Goal: Transaction & Acquisition: Purchase product/service

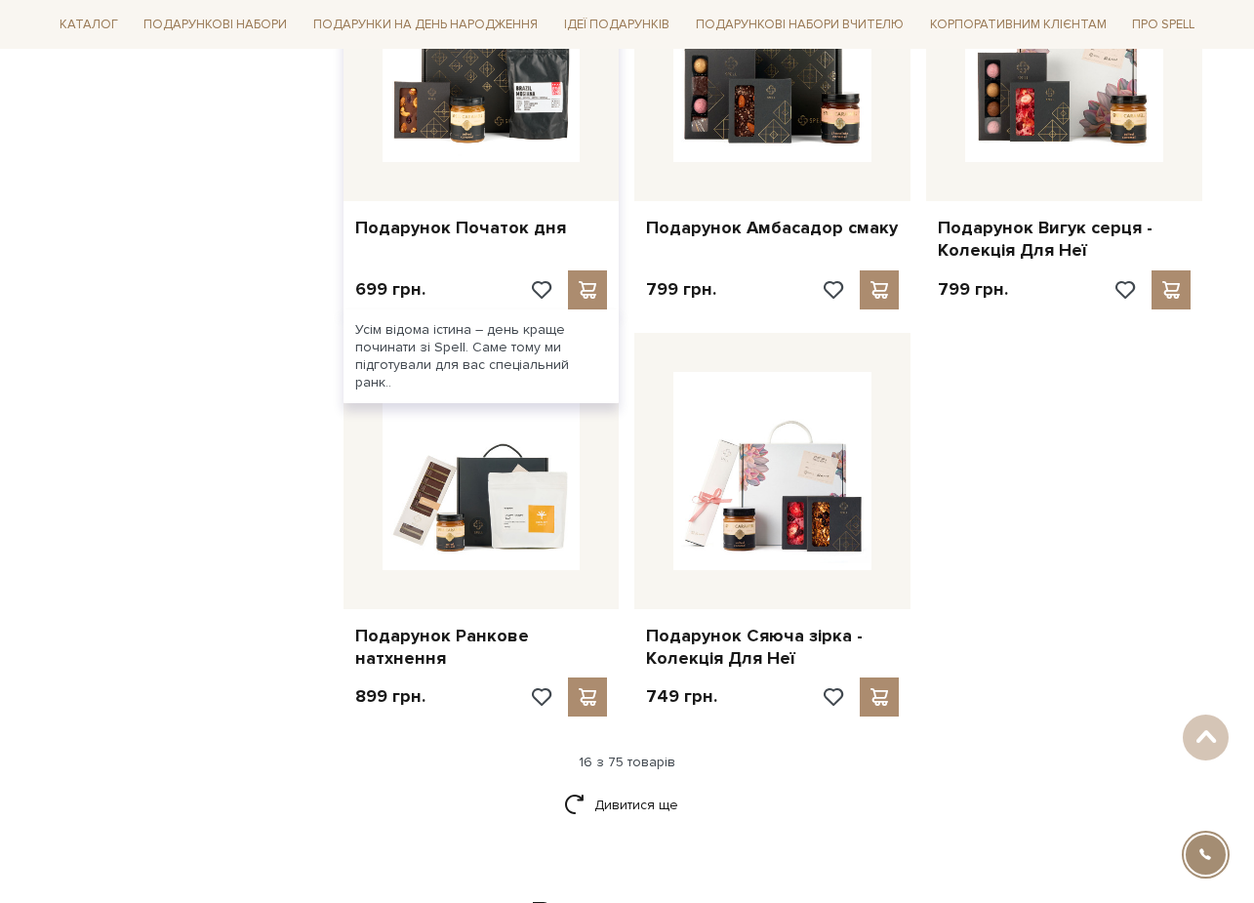
scroll to position [2247, 0]
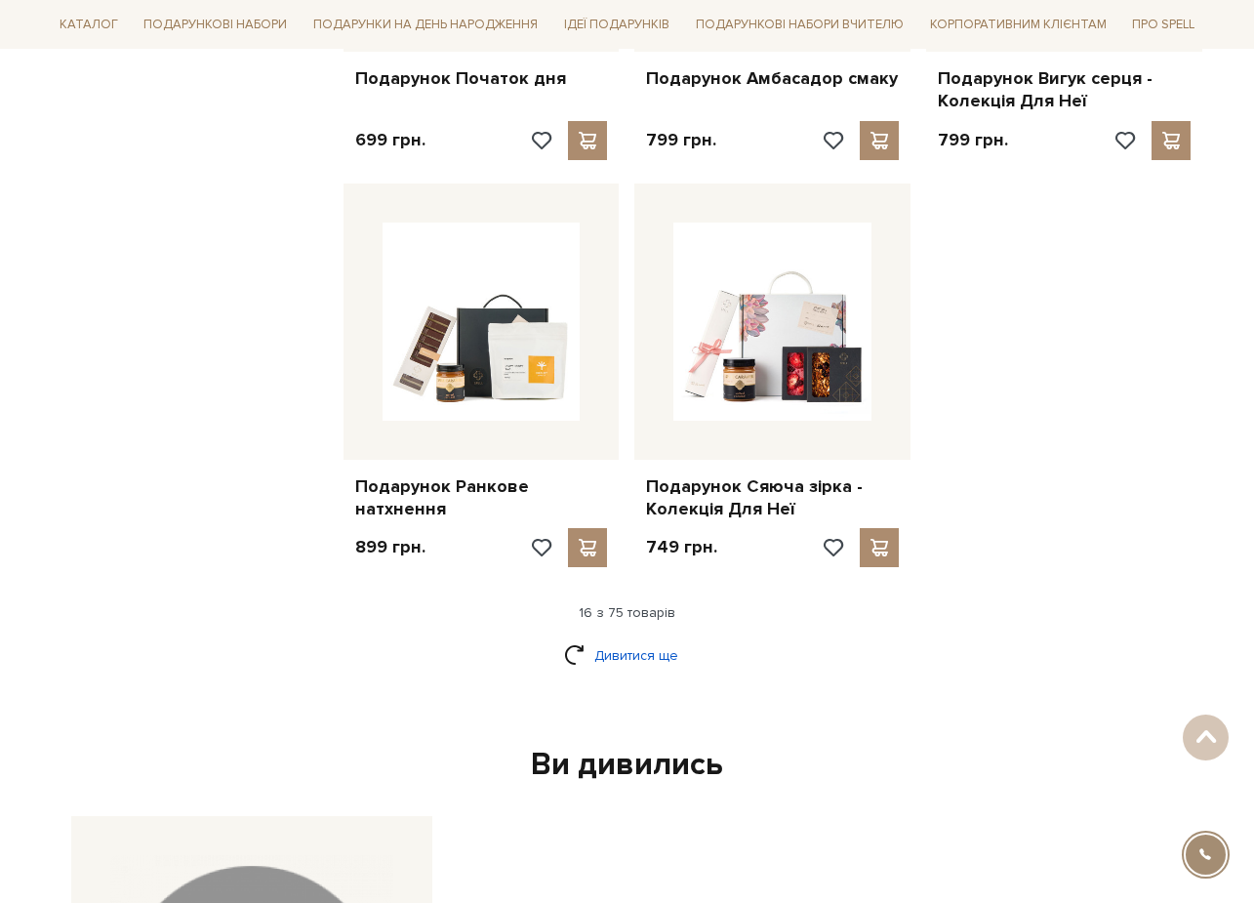
click at [619, 638] on link "Дивитися ще" at bounding box center [627, 655] width 127 height 34
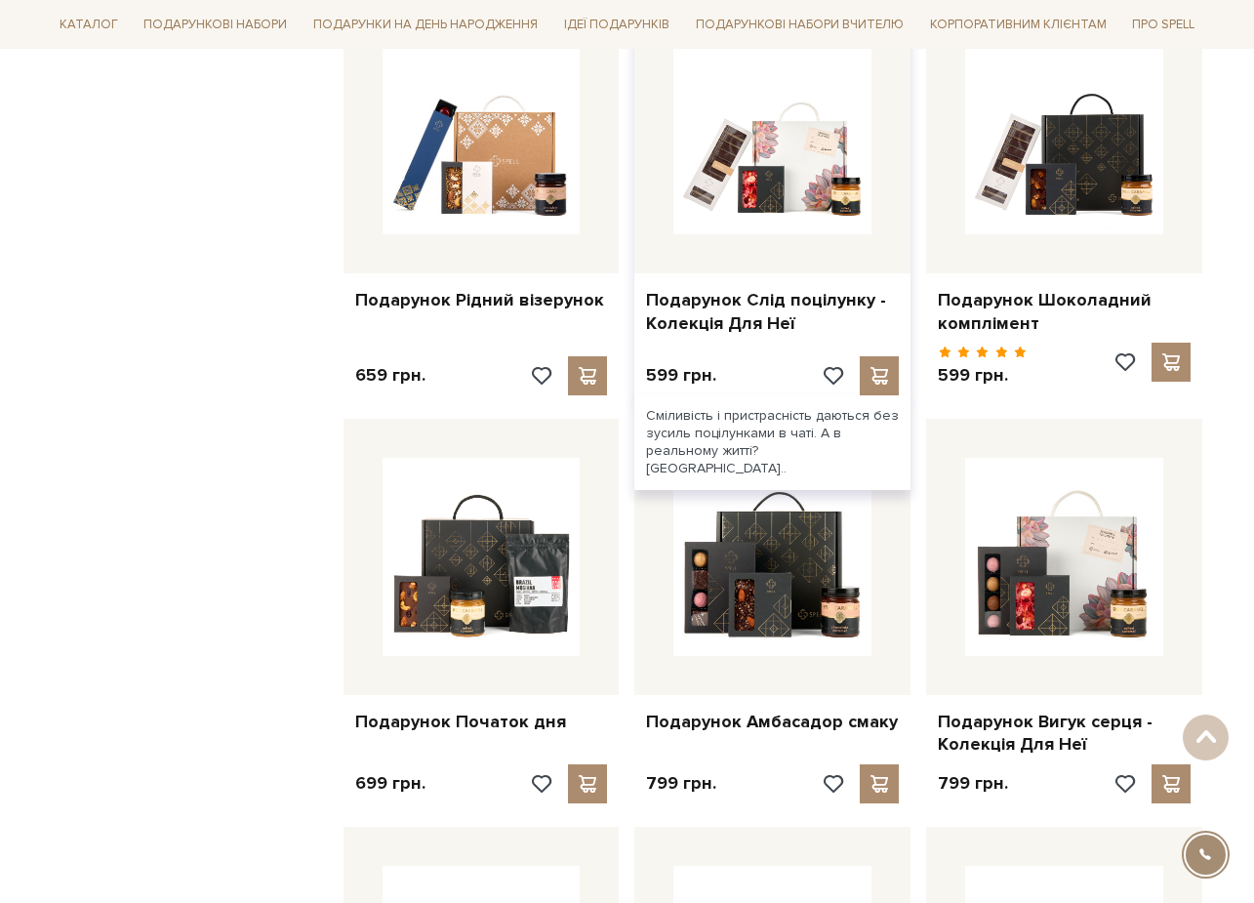
scroll to position [1509, 0]
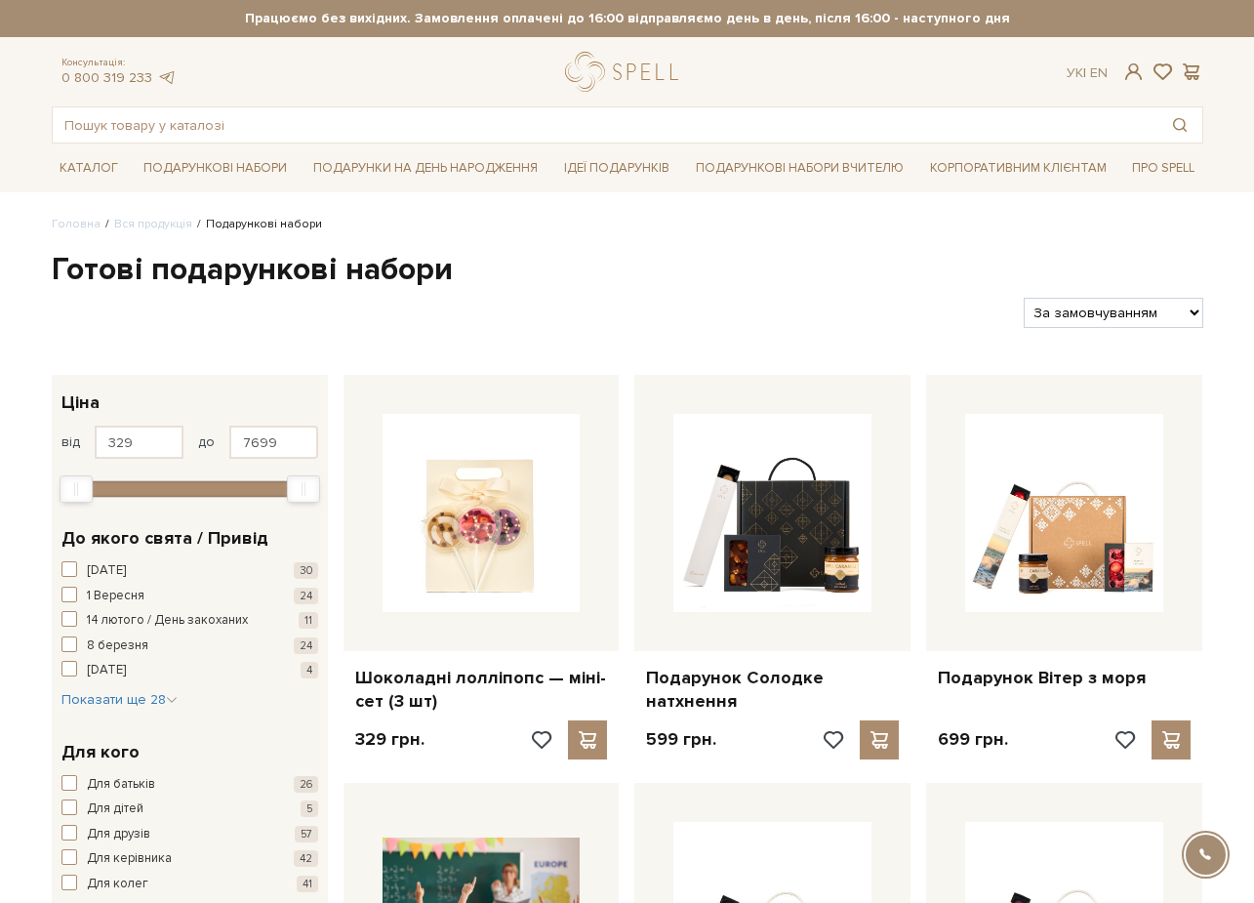
click at [845, 255] on h1 "Готові подарункові набори" at bounding box center [627, 270] width 1151 height 41
click at [164, 691] on span "Показати ще 28" at bounding box center [119, 699] width 116 height 17
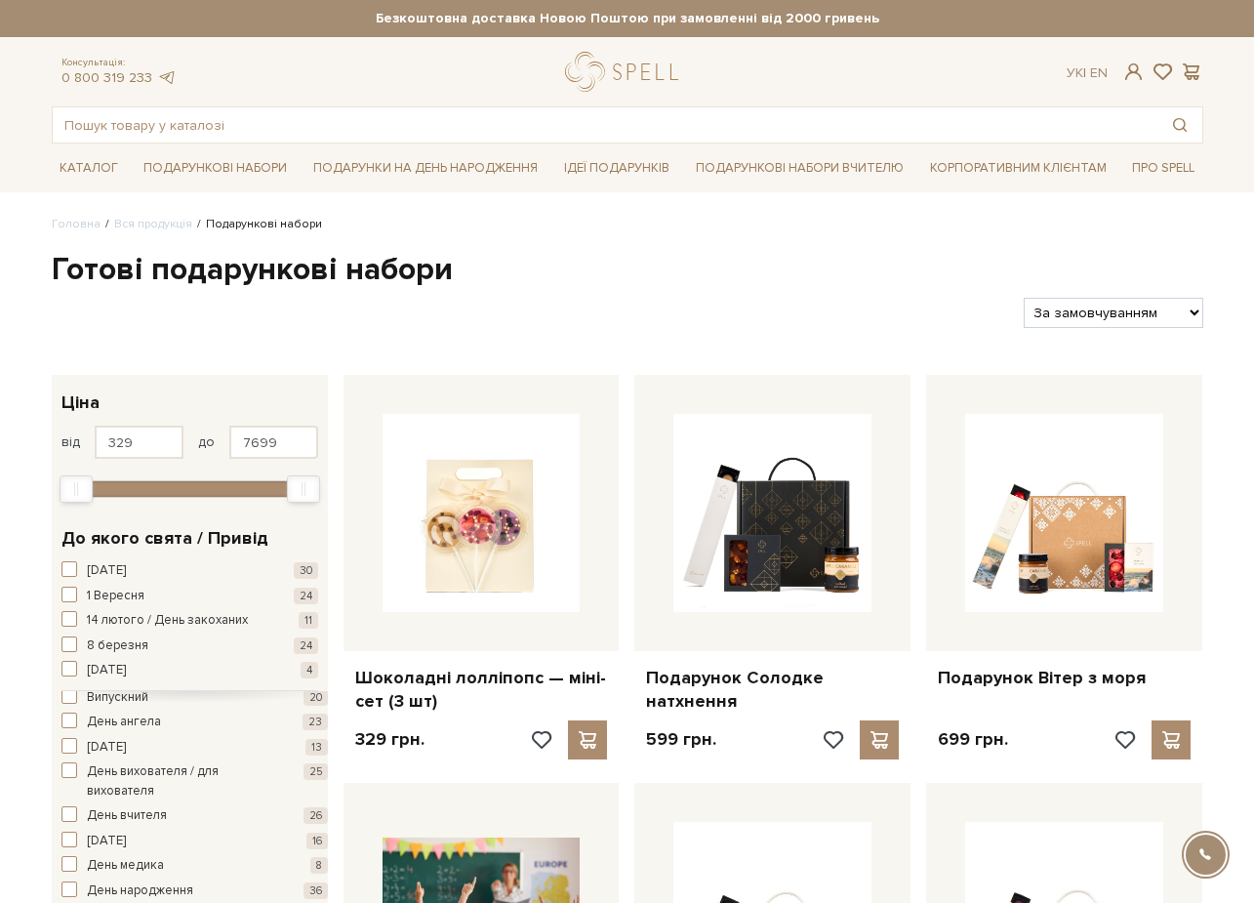
scroll to position [57, 0]
click at [67, 812] on span "button" at bounding box center [69, 820] width 16 height 16
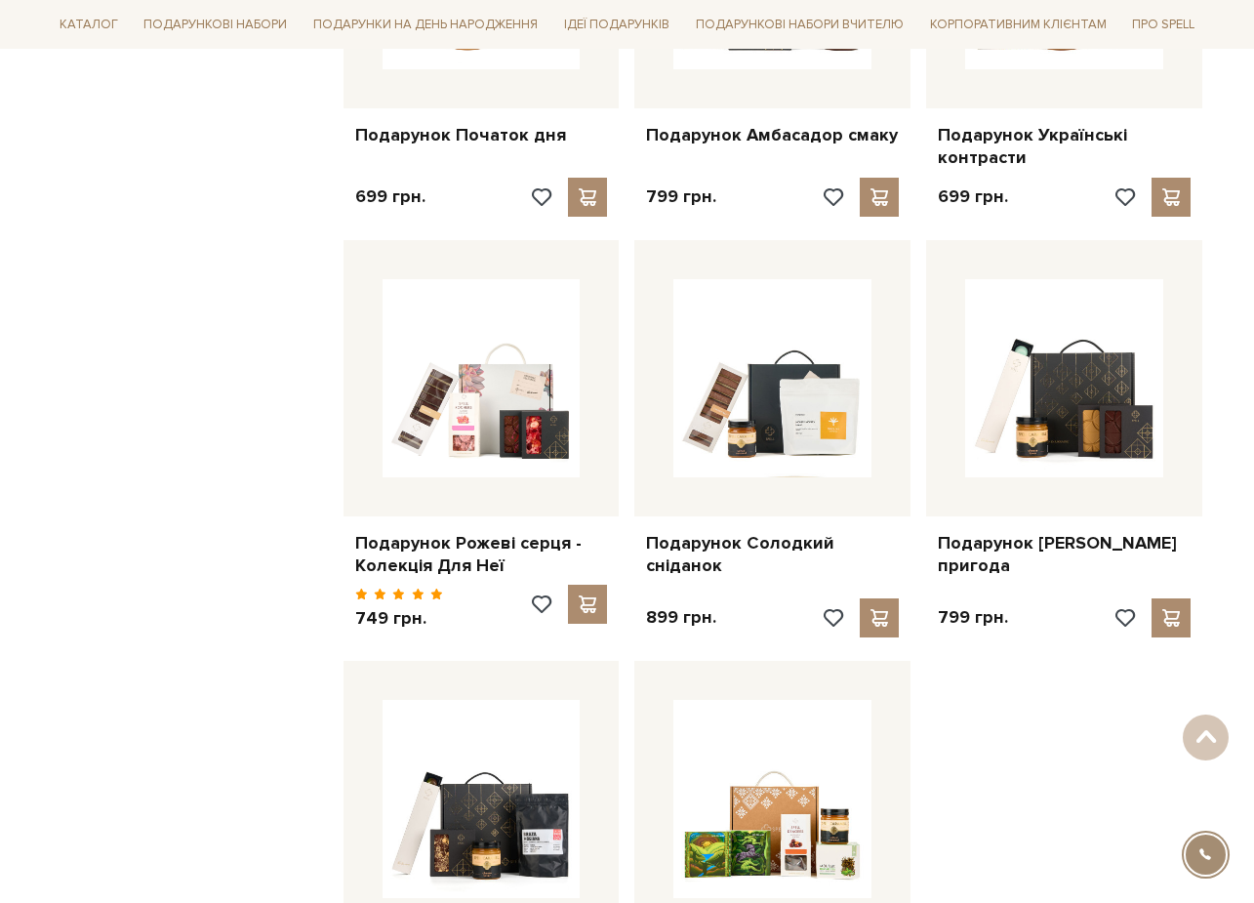
scroll to position [2069, 0]
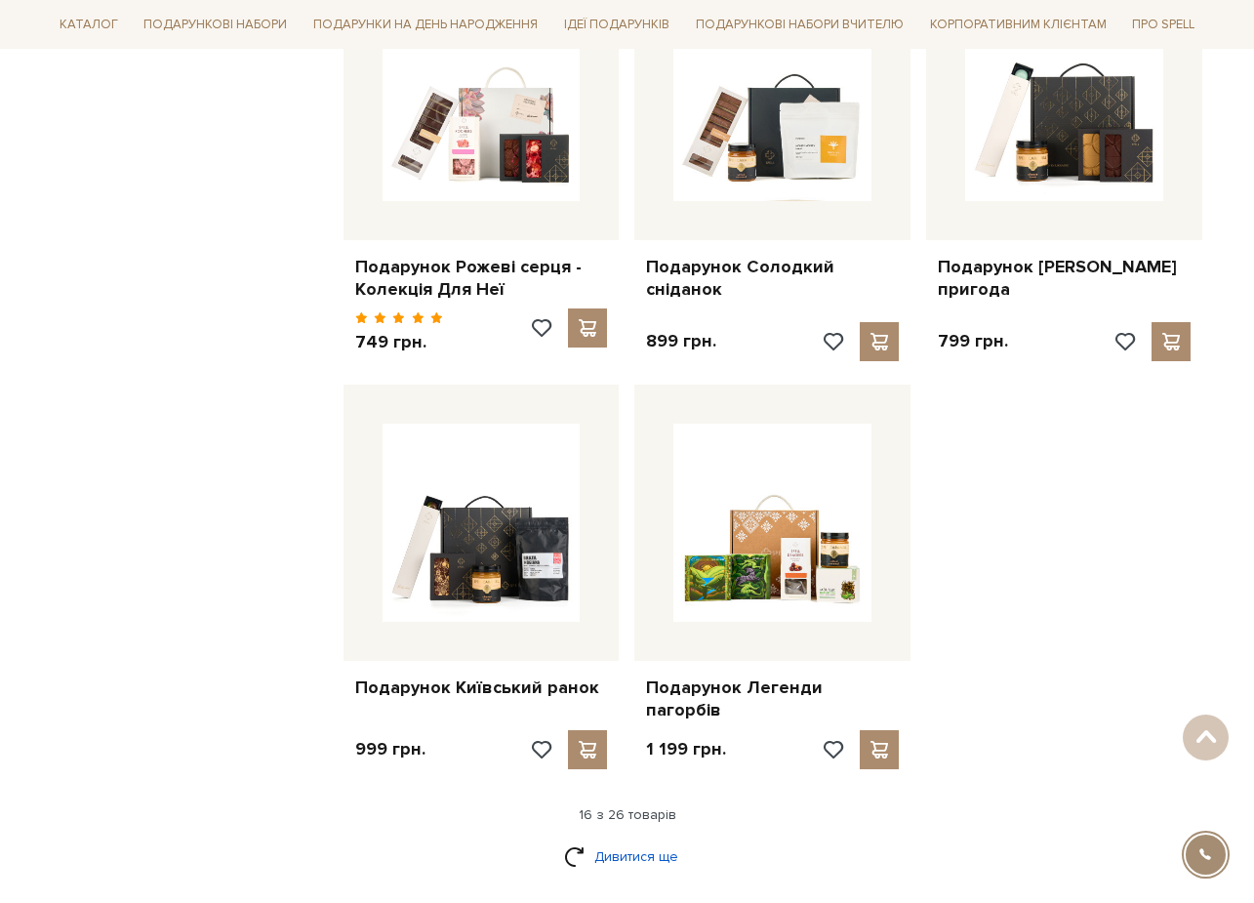
click at [646, 839] on link "Дивитися ще" at bounding box center [627, 856] width 127 height 34
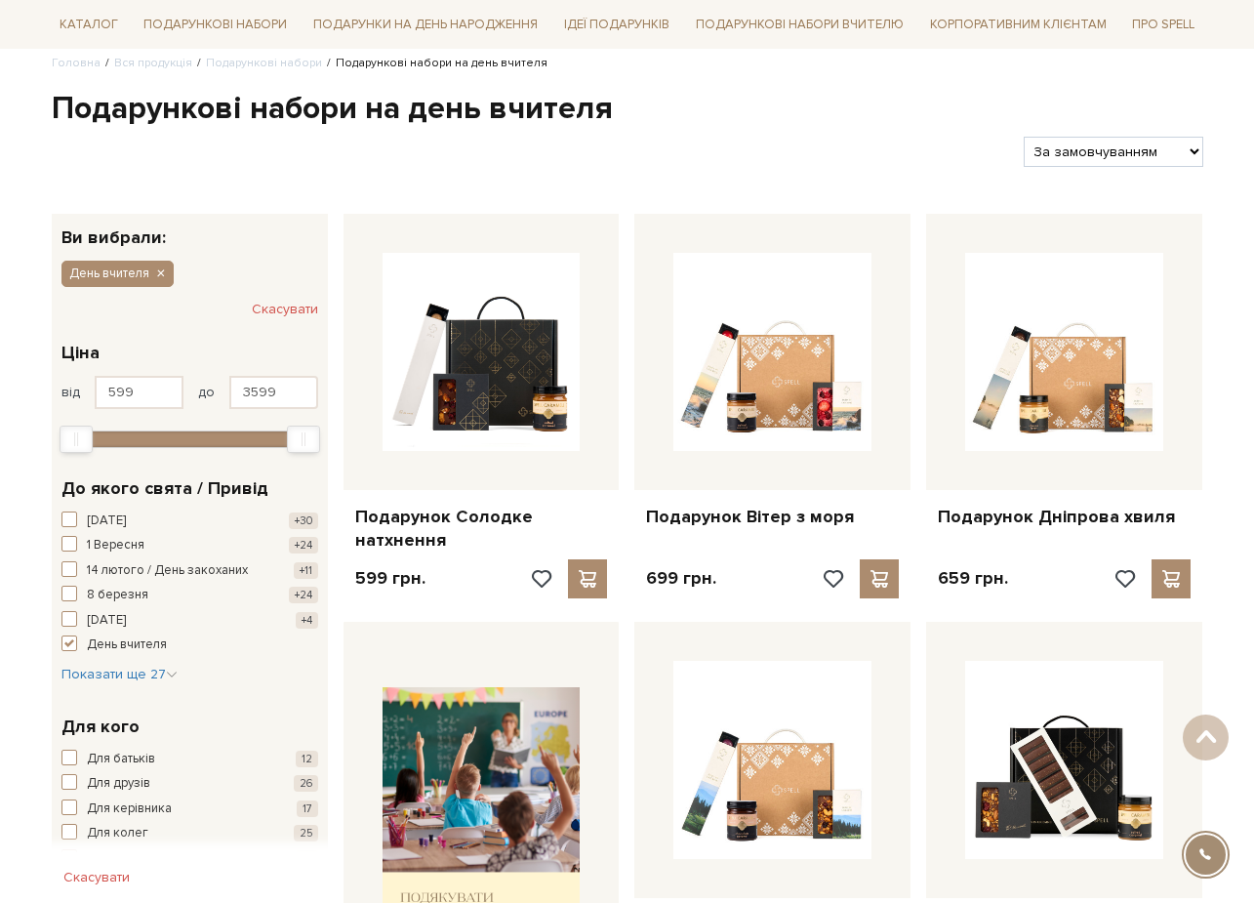
scroll to position [165, 0]
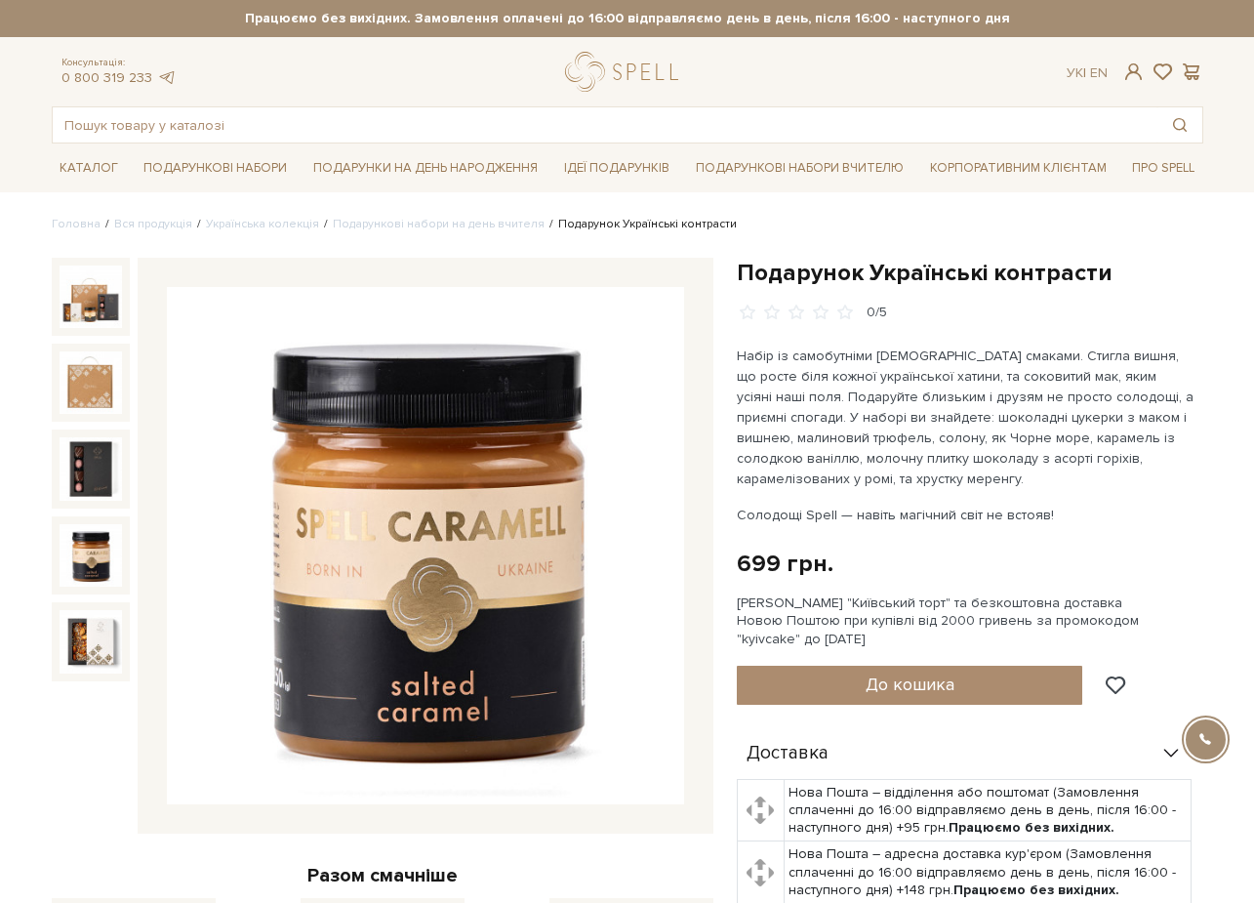
click at [103, 559] on img at bounding box center [91, 555] width 62 height 62
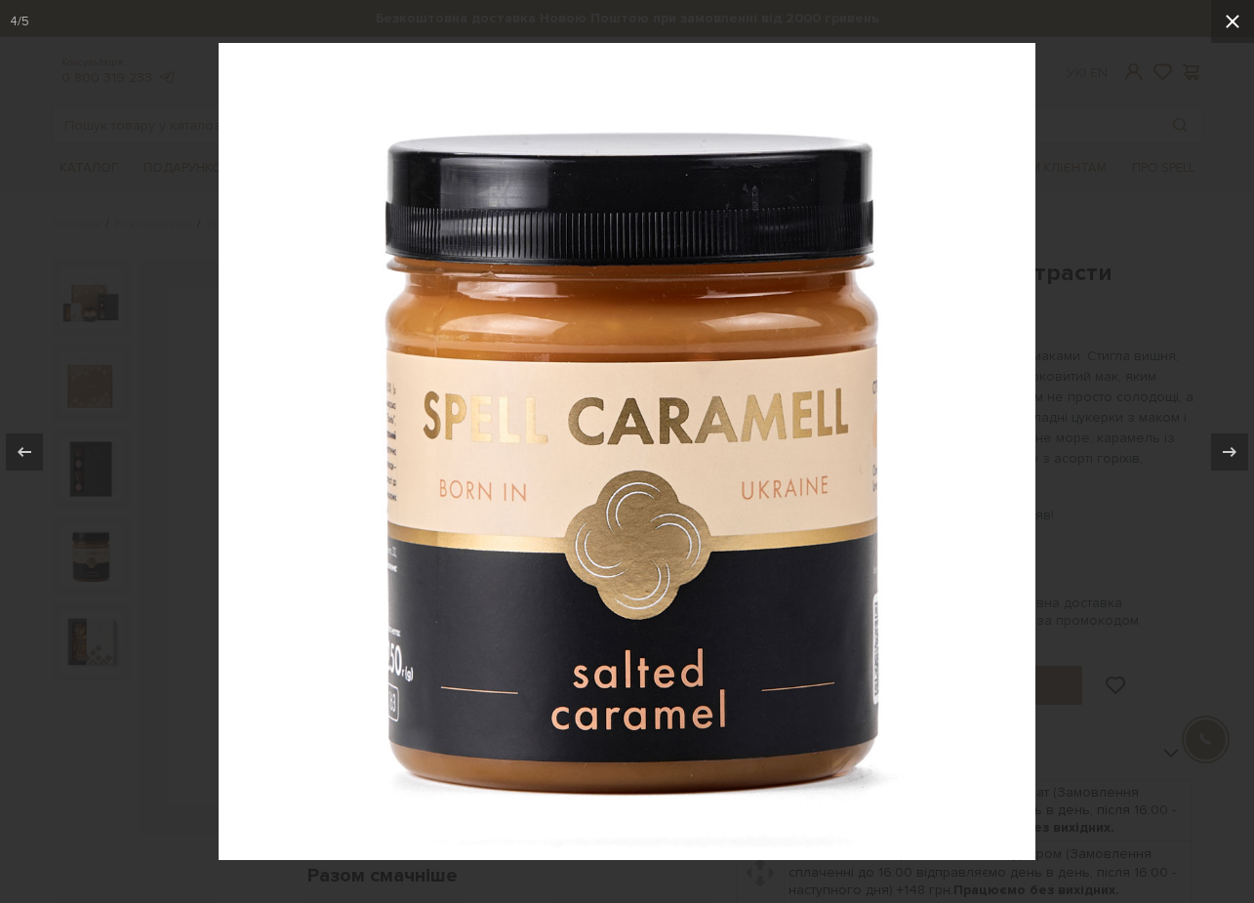
click at [1223, 21] on icon at bounding box center [1232, 21] width 23 height 23
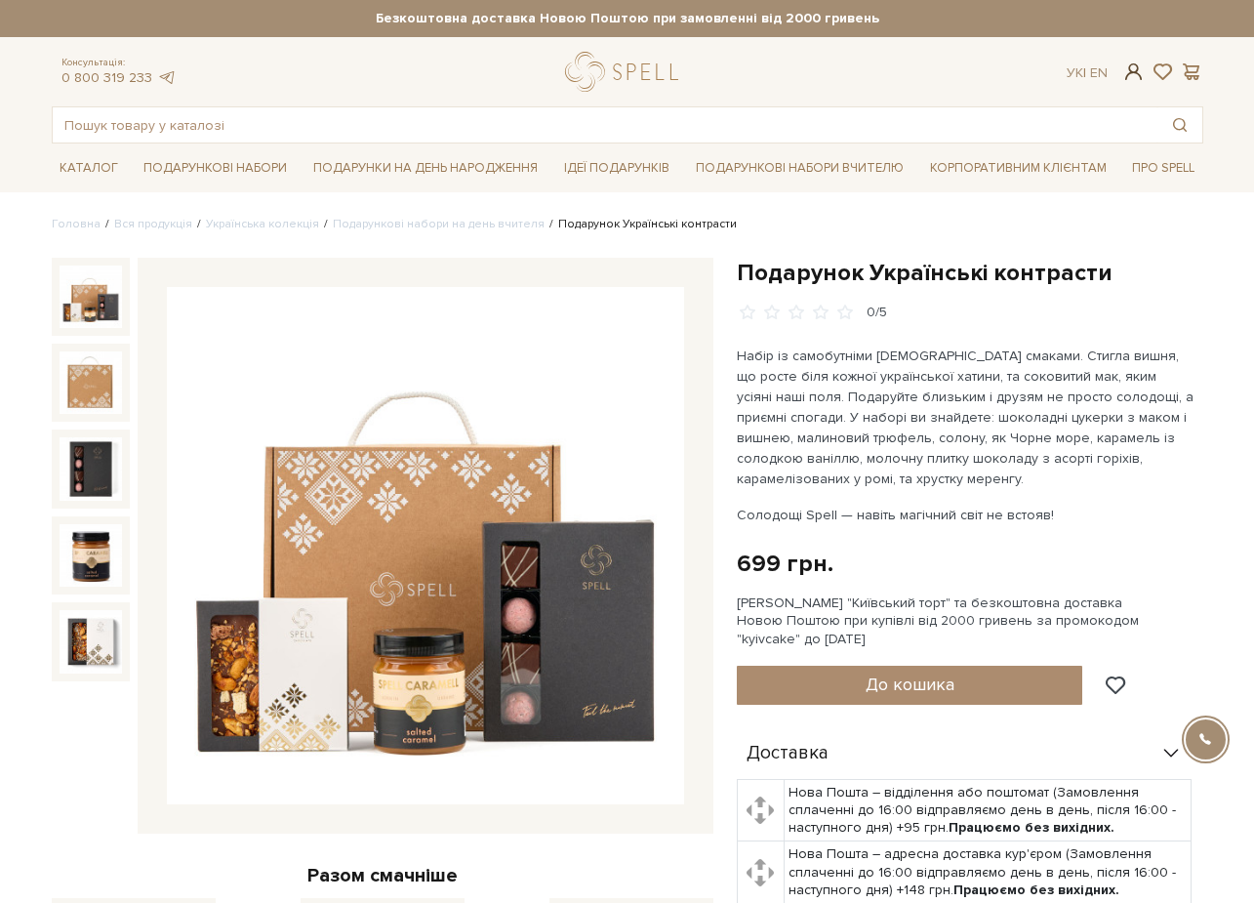
click at [1133, 62] on span at bounding box center [1132, 71] width 23 height 20
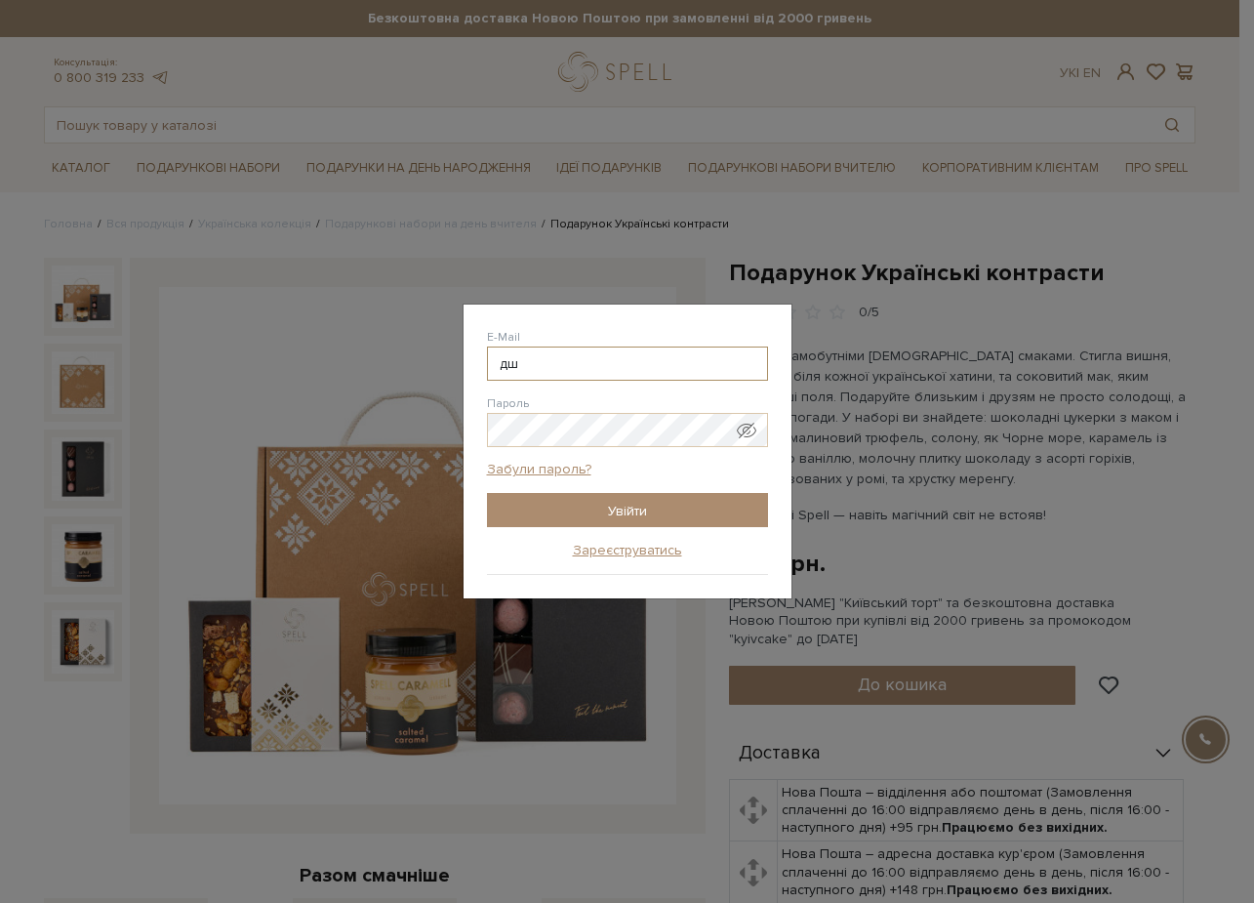
type input "д"
type input "linkova.new@gmail.com"
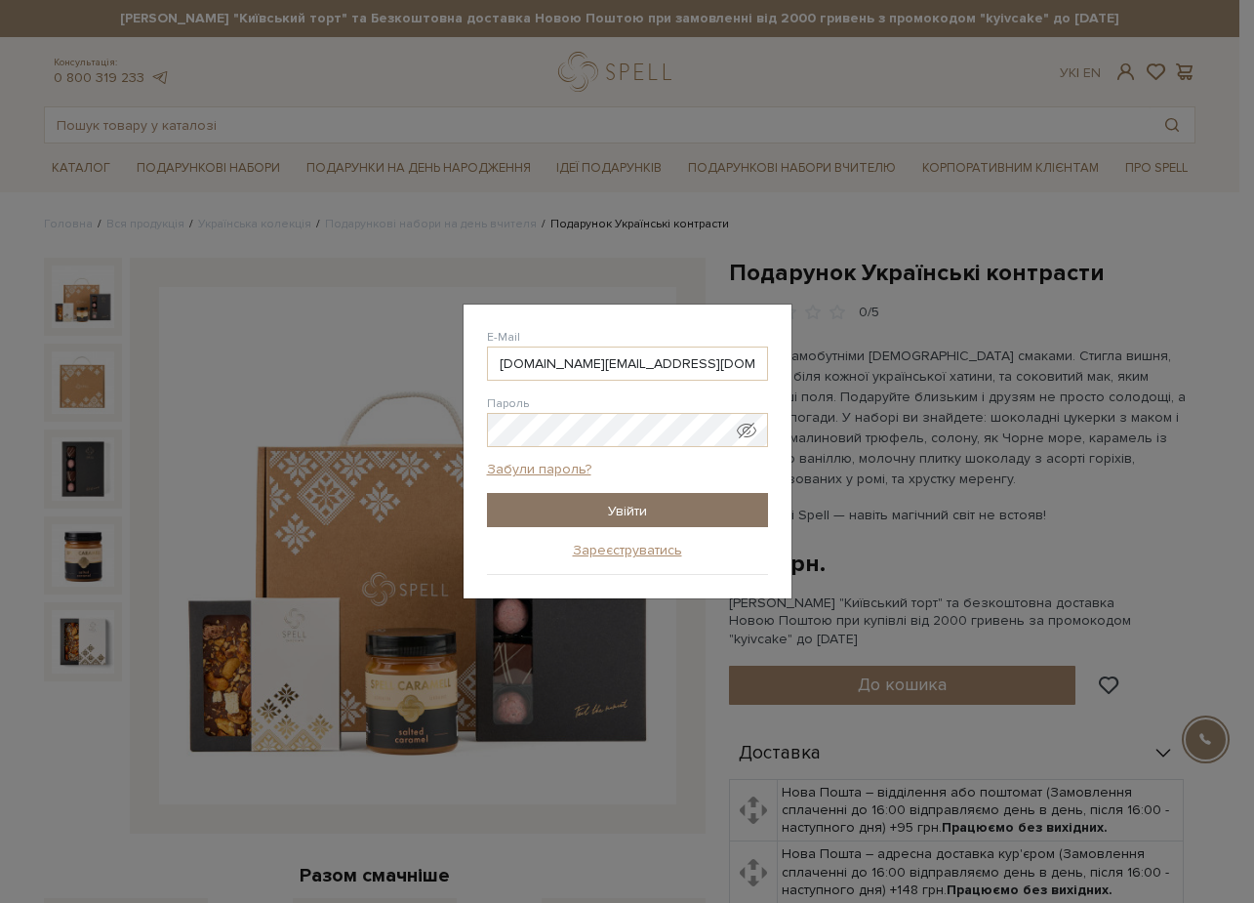
click at [591, 509] on input "Увійти" at bounding box center [627, 510] width 281 height 34
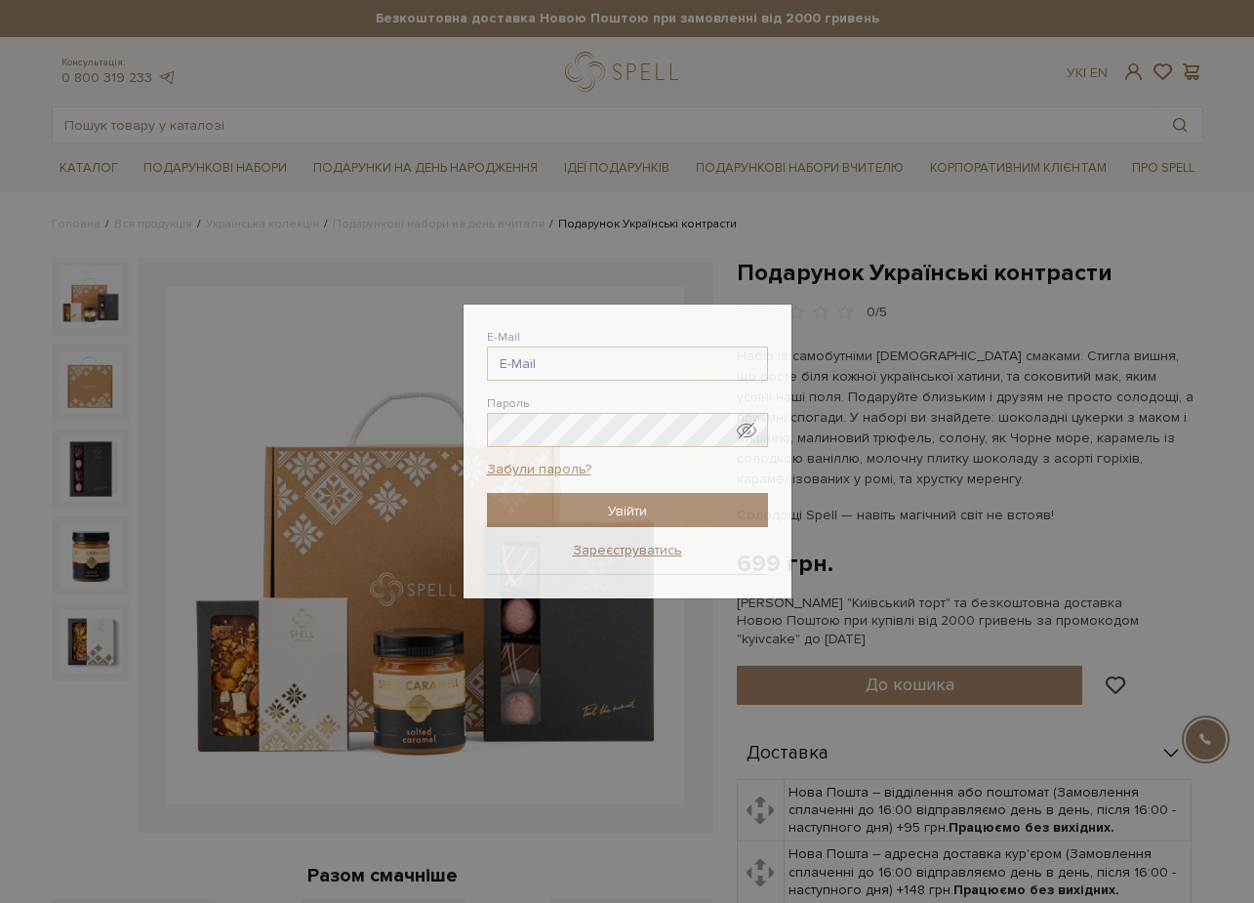
click at [835, 214] on div "Авторизація E-Mail linkova.new @gmail.com linkova.new @ukr.net linkova.new @i.u…" at bounding box center [627, 451] width 1254 height 903
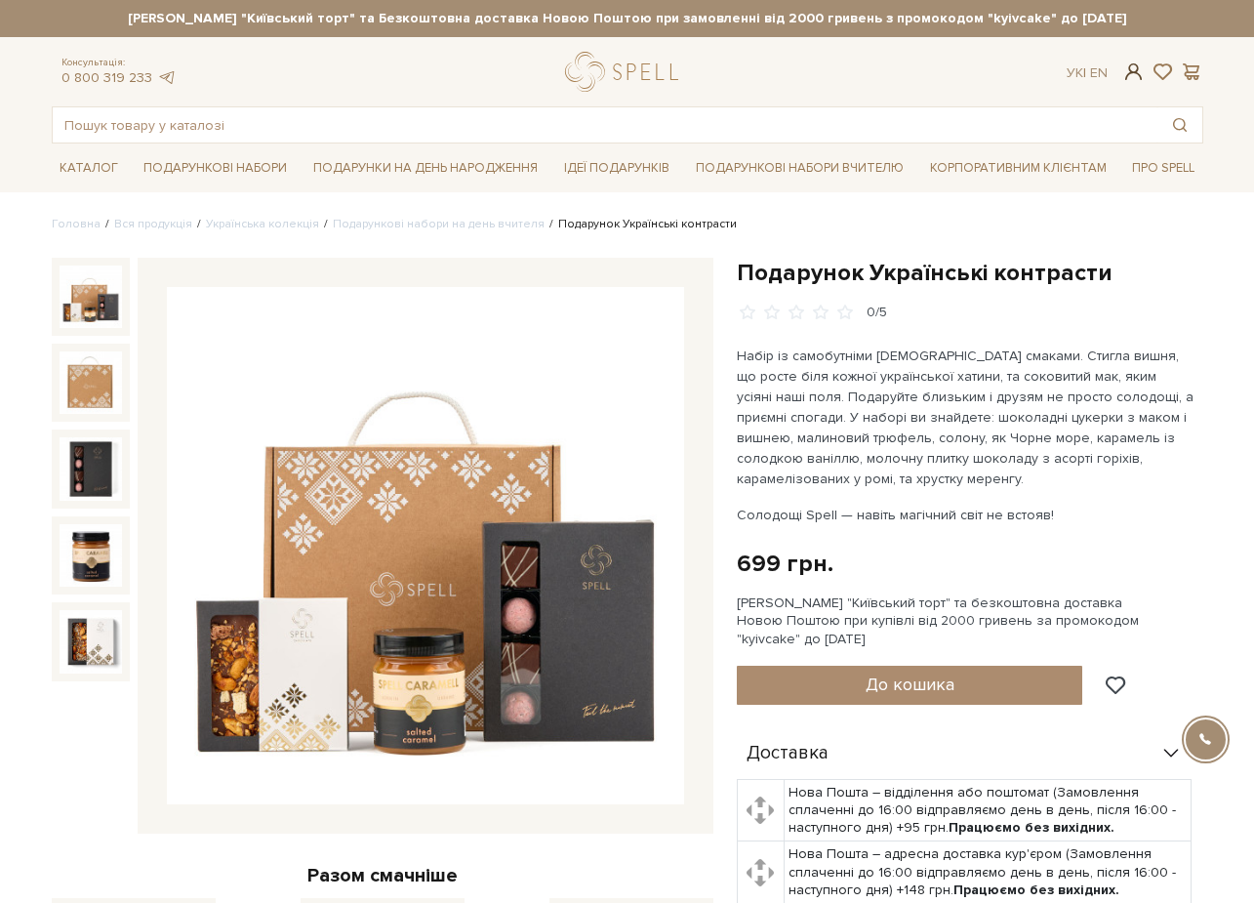
click at [1132, 68] on span at bounding box center [1132, 71] width 23 height 20
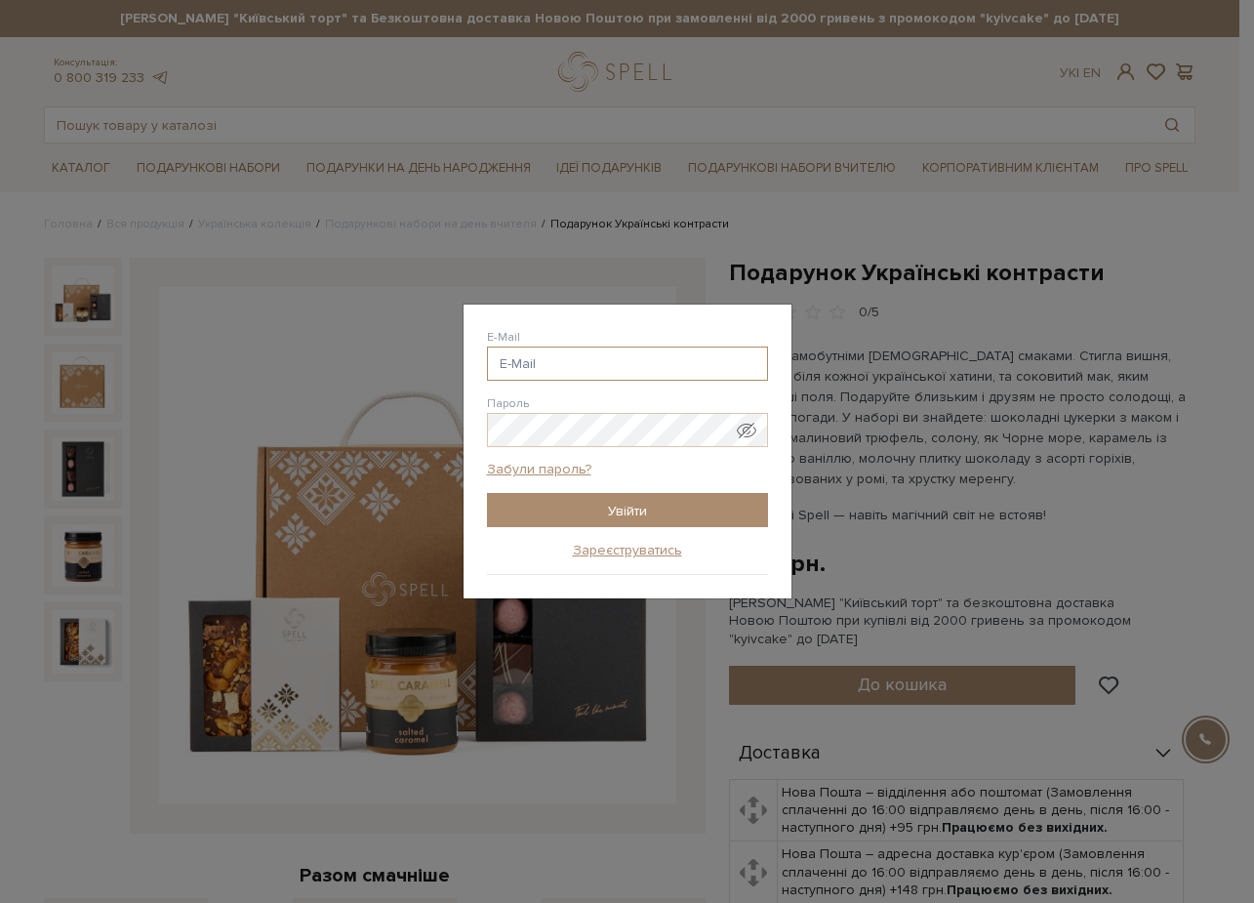
click at [591, 352] on input "E-Mail" at bounding box center [627, 363] width 281 height 34
drag, startPoint x: 655, startPoint y: 362, endPoint x: 443, endPoint y: 362, distance: 211.8
click at [443, 362] on div "Авторизація E-Mail linkova.new@gmail.com linkova.new @gmail.com linkova.new @uk…" at bounding box center [627, 451] width 1254 height 903
type input "linkova.new@gmail.com"
click at [622, 557] on link "Зареєструватись" at bounding box center [627, 551] width 109 height 18
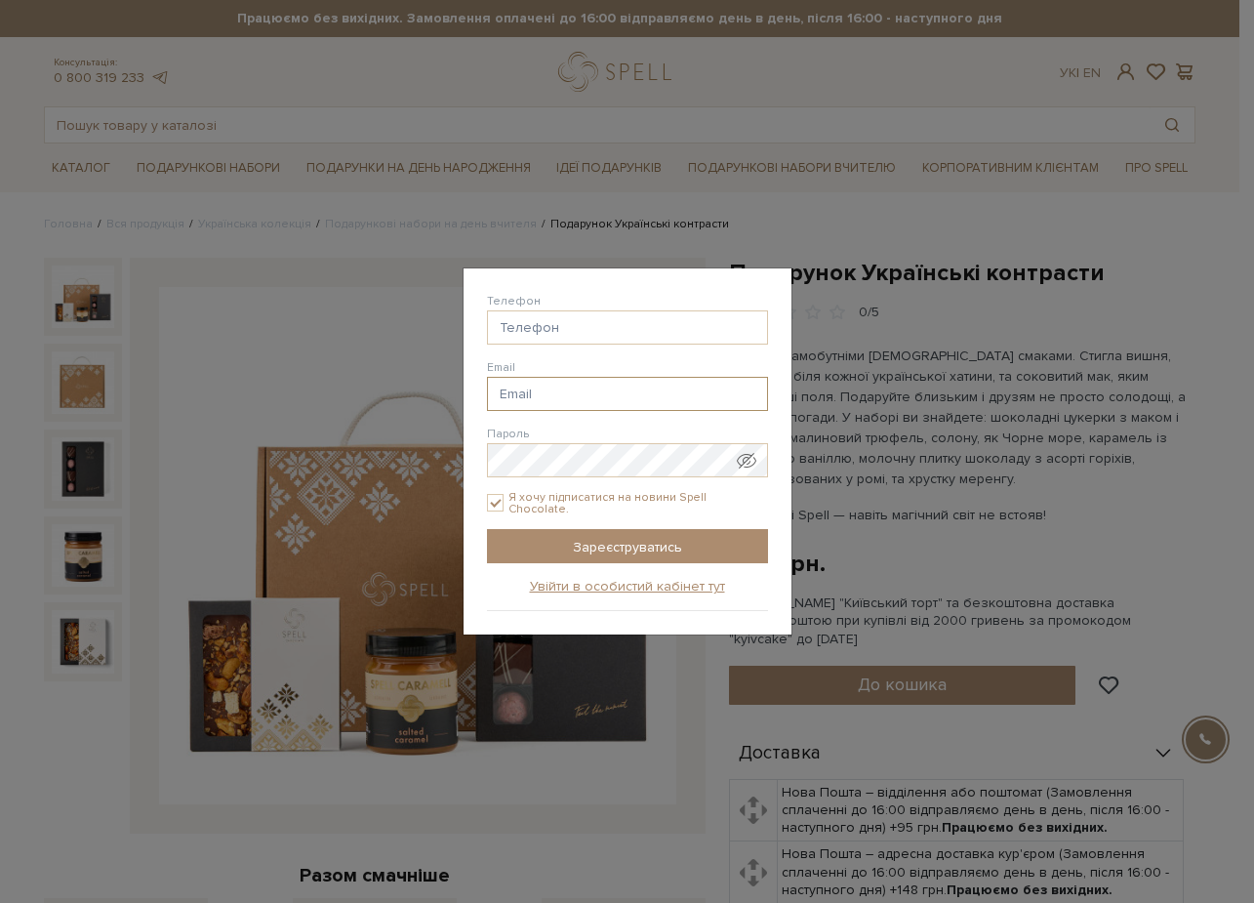
paste input "linkova.new@gmail.com"
type input "linkova.new@gmail.com"
click at [545, 329] on input "Телефон" at bounding box center [627, 327] width 281 height 34
type input "38(093) 007-01-69"
click at [752, 470] on span "Показати пароль у вигляді звичайного тексту. Попередження: це відобразить ваш п…" at bounding box center [747, 461] width 20 height 20
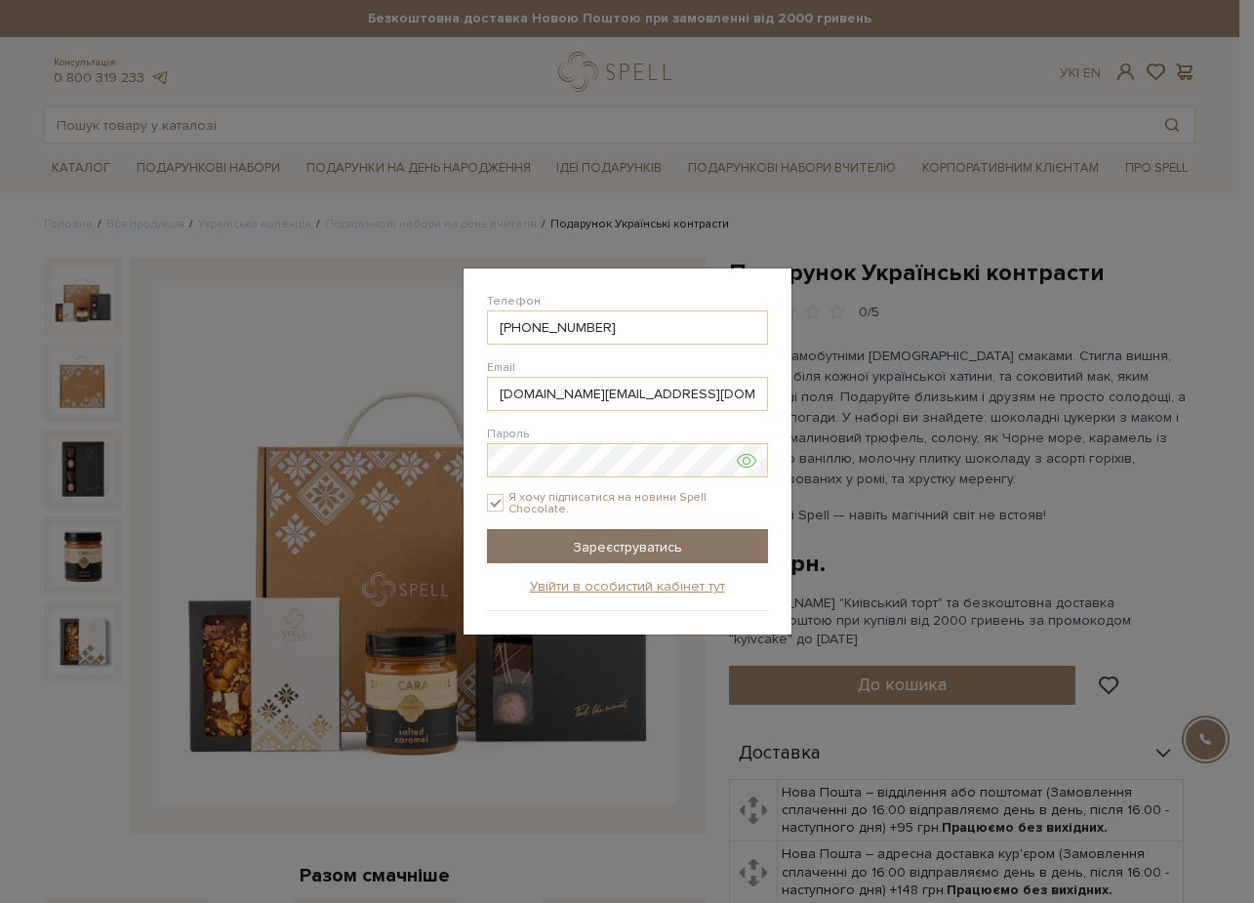
click at [626, 541] on input "Зареєструватись" at bounding box center [627, 546] width 281 height 34
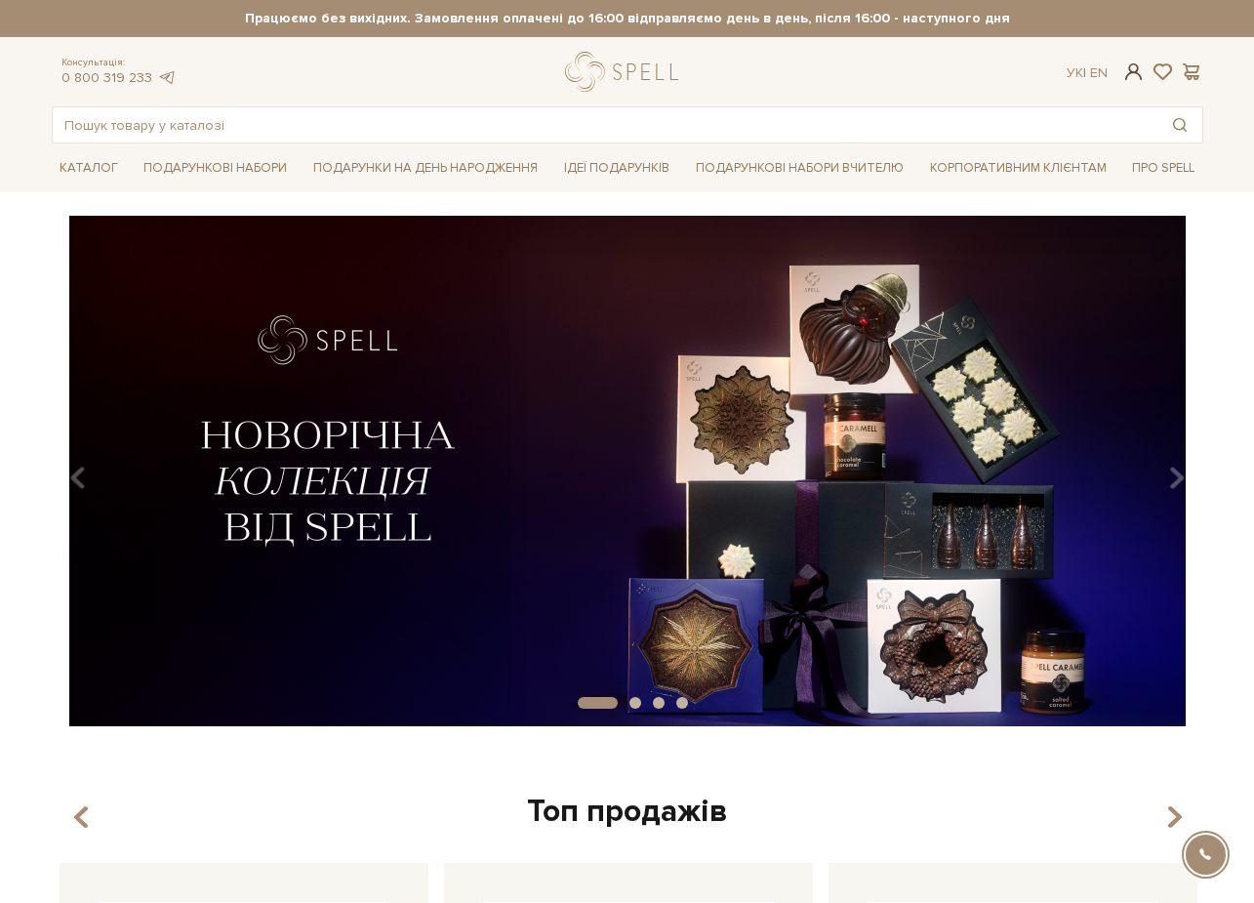
click at [1128, 71] on span at bounding box center [1132, 71] width 23 height 20
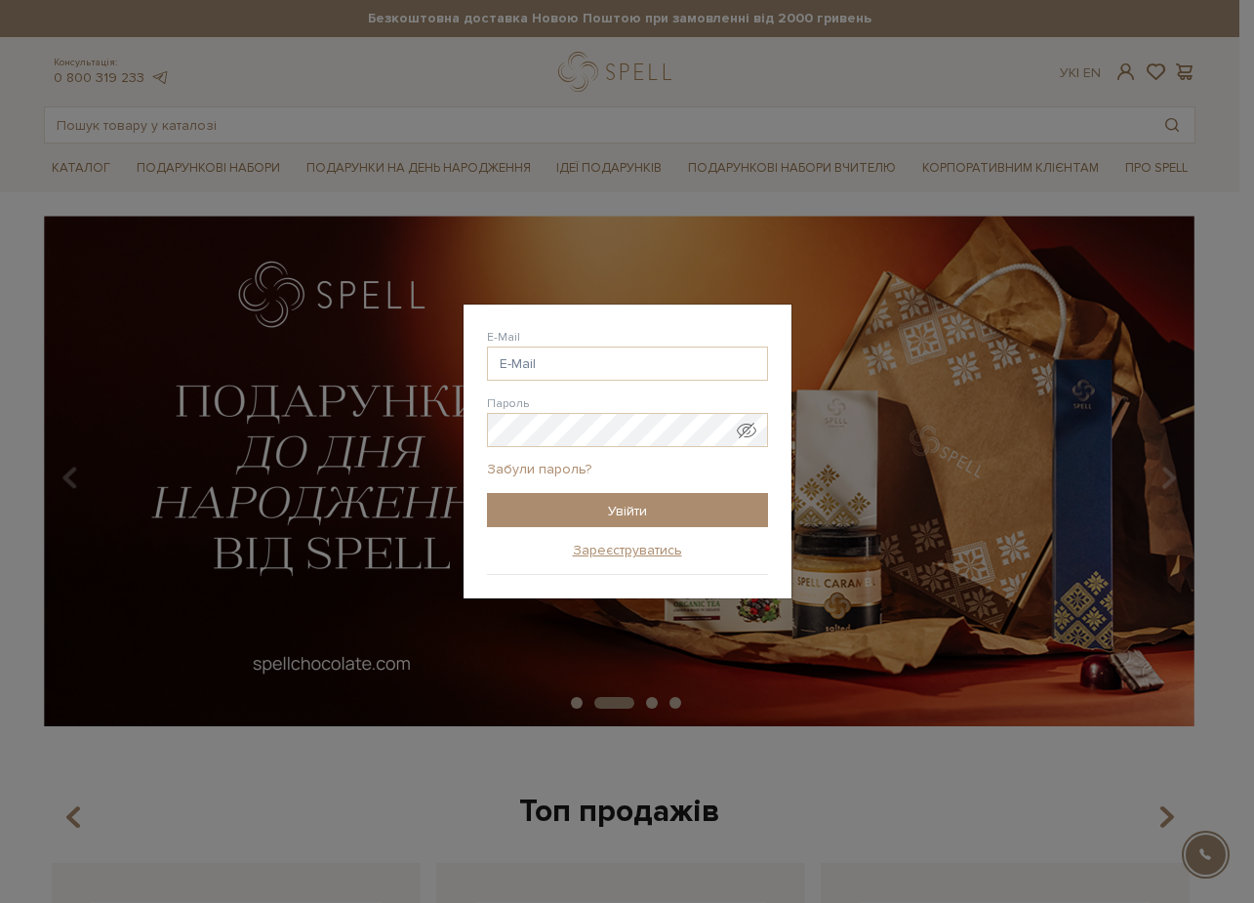
click at [557, 465] on link "Забули пароль?" at bounding box center [539, 470] width 104 height 18
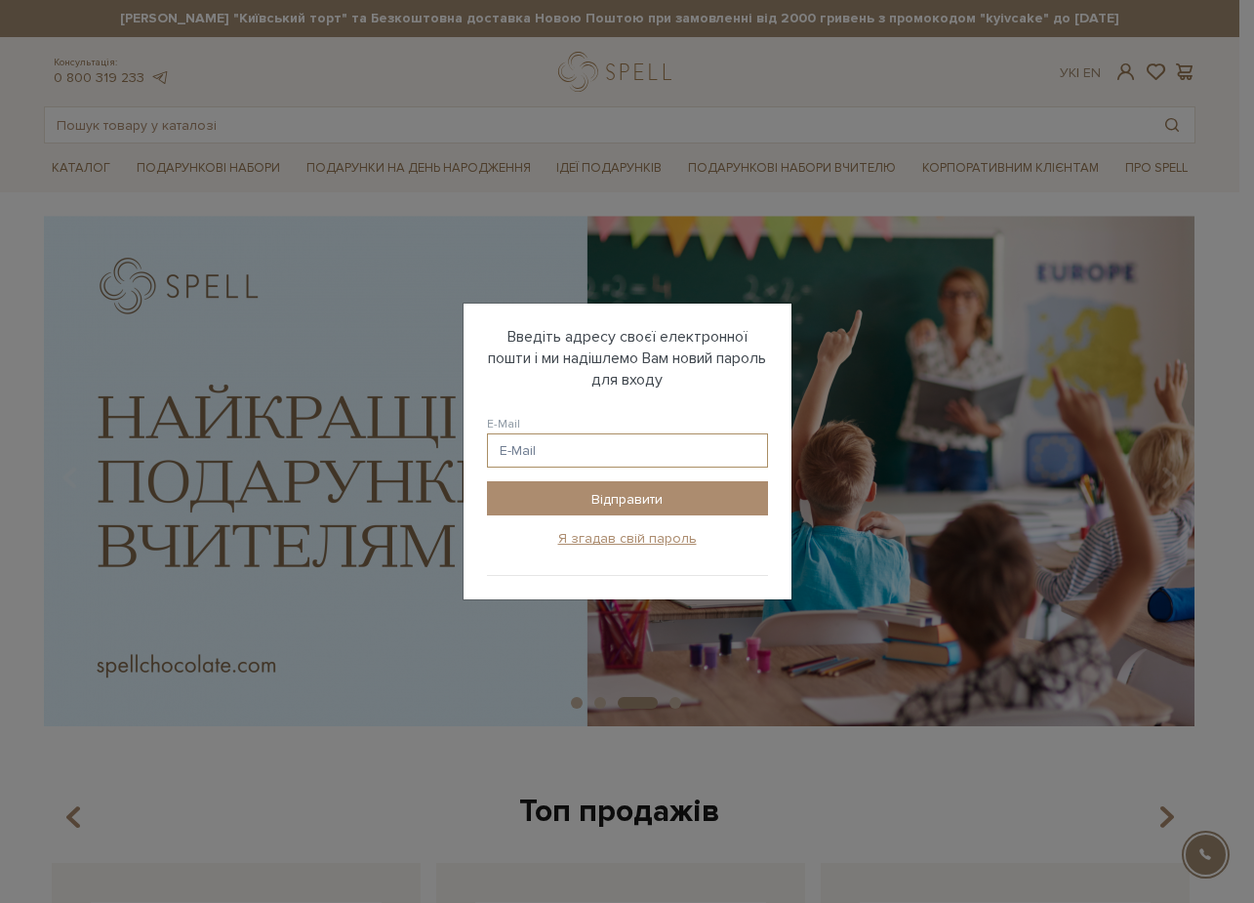
click at [558, 446] on input "E-Mail" at bounding box center [627, 450] width 281 height 34
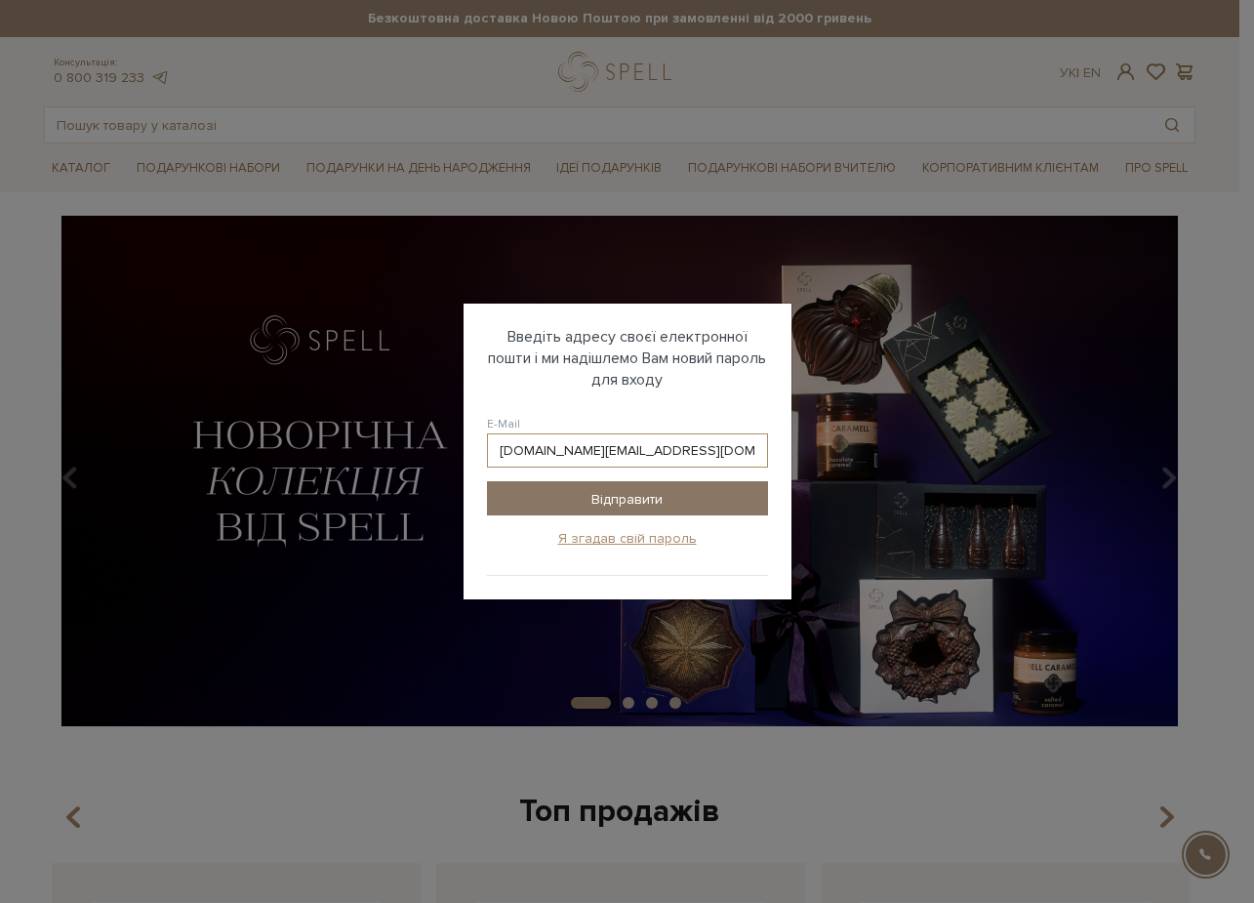
type input "Linkova.new@gmail.com"
click at [554, 497] on input "Відправити" at bounding box center [627, 498] width 281 height 34
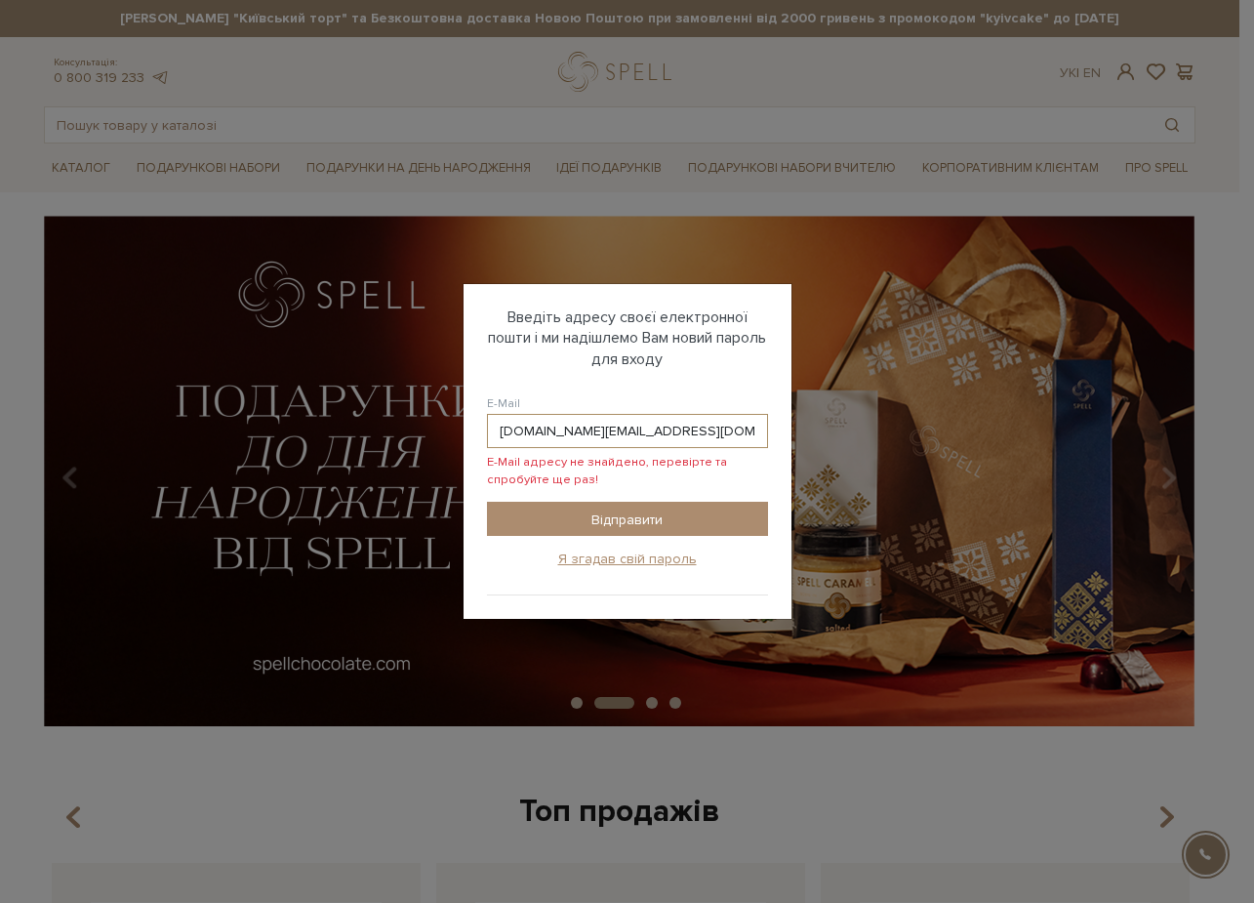
drag, startPoint x: 502, startPoint y: 430, endPoint x: 481, endPoint y: 430, distance: 20.5
click at [481, 430] on div "Забули пароль? Введіть адресу своєї електронної пошти і ми надішлемо Вам новий …" at bounding box center [628, 452] width 328 height 336
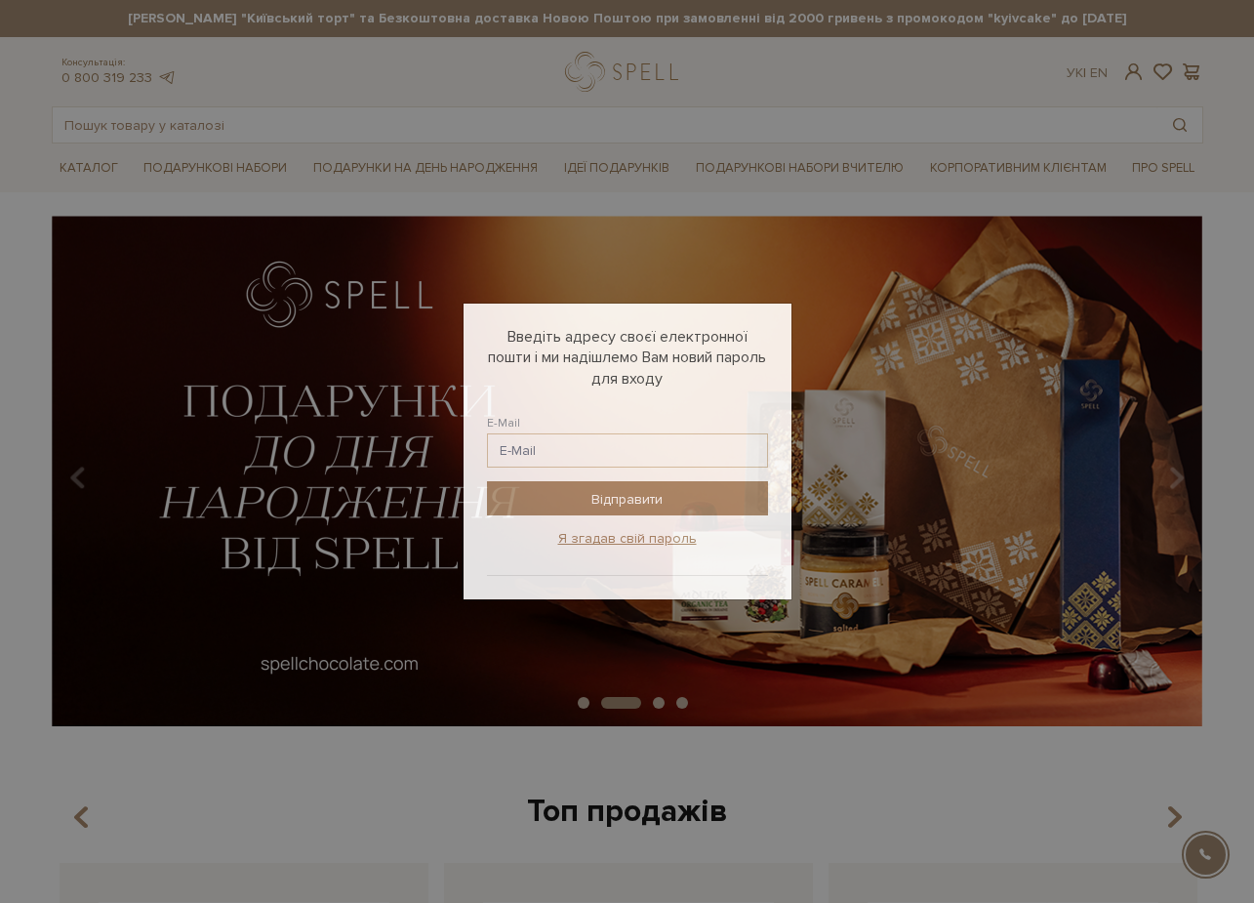
click at [808, 269] on div "Авторизація E-Mail Пароль Забули пароль? Увійти Зареєструватись Забули пароль? …" at bounding box center [627, 451] width 1254 height 903
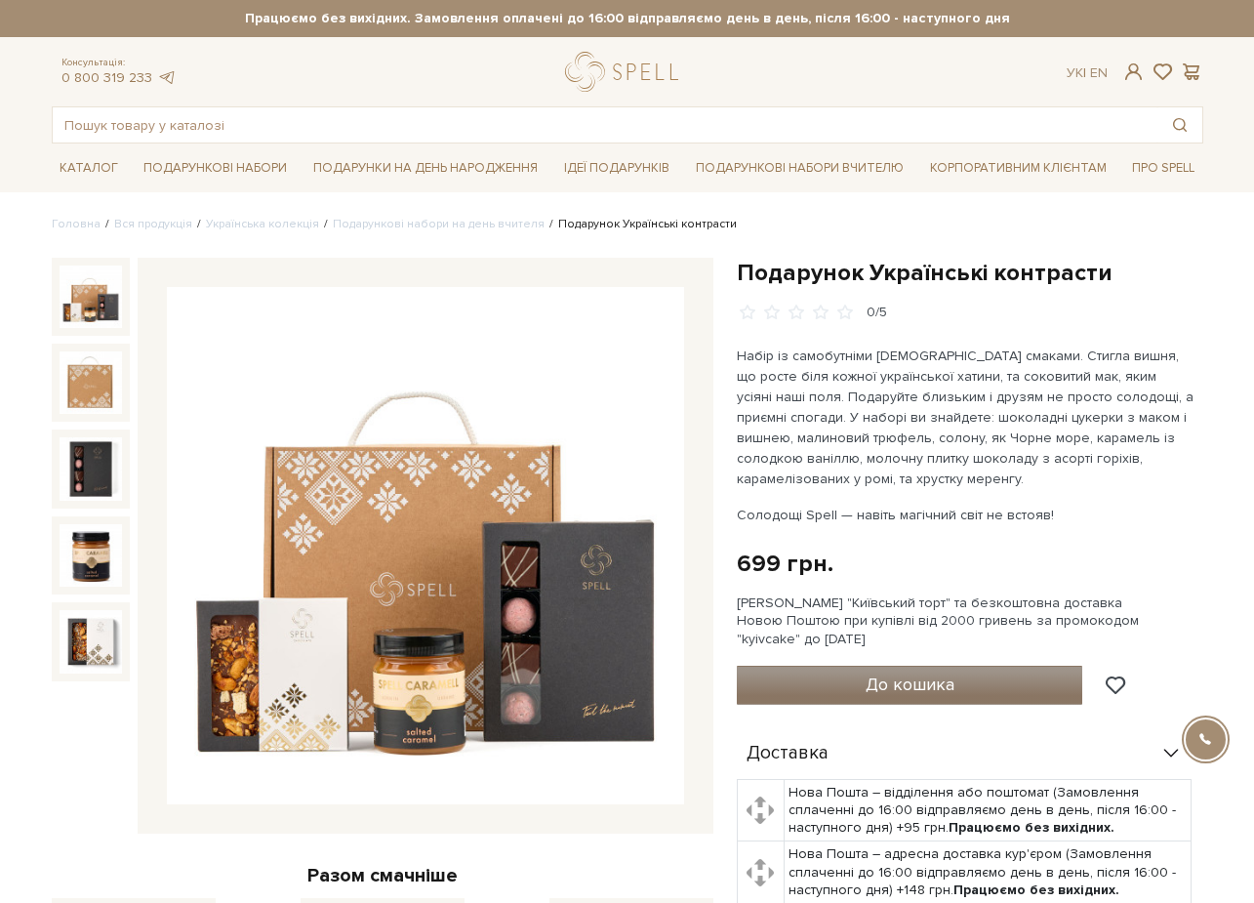
click at [897, 681] on span "До кошика" at bounding box center [910, 683] width 89 height 21
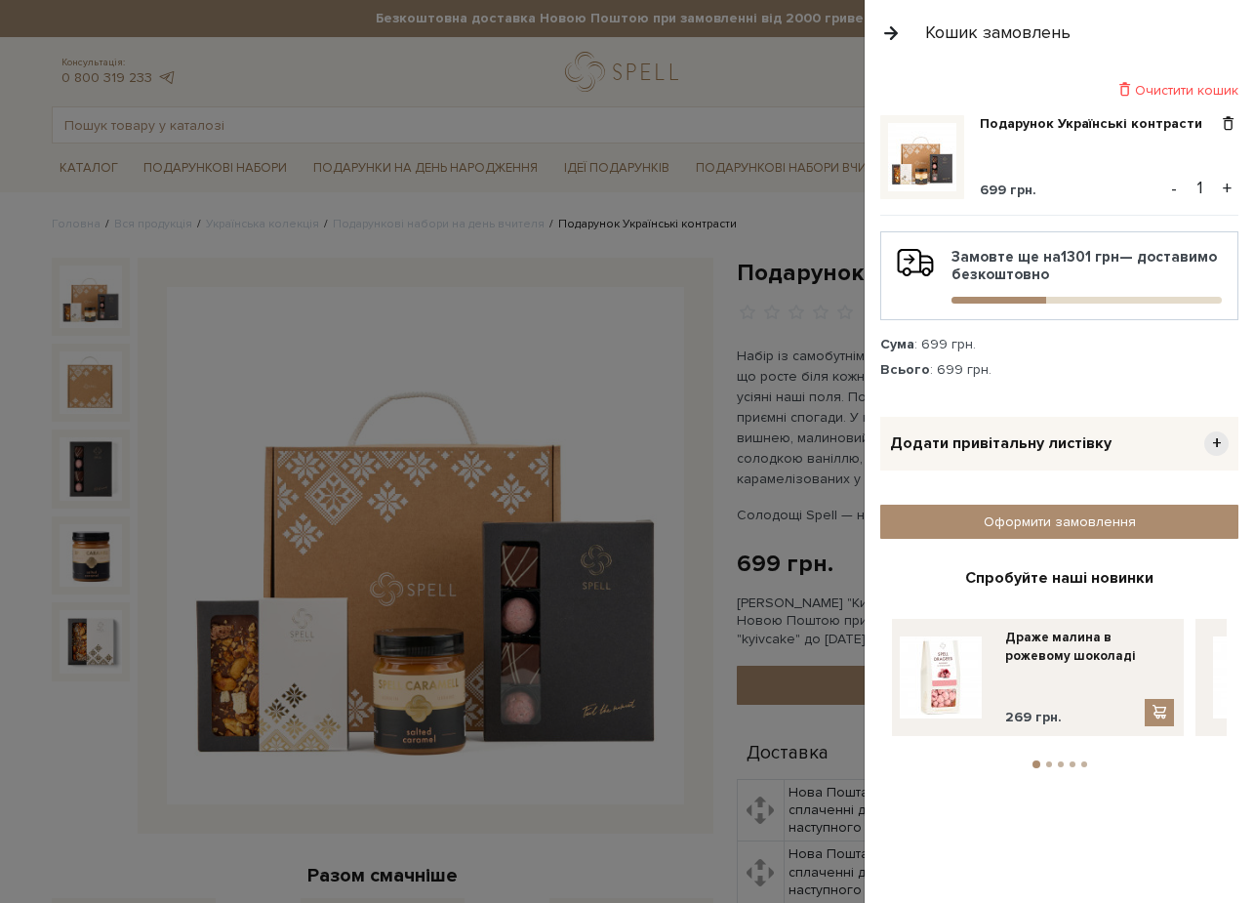
click at [1225, 183] on button "+" at bounding box center [1227, 188] width 22 height 29
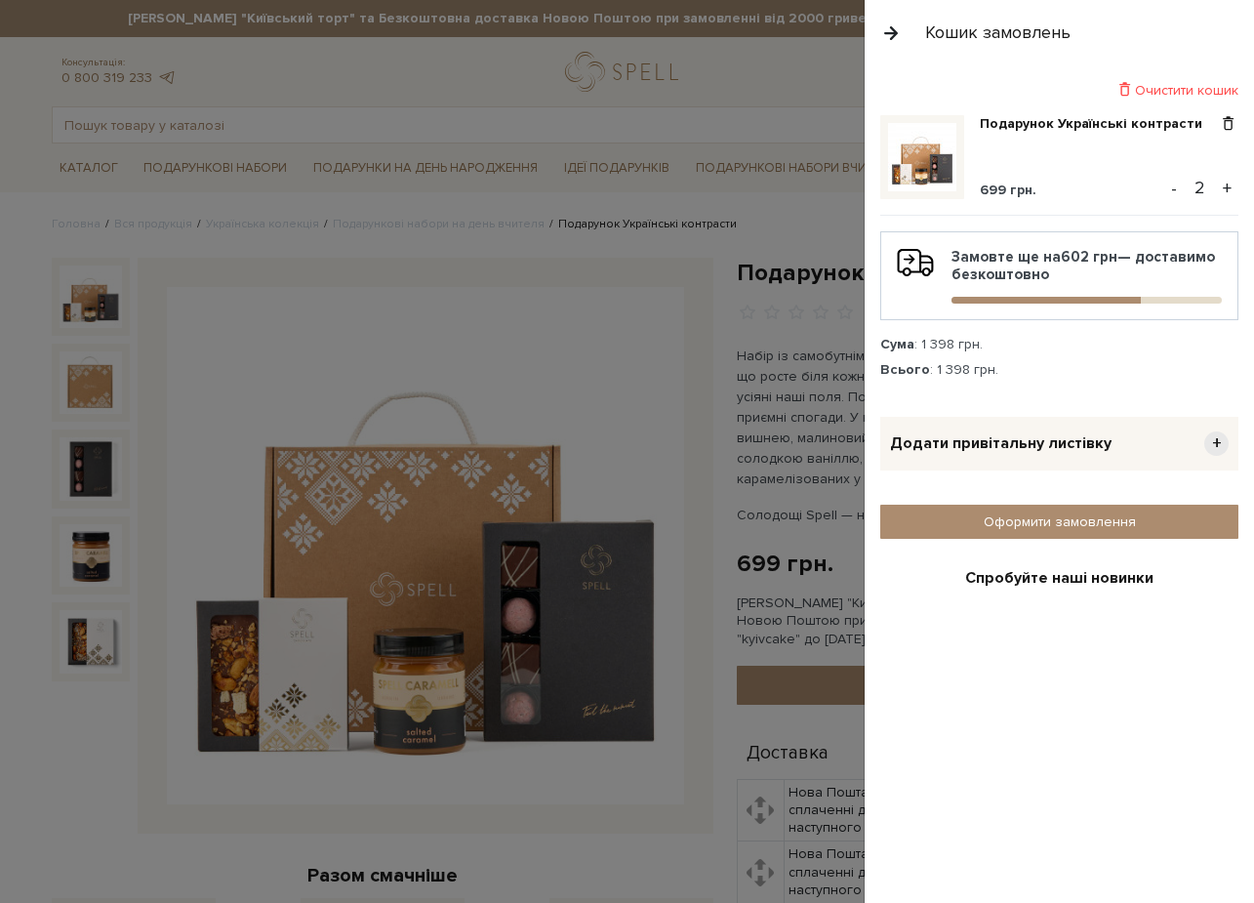
click at [1204, 441] on span "+" at bounding box center [1216, 443] width 24 height 24
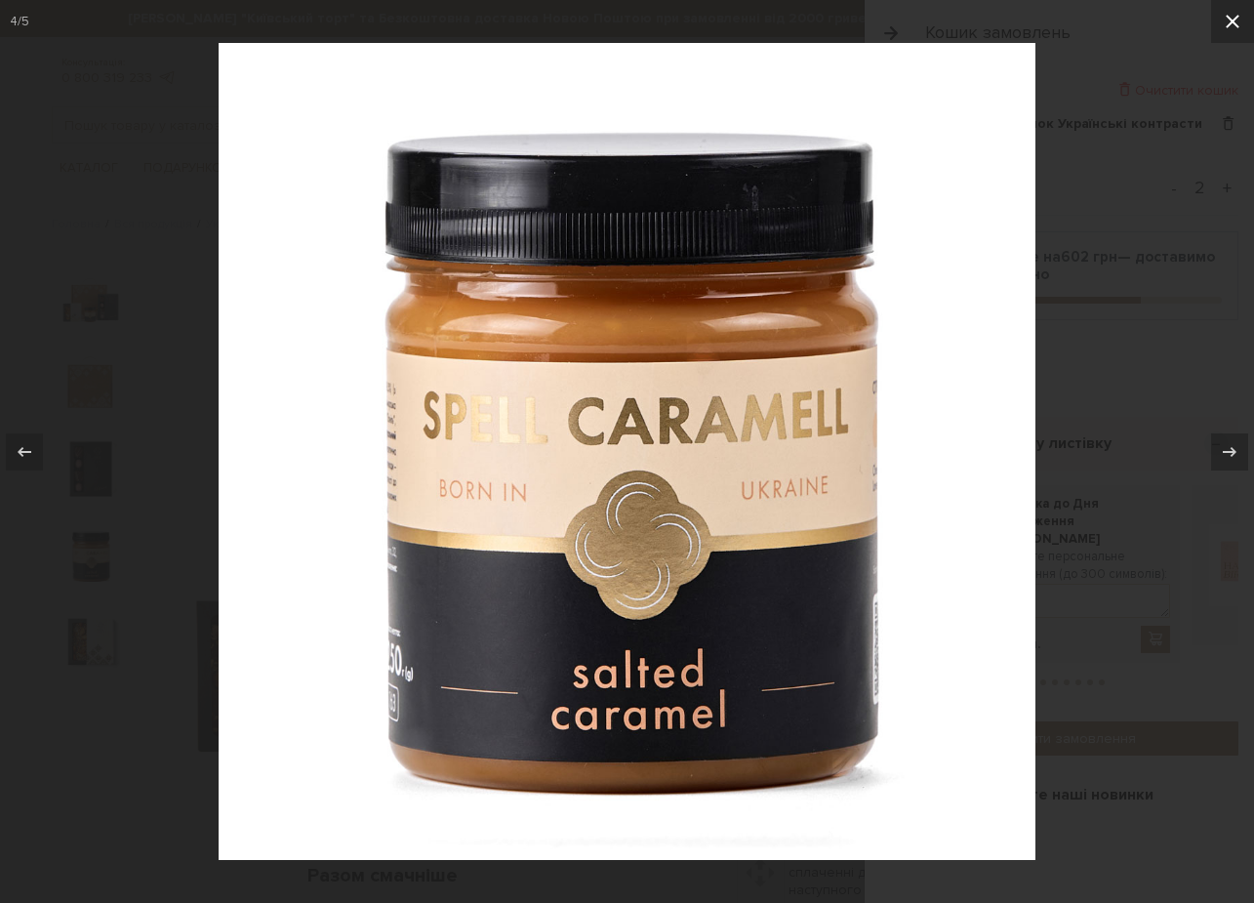
click at [1229, 27] on icon at bounding box center [1232, 21] width 23 height 23
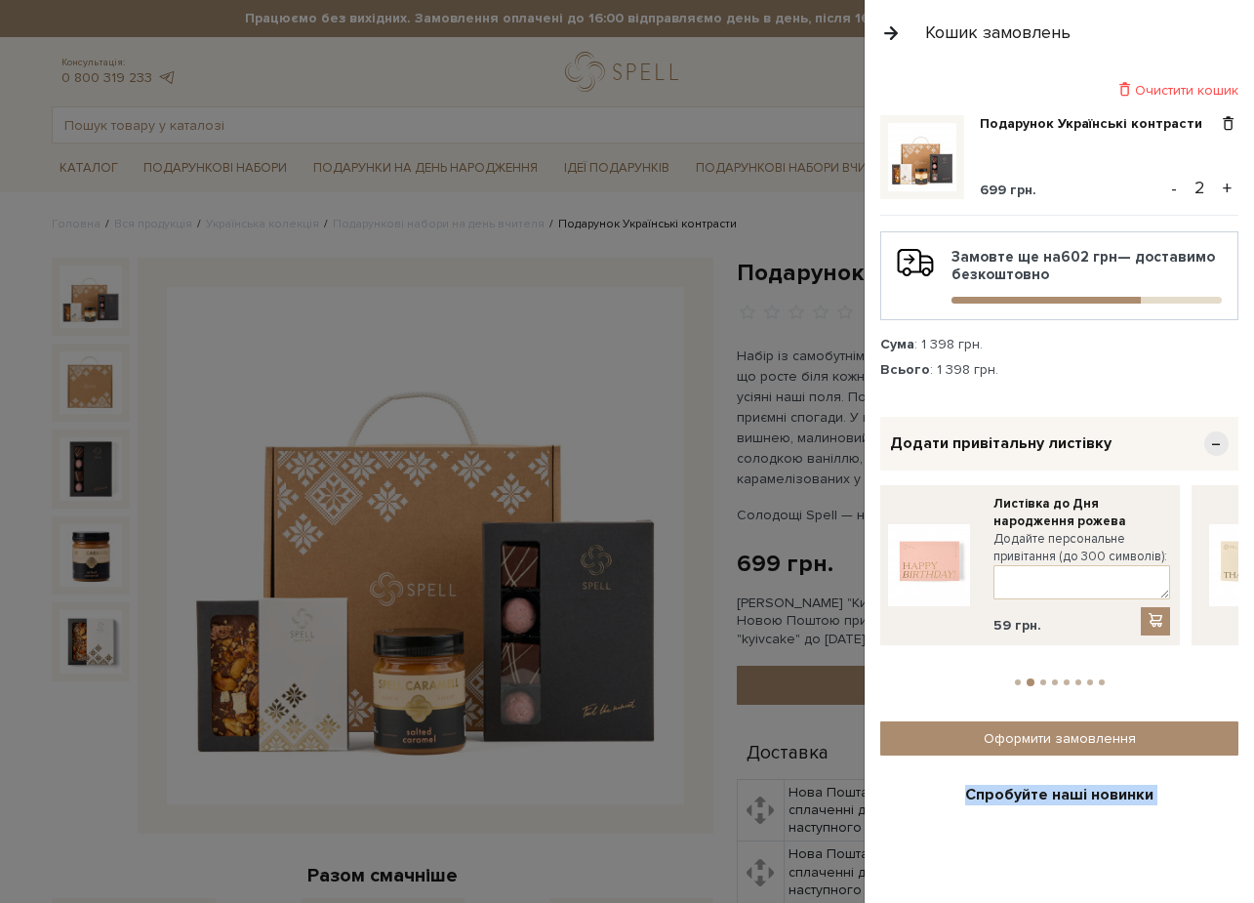
drag, startPoint x: 1194, startPoint y: 557, endPoint x: 810, endPoint y: 556, distance: 384.5
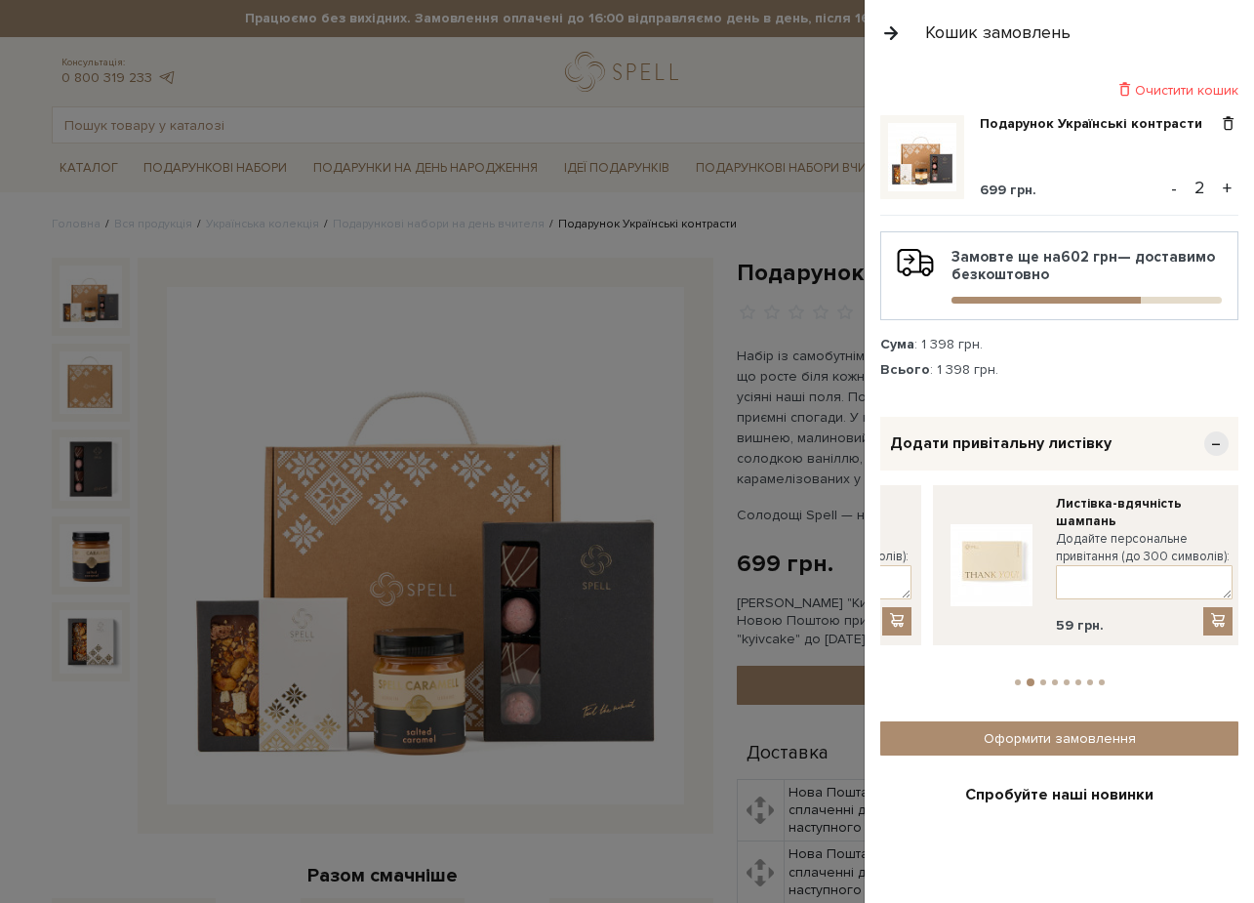
drag, startPoint x: 1147, startPoint y: 542, endPoint x: 878, endPoint y: 542, distance: 268.4
click at [878, 542] on div "Очистити кошик Подарунок Українські контрасти 699 грн. - 2 + Замовте ще на 602 …" at bounding box center [1059, 483] width 389 height 837
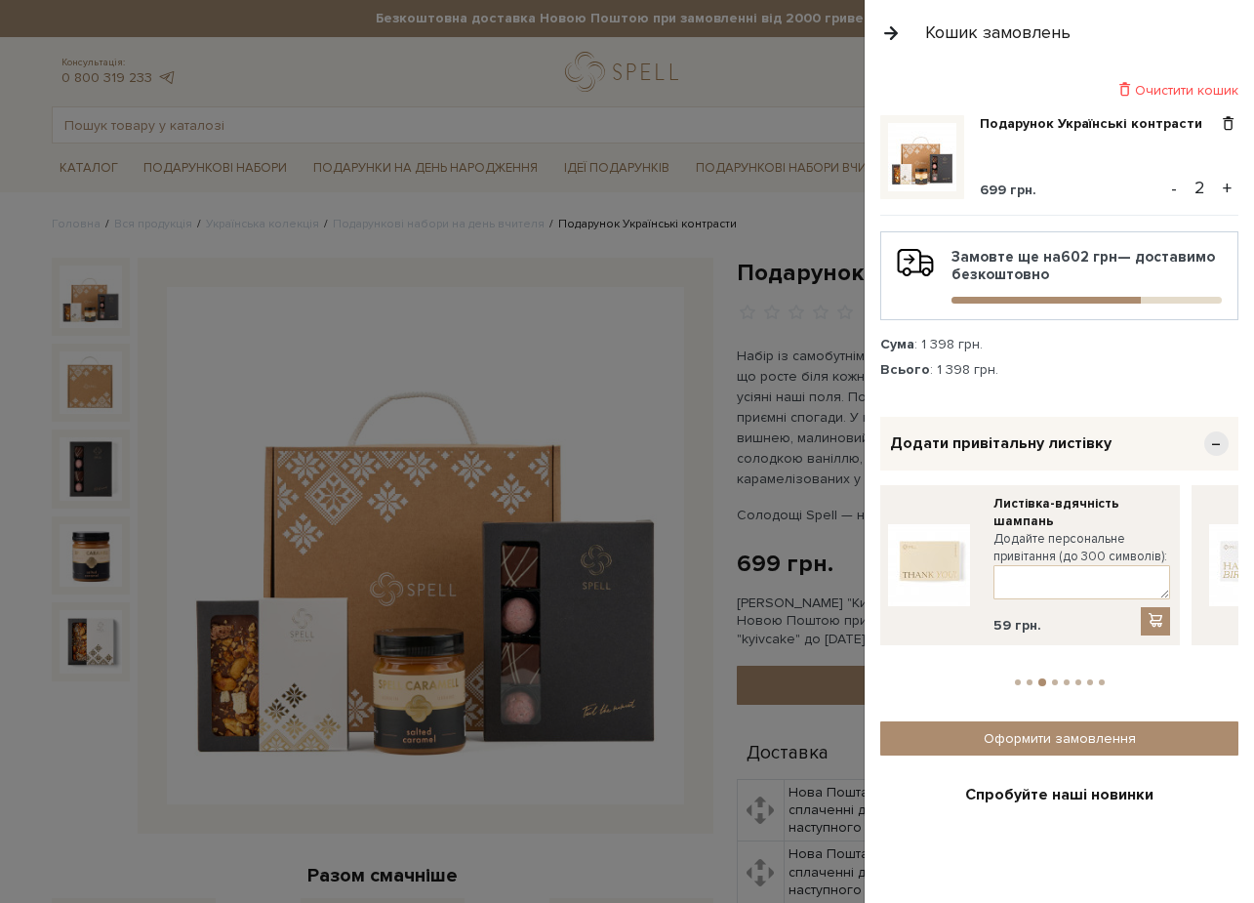
click at [1204, 446] on span "−" at bounding box center [1216, 443] width 24 height 24
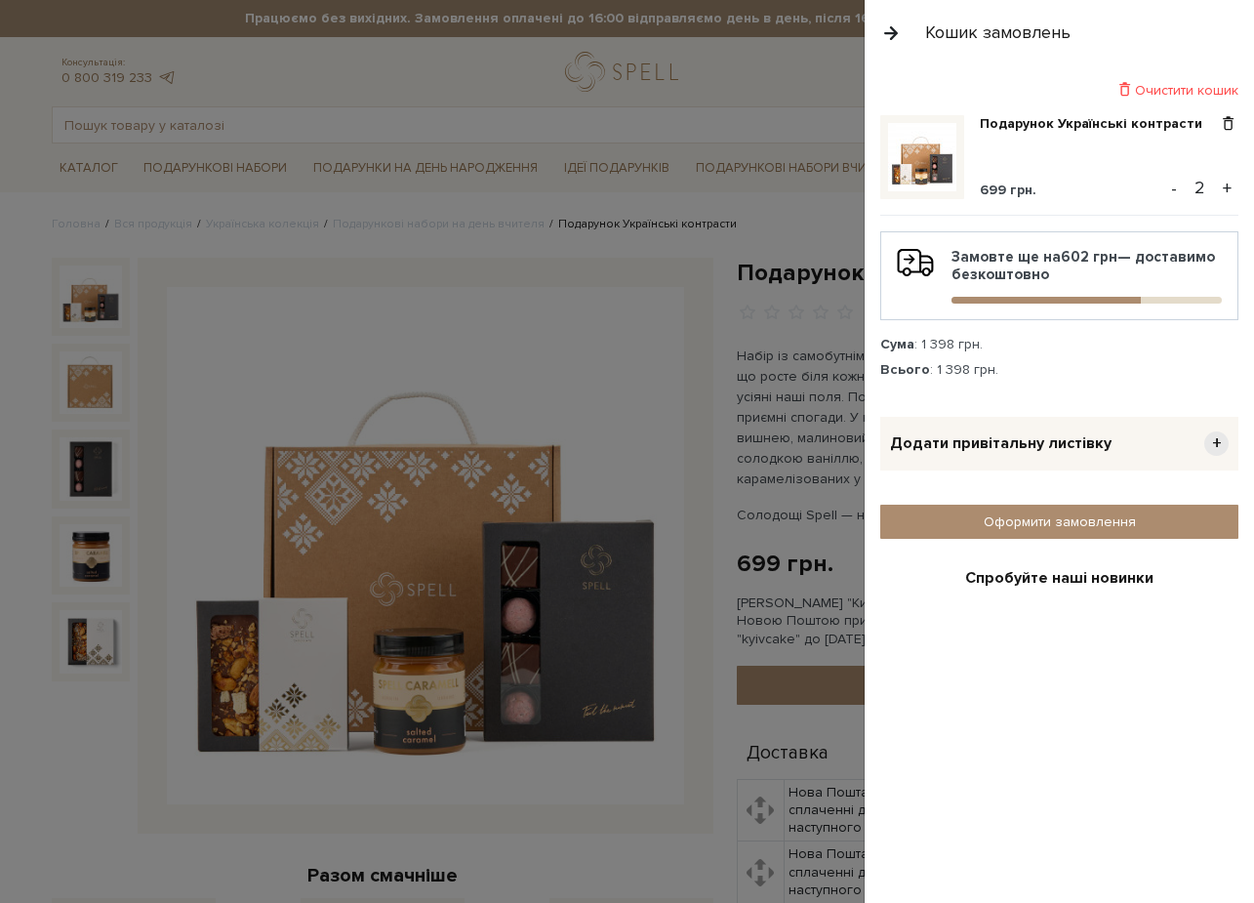
click at [974, 69] on div "Очистити кошик Подарунок Українські контрасти 699 грн. - 2 + Замовте ще на 602 …" at bounding box center [1059, 483] width 389 height 837
click at [780, 82] on div at bounding box center [627, 451] width 1254 height 903
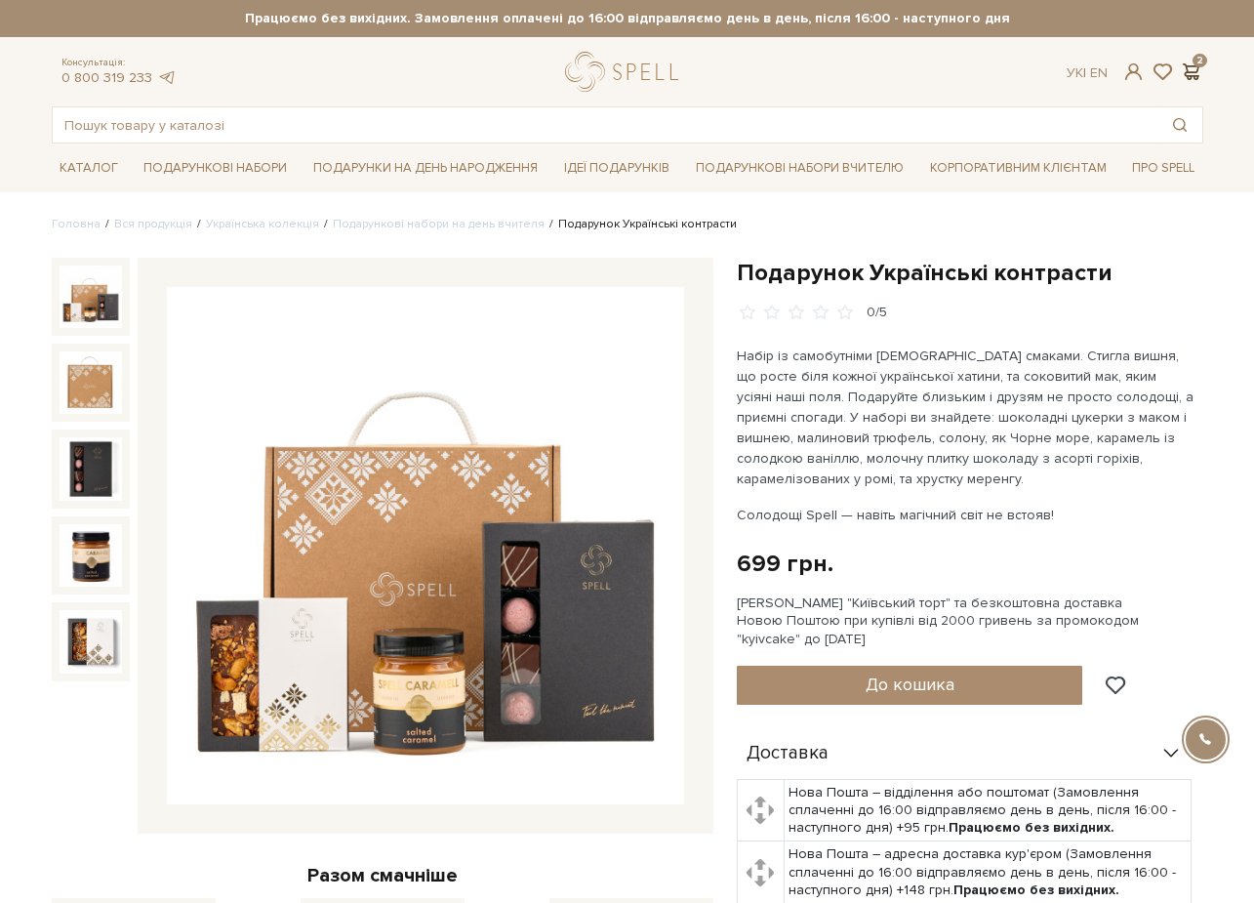
click at [1199, 76] on span at bounding box center [1191, 71] width 23 height 20
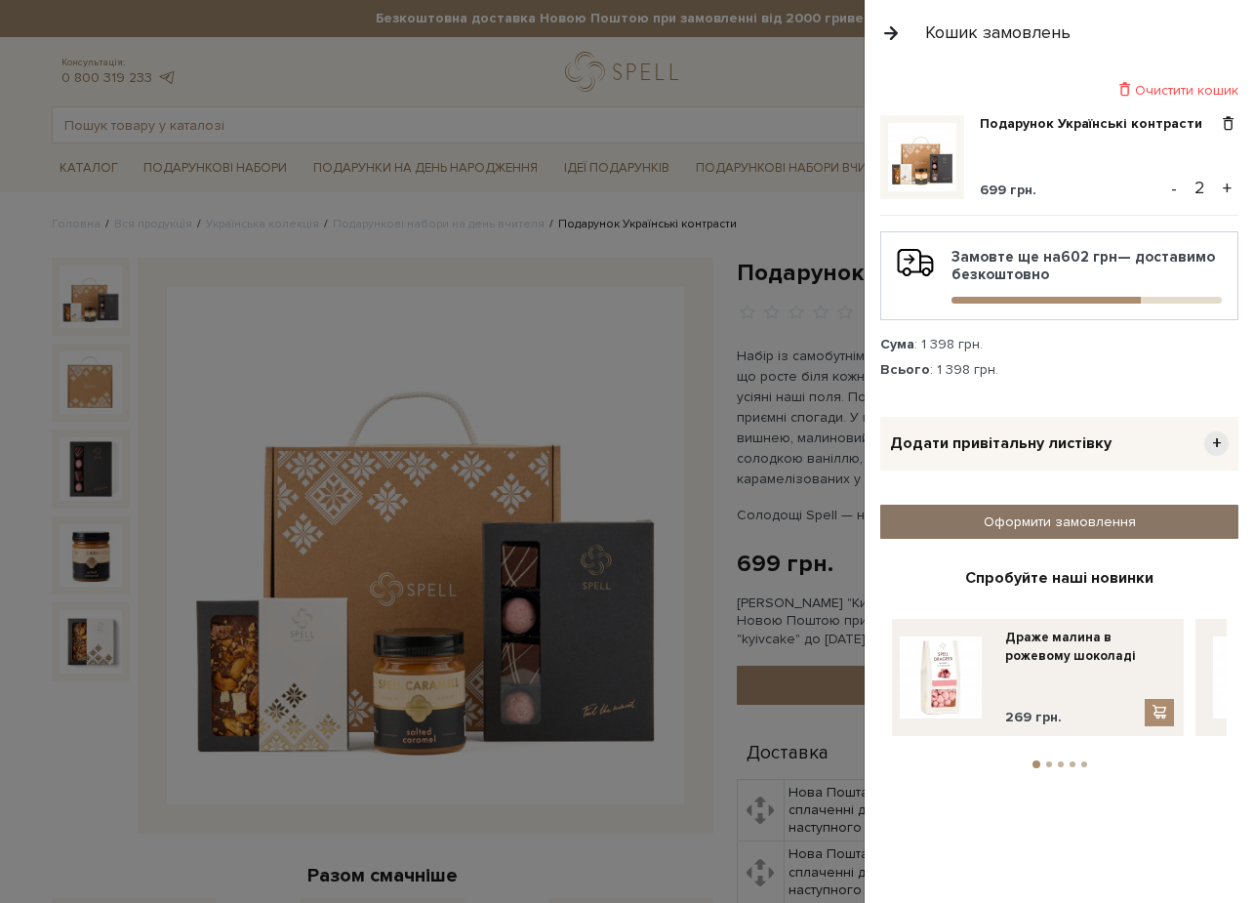
click at [1060, 518] on link "Оформити замовлення" at bounding box center [1059, 522] width 358 height 34
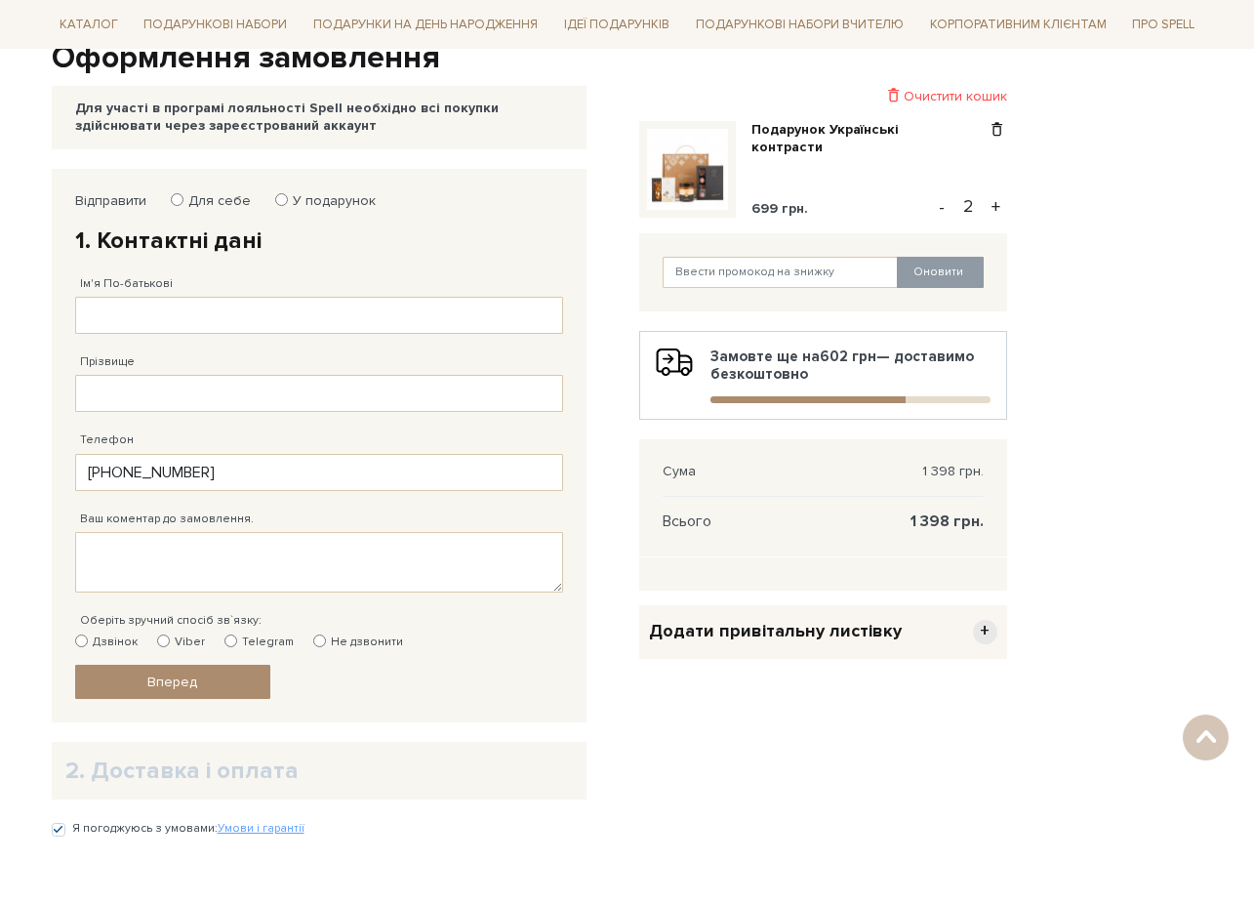
scroll to position [193, 0]
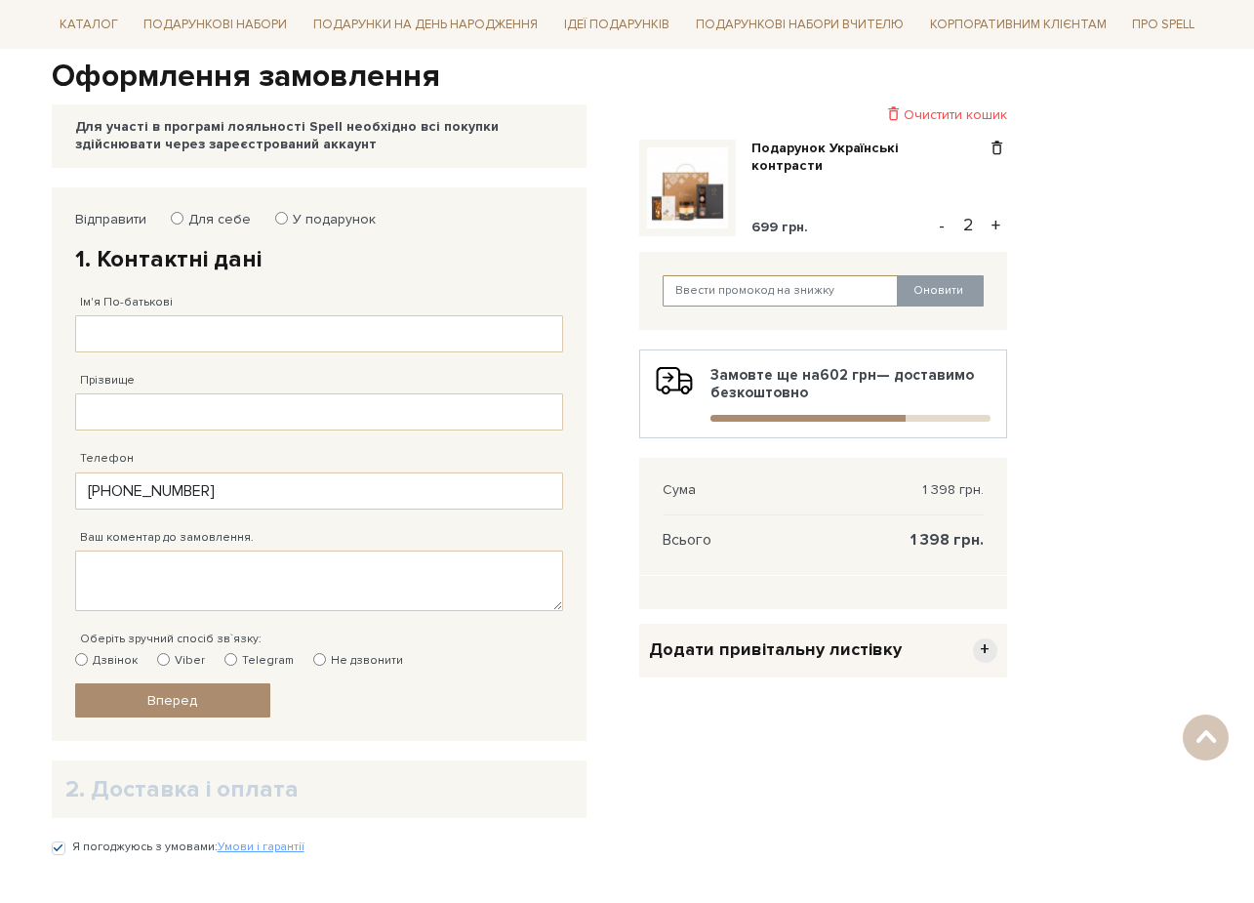
click at [729, 293] on input "text" at bounding box center [781, 290] width 236 height 31
paste input "SweetGift"
type input "SweetGift"
click at [878, 319] on div "SweetGift Оновити" at bounding box center [823, 291] width 368 height 78
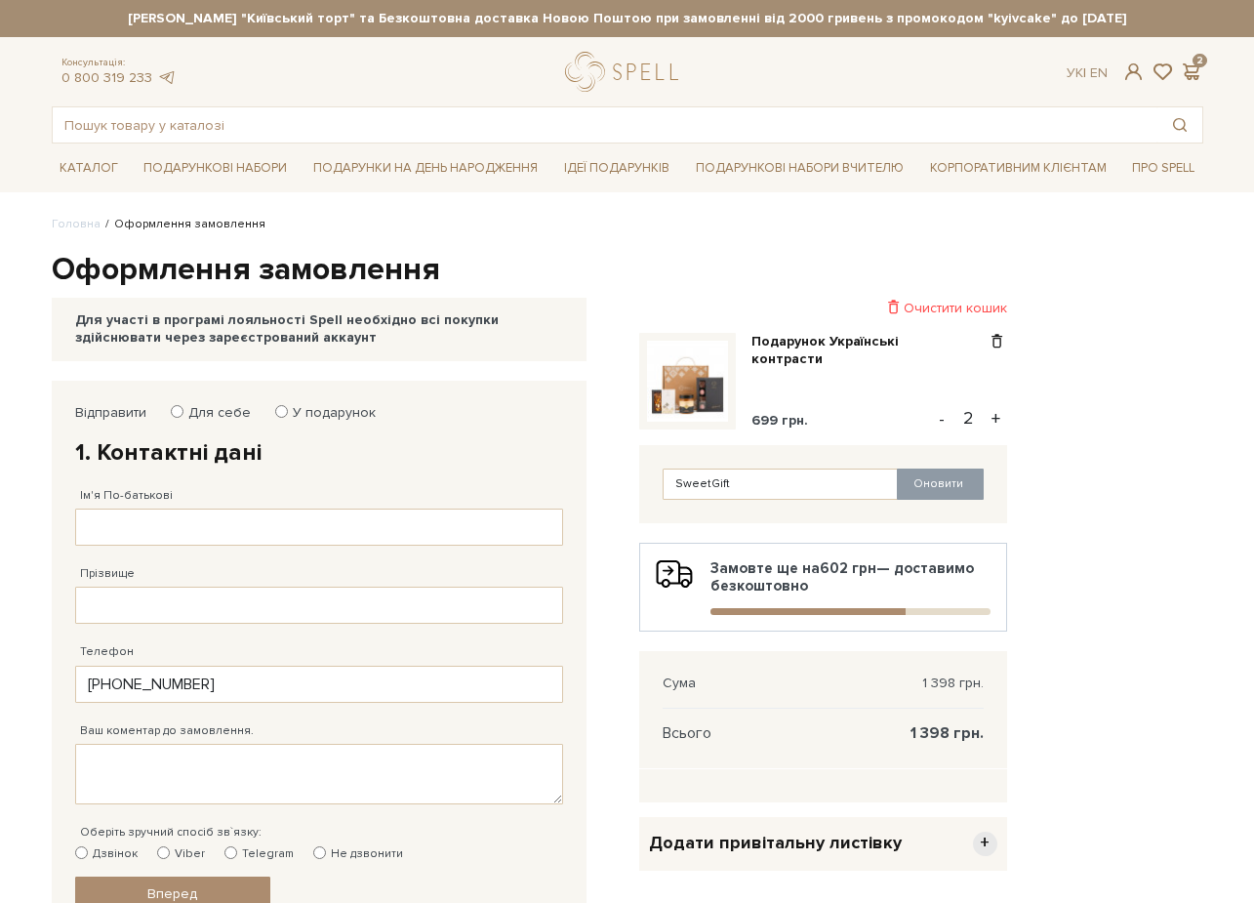
scroll to position [0, 0]
click at [275, 410] on input "У подарунок" at bounding box center [281, 411] width 13 height 13
radio input "true"
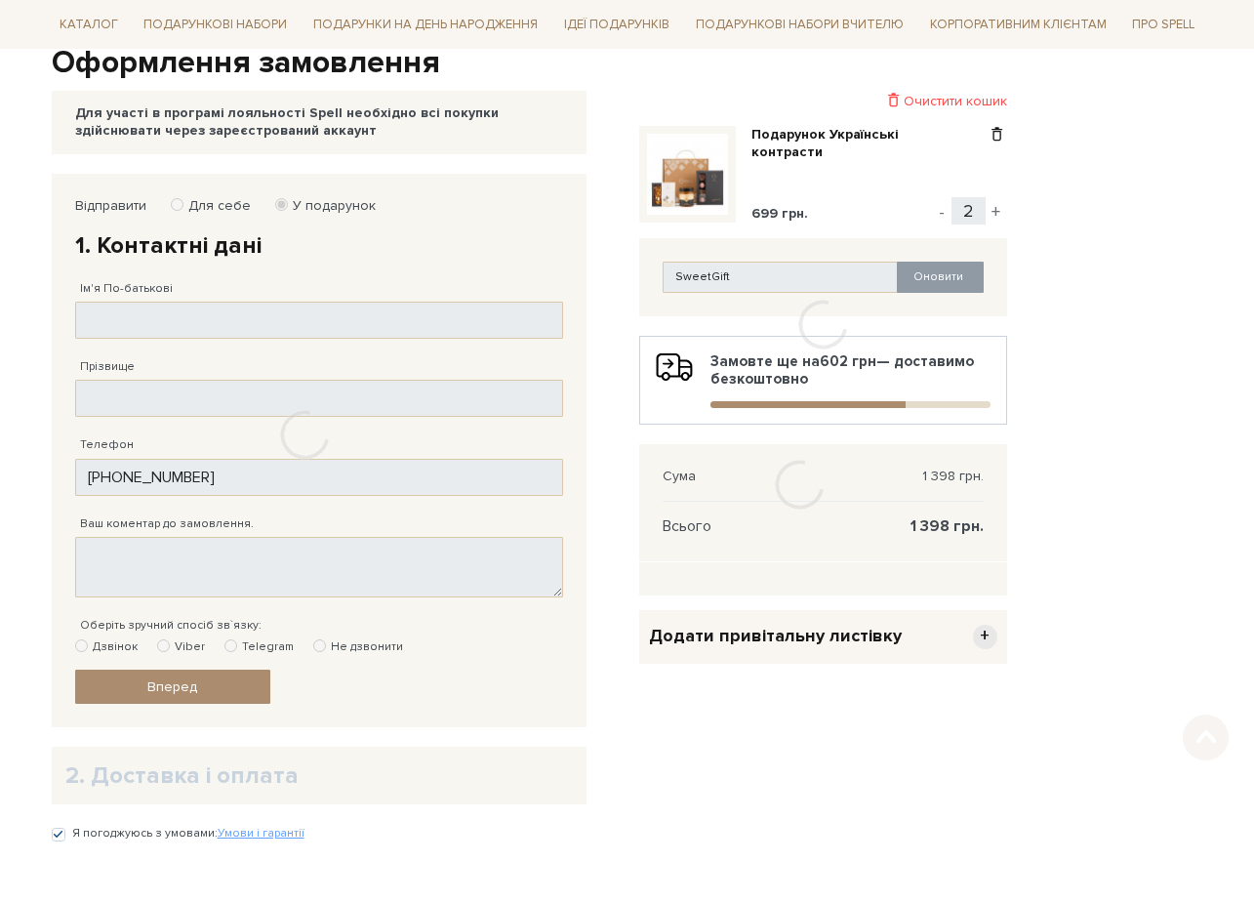
scroll to position [209, 0]
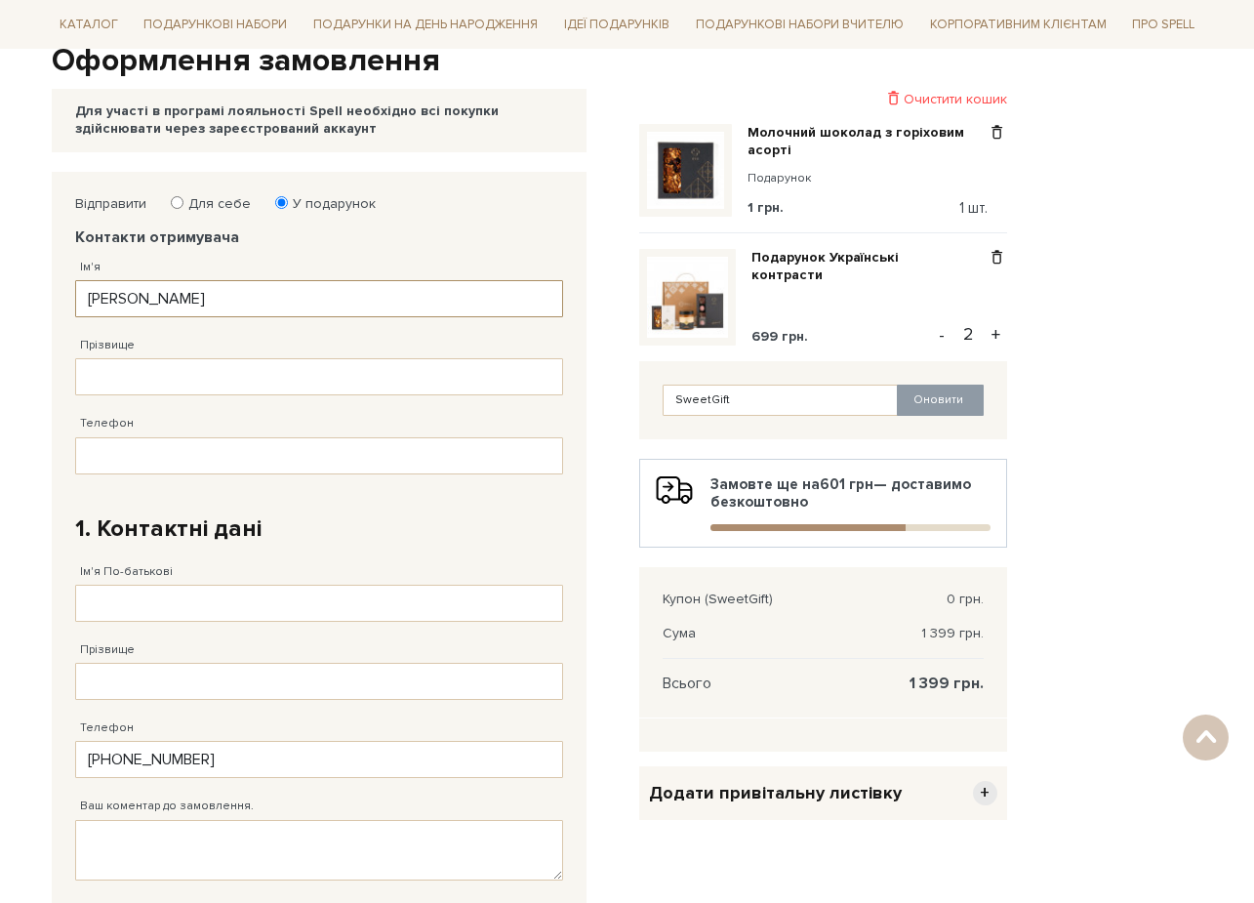
type input "Маргарита"
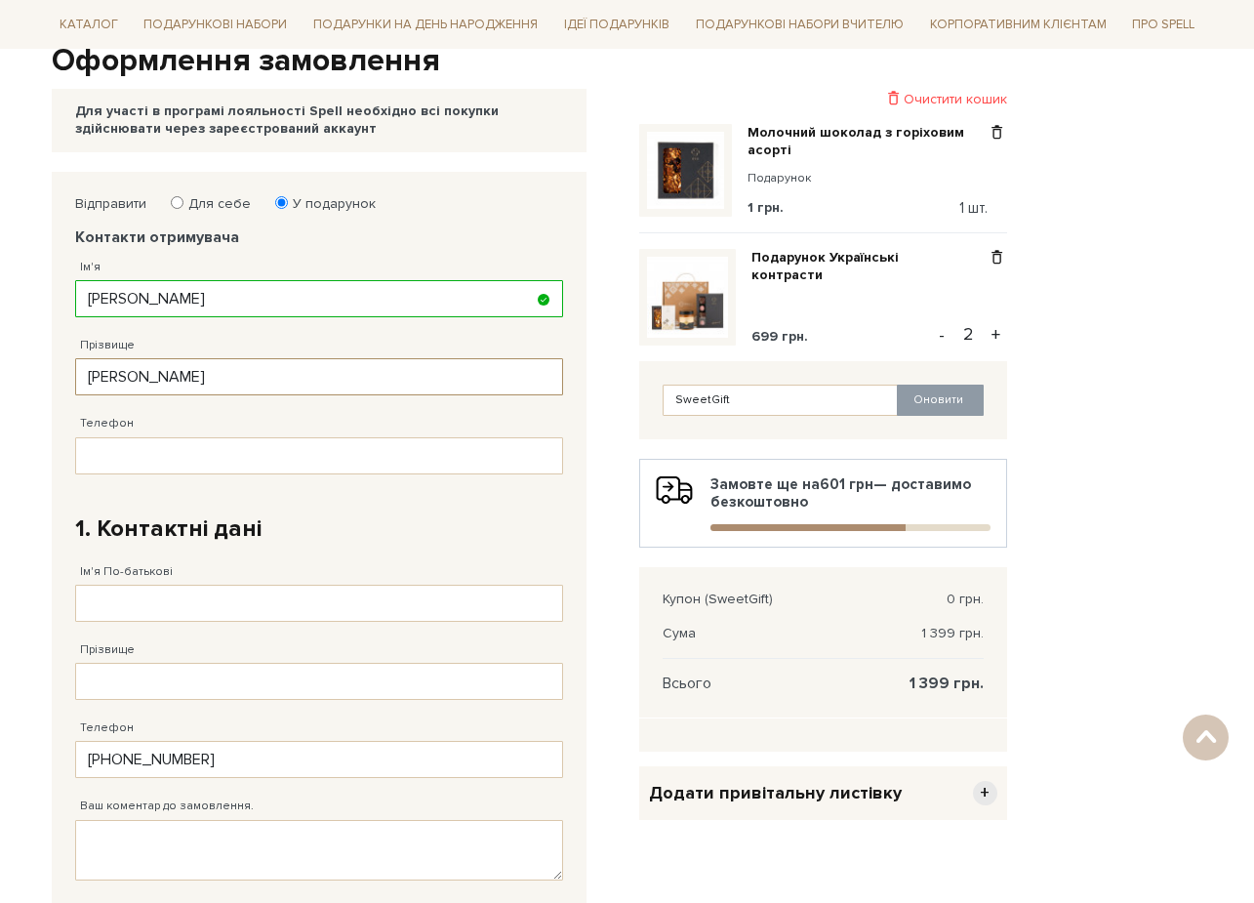
type input "Лінькова"
click at [117, 455] on input "Телефон" at bounding box center [319, 455] width 488 height 37
type input "38 (093) 007 01 69"
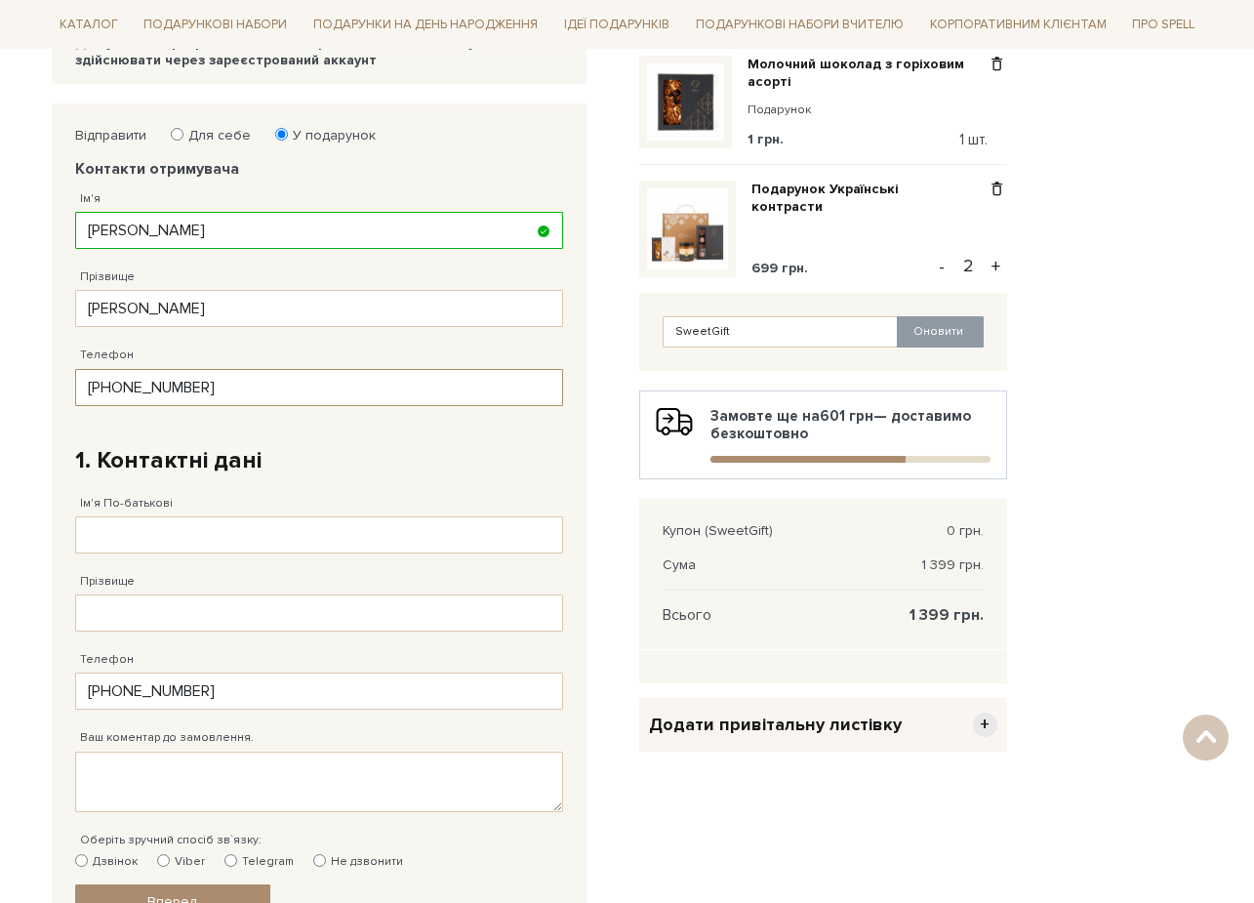
scroll to position [277, 0]
click at [178, 133] on input "Для себе" at bounding box center [177, 134] width 13 height 13
radio input "true"
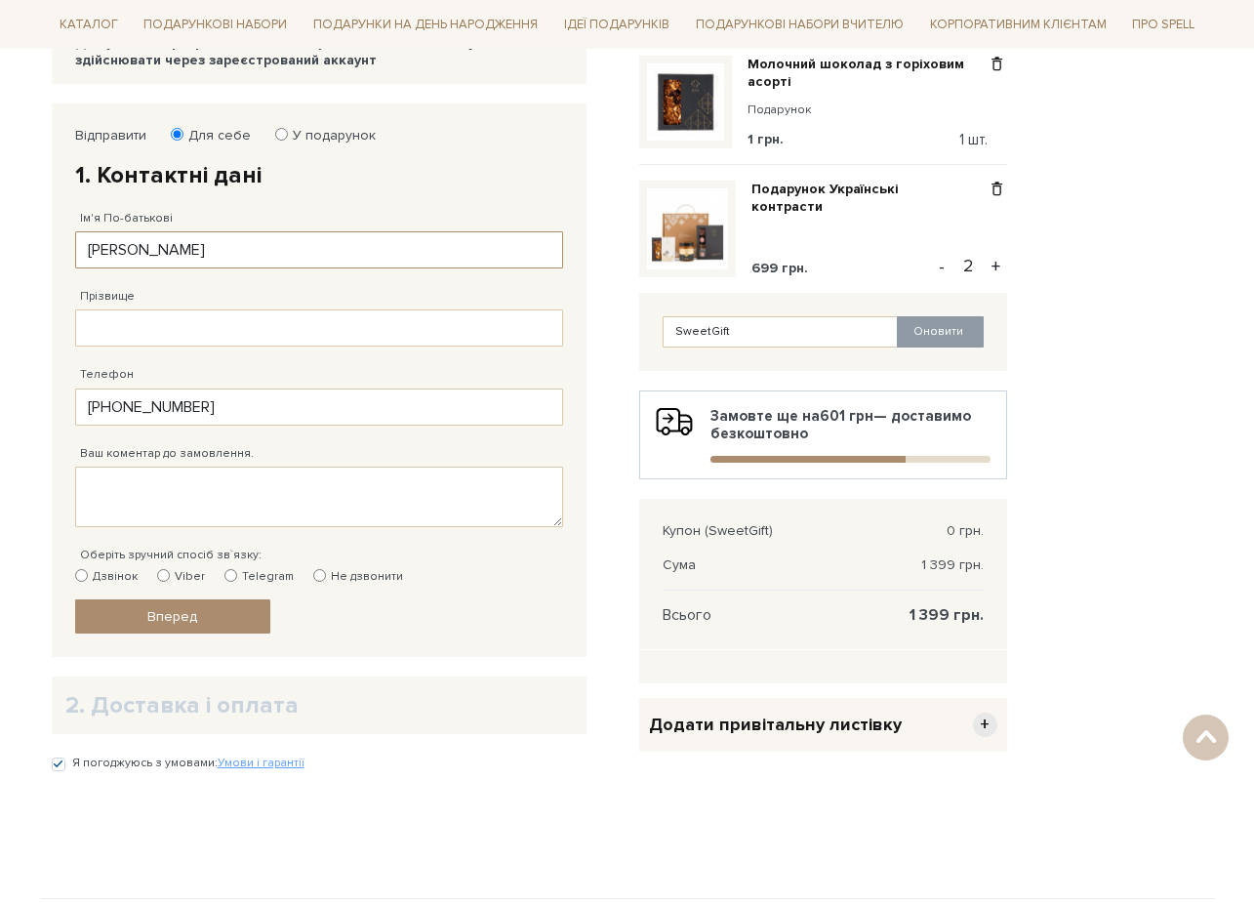
type input "Маргарита Юріївна"
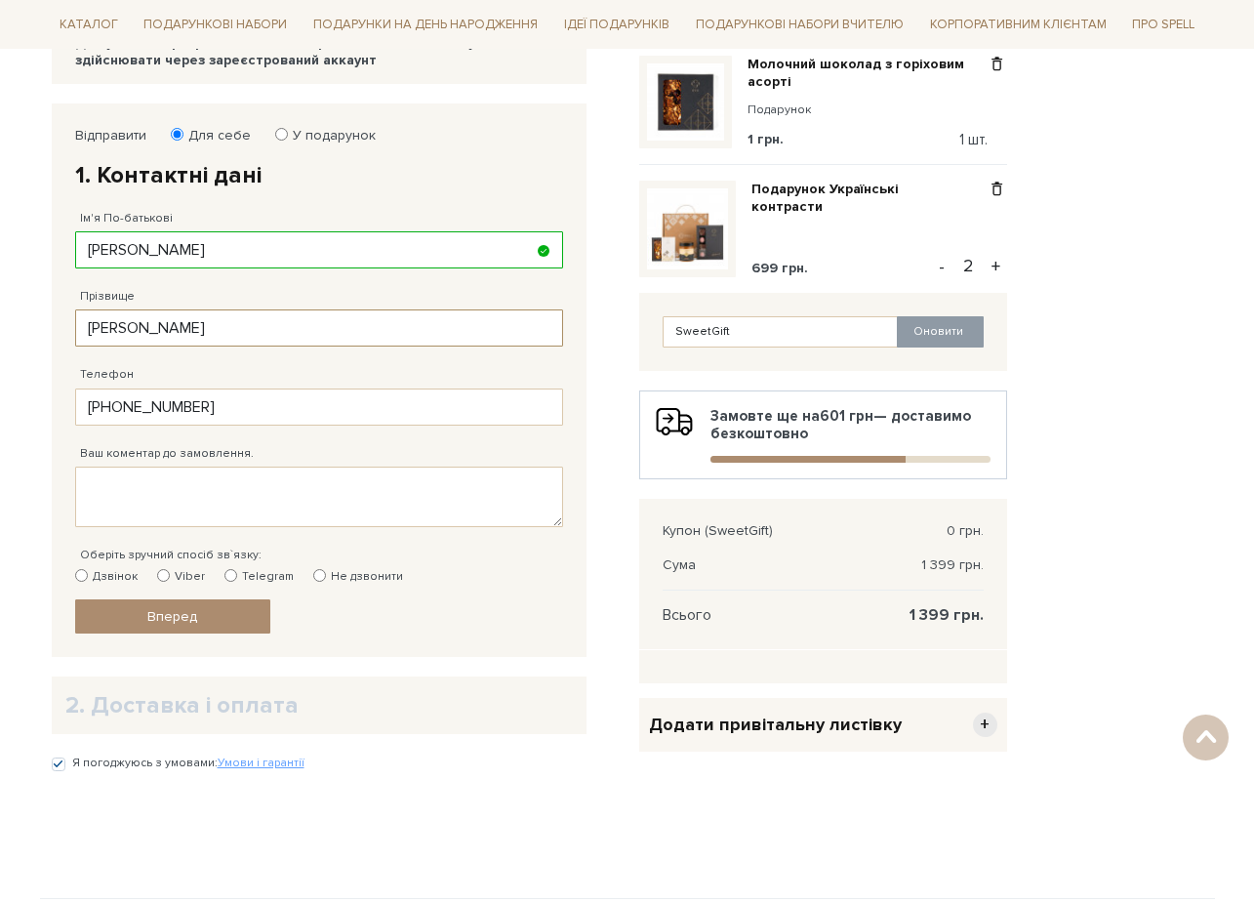
type input "Лінькова"
click at [224, 570] on input "Telegram" at bounding box center [230, 575] width 13 height 13
radio input "true"
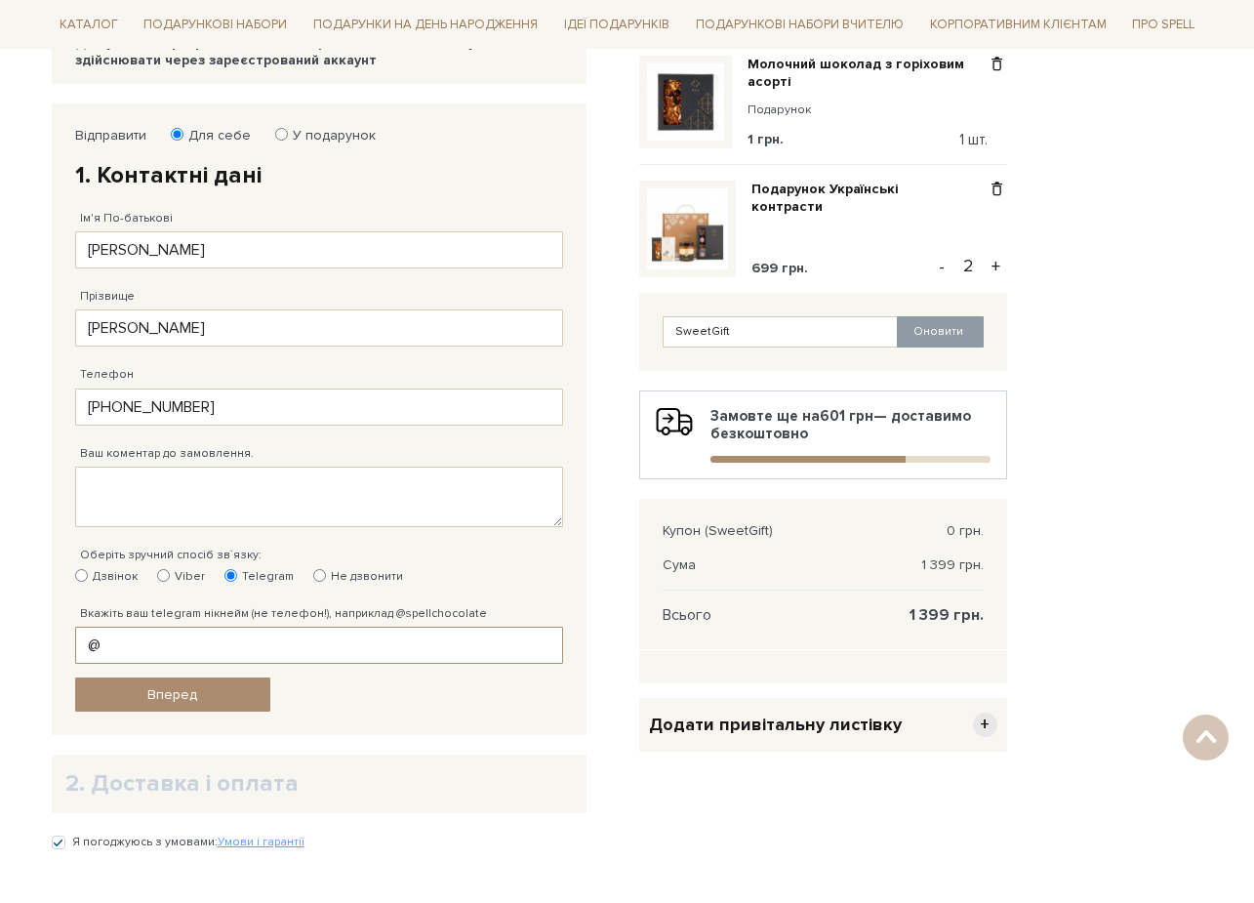
paste input "linkova_rita"
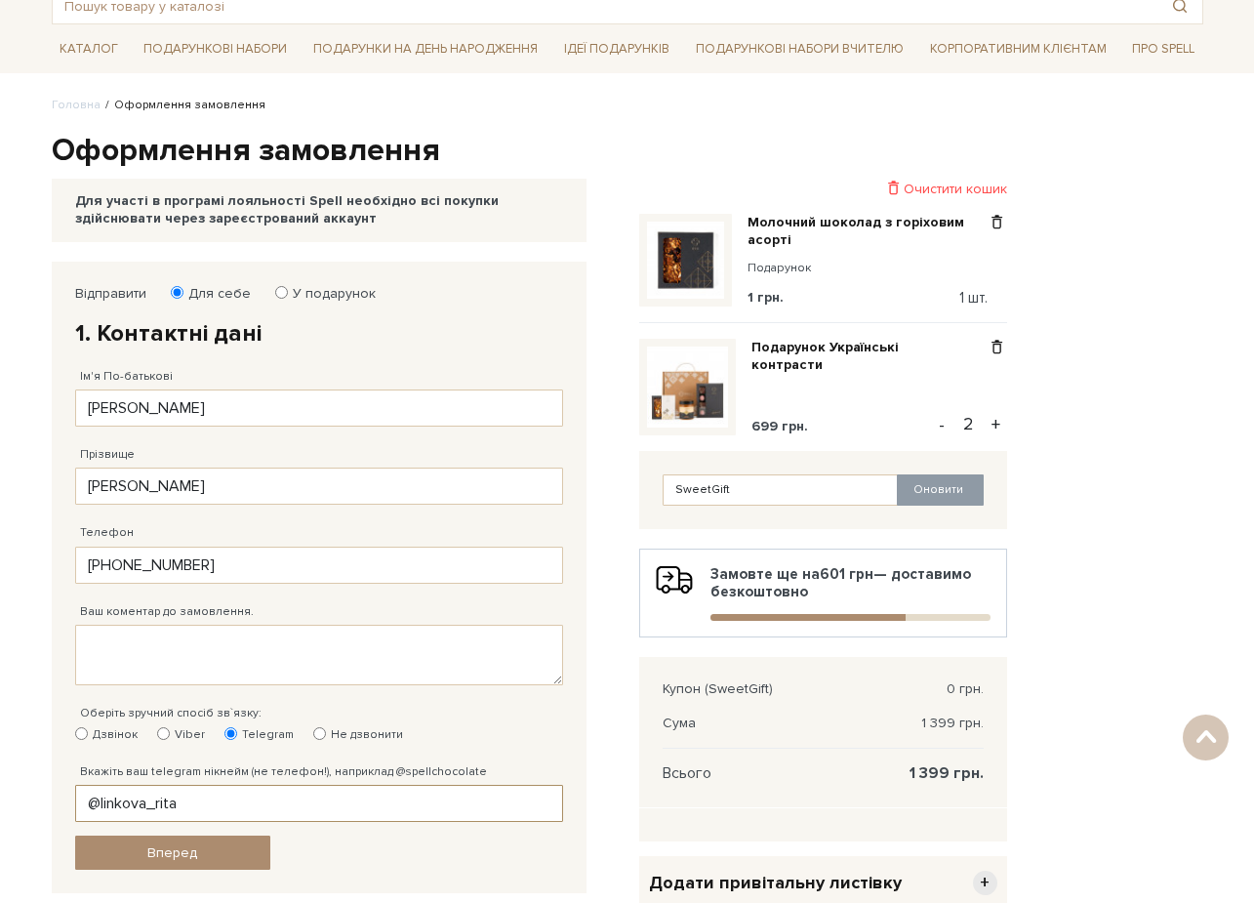
type input "@linkova_rita"
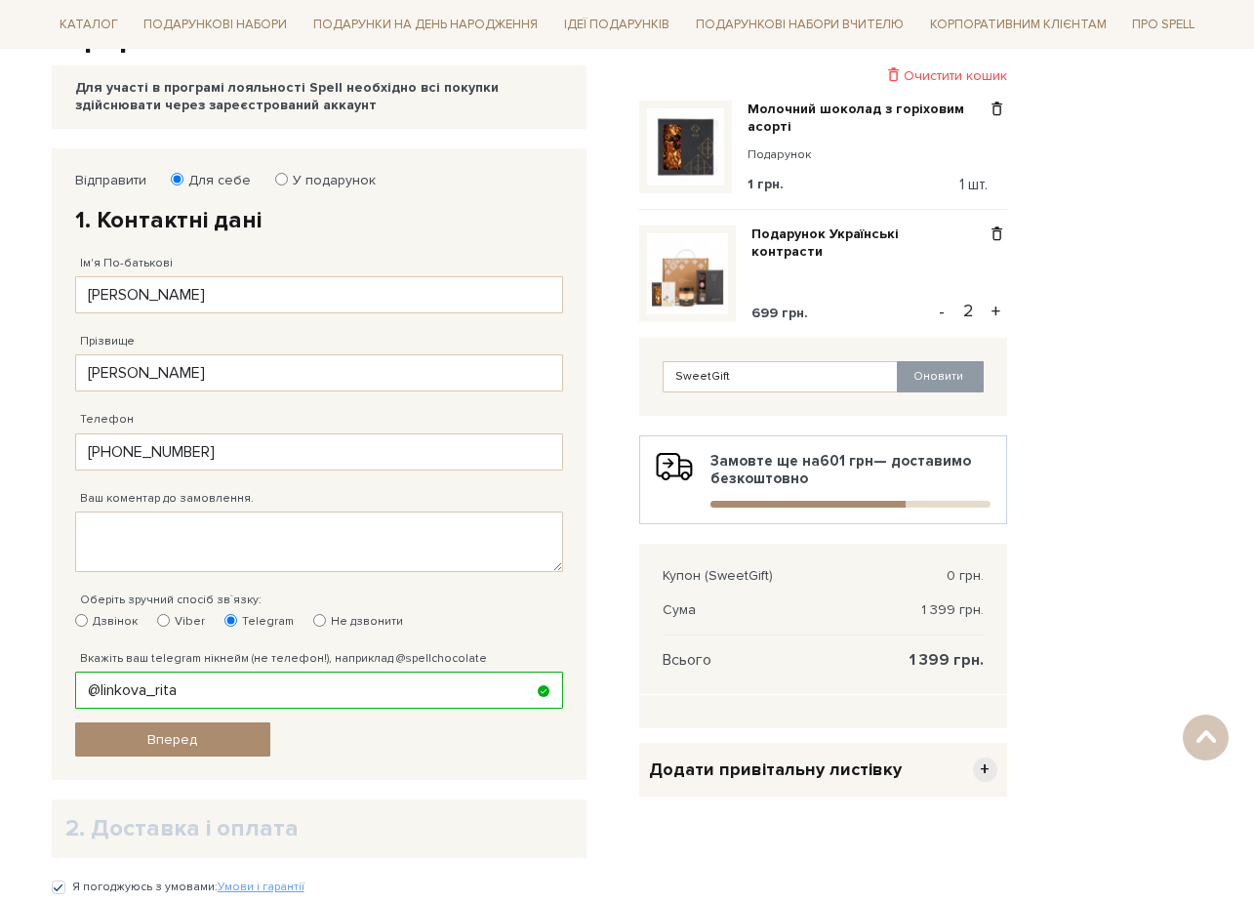
scroll to position [233, 0]
click at [238, 731] on link "Вперед" at bounding box center [172, 738] width 195 height 34
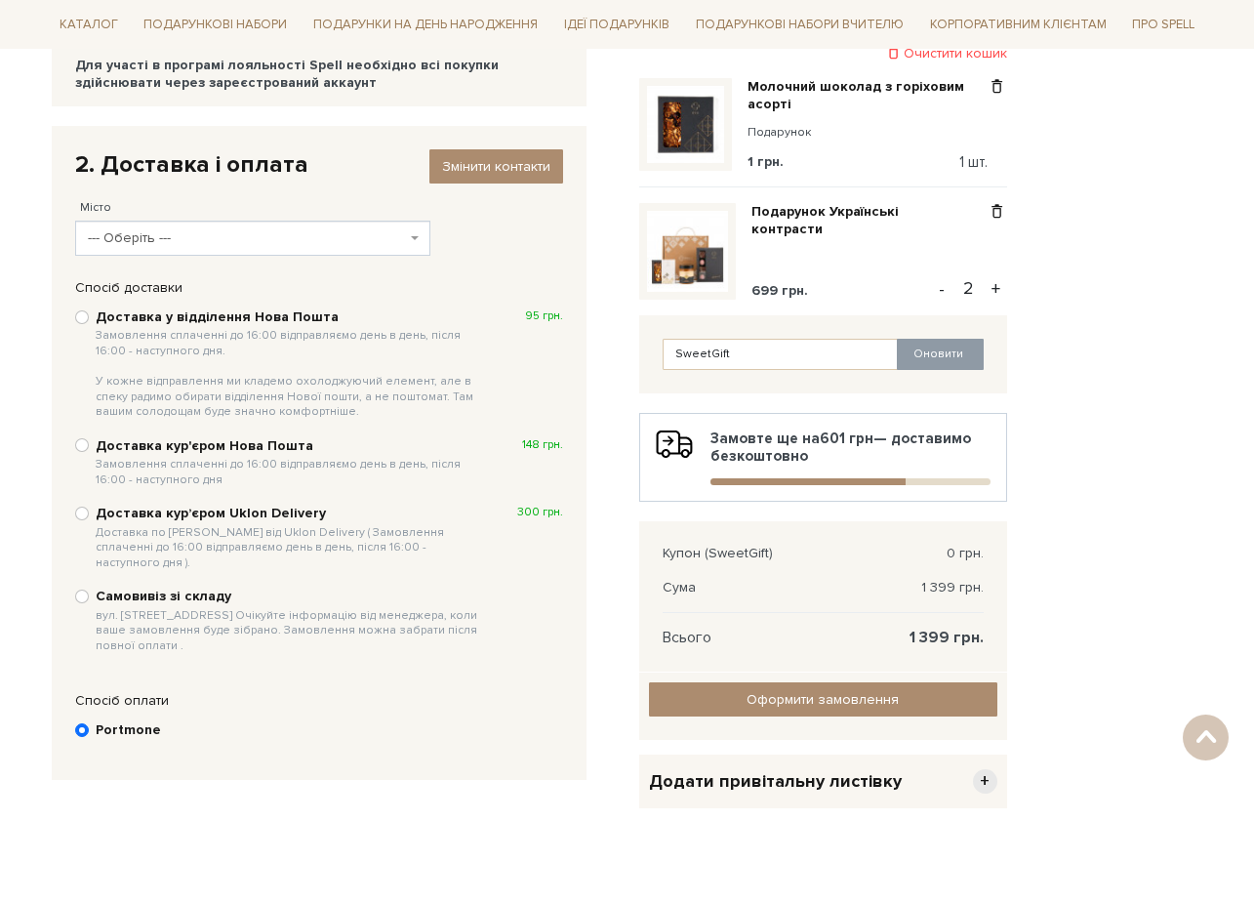
scroll to position [187, 0]
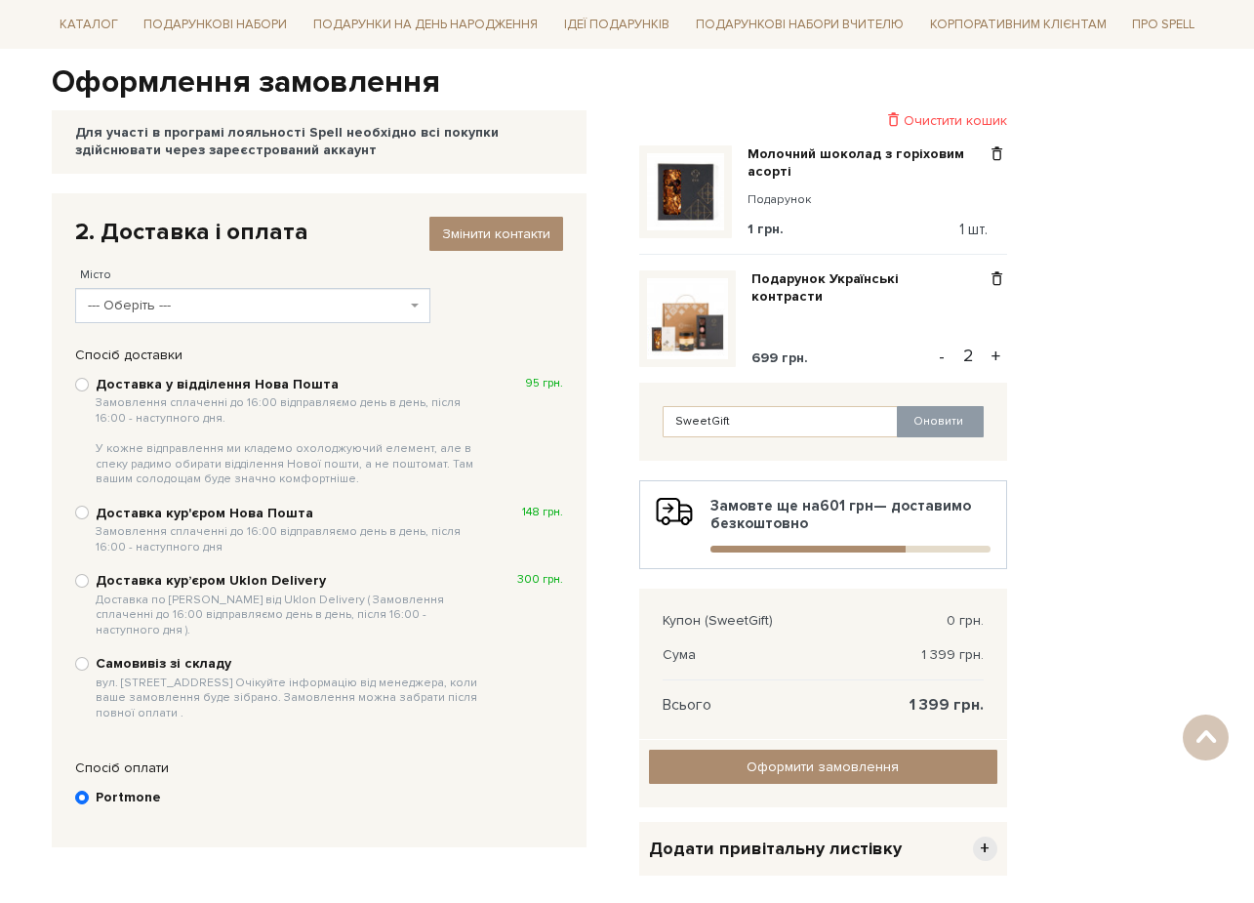
click at [81, 382] on input "Доставка у відділення Нова Пошта Замовлення сплаченні до 16:00 відправляємо ден…" at bounding box center [82, 385] width 14 height 14
radio input "true"
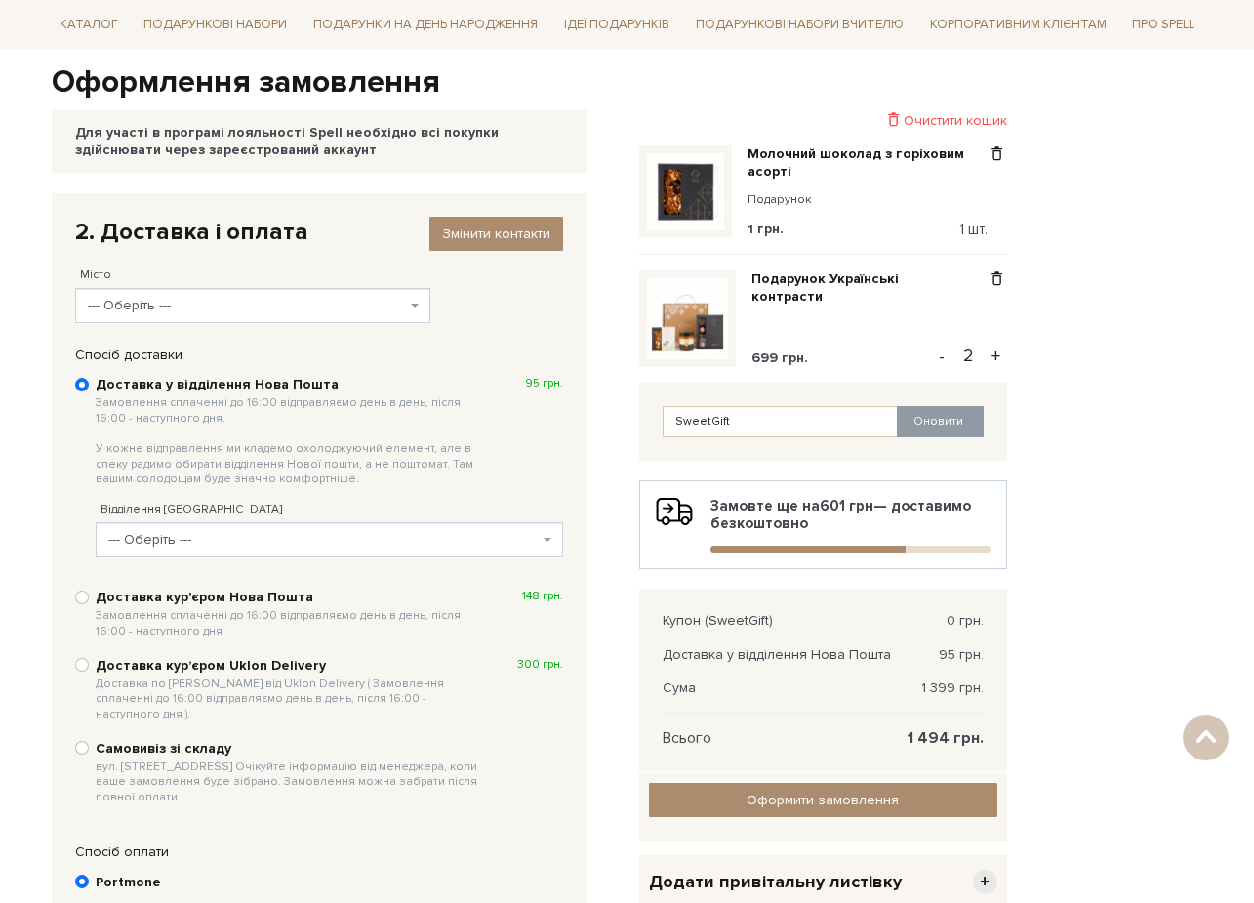
click at [532, 530] on span "--- Оберіть ---" at bounding box center [323, 540] width 430 height 20
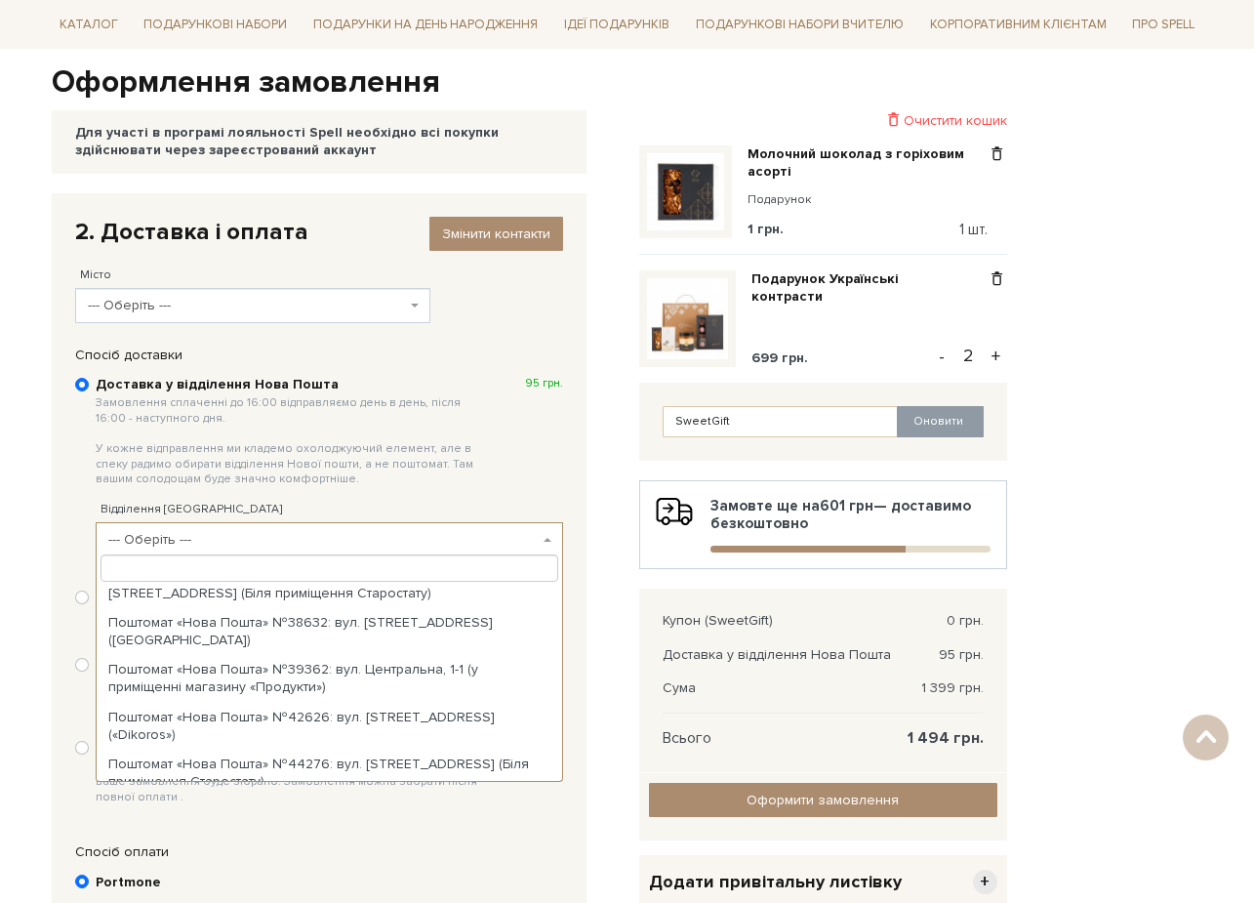
scroll to position [0, 0]
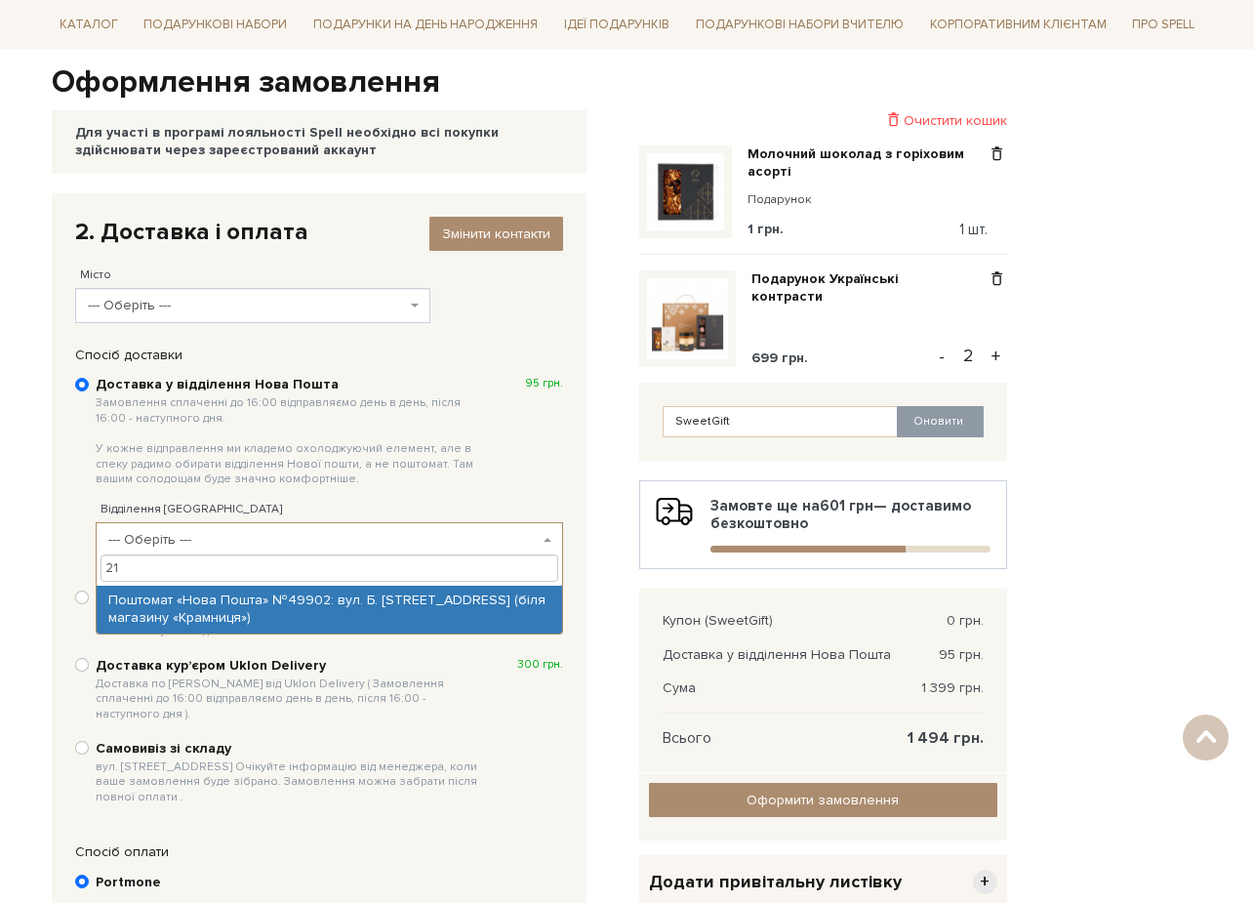
drag, startPoint x: 143, startPoint y: 570, endPoint x: 77, endPoint y: 570, distance: 66.4
click at [77, 570] on body "Подарункові набори SALE Корпоративним клієнтам Доставка і оплата Консультація: …" at bounding box center [627, 561] width 1254 height 1497
paste input "638"
type input "2"
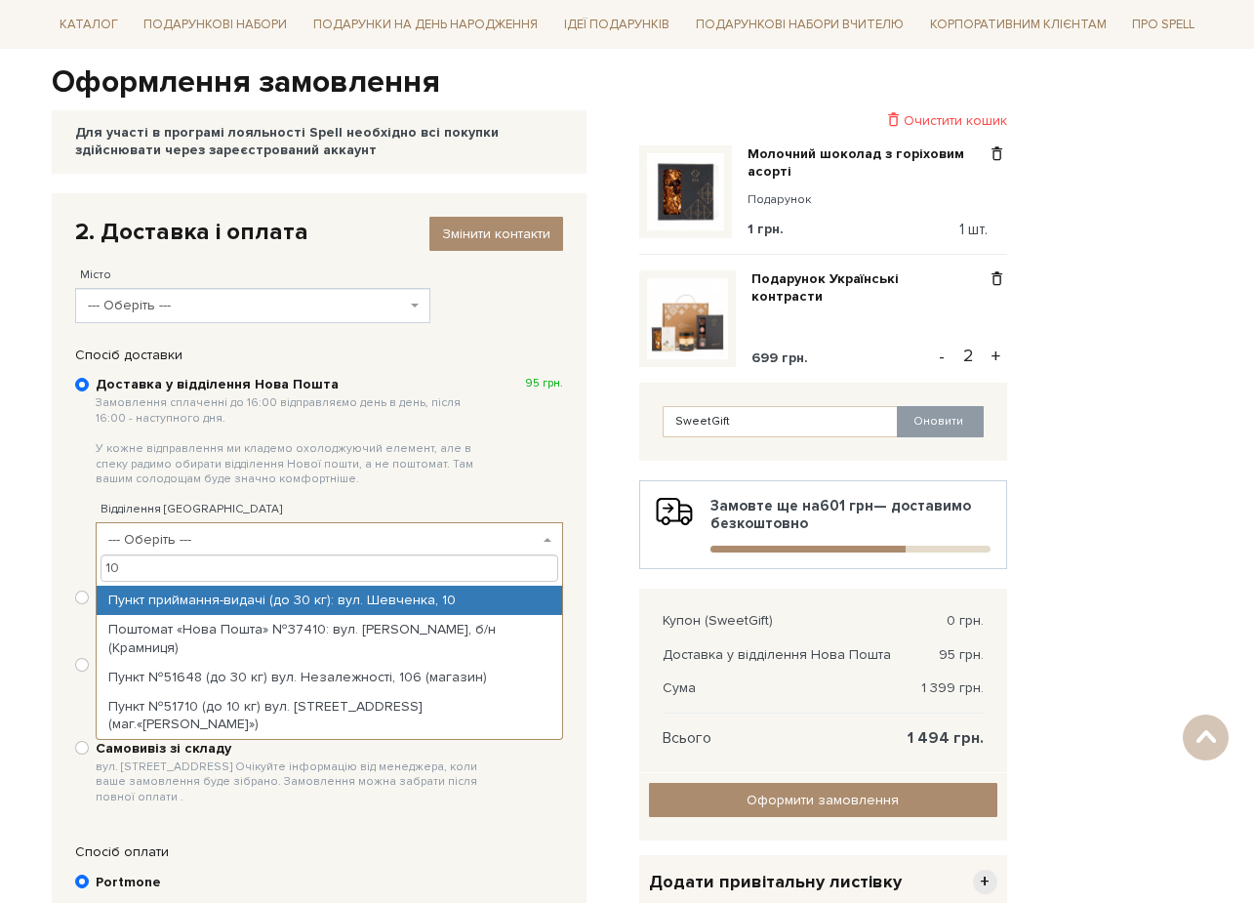
type input "1"
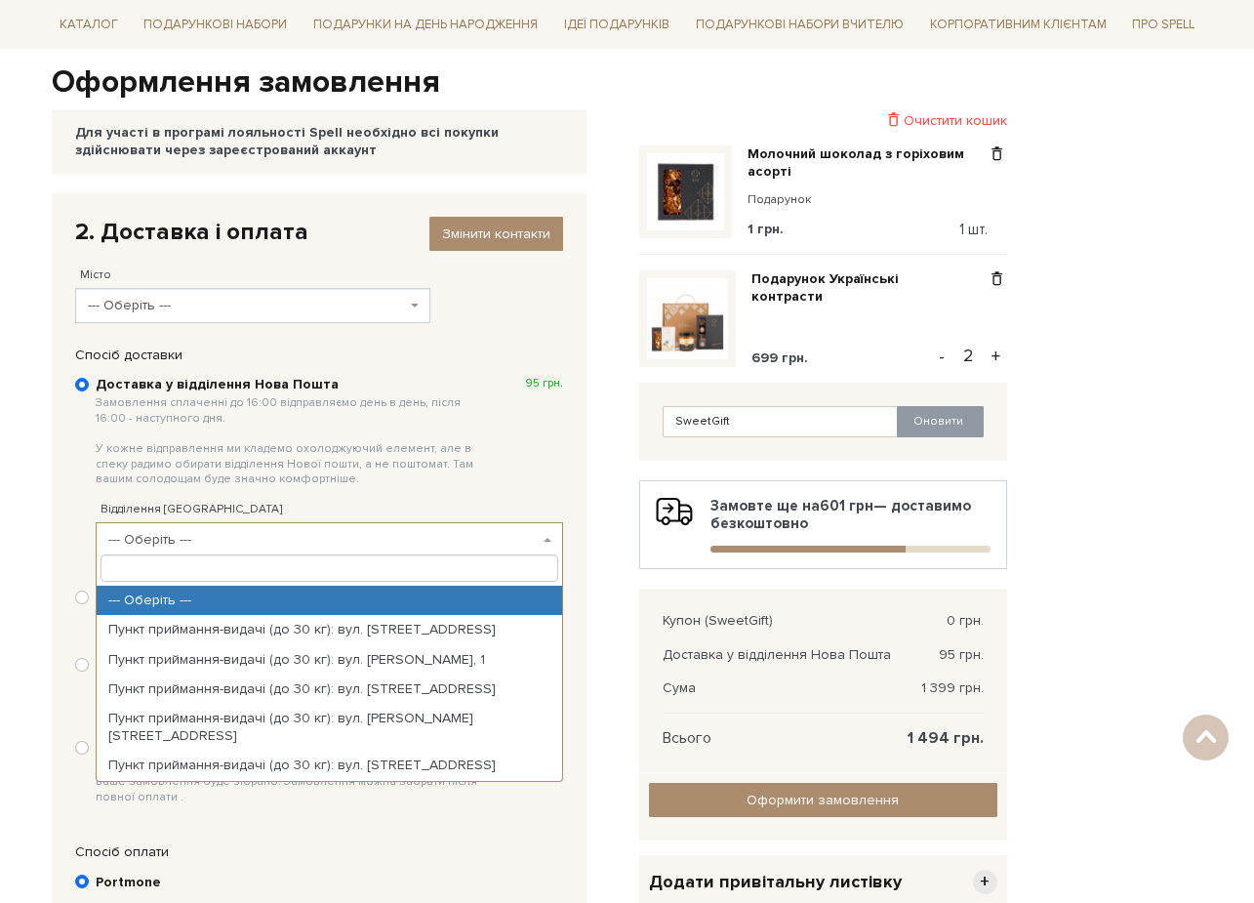
click at [566, 474] on div "Доставка у відділення Нова Пошта Замовлення сплаченні до 16:00 відправляємо ден…" at bounding box center [318, 590] width 507 height 452
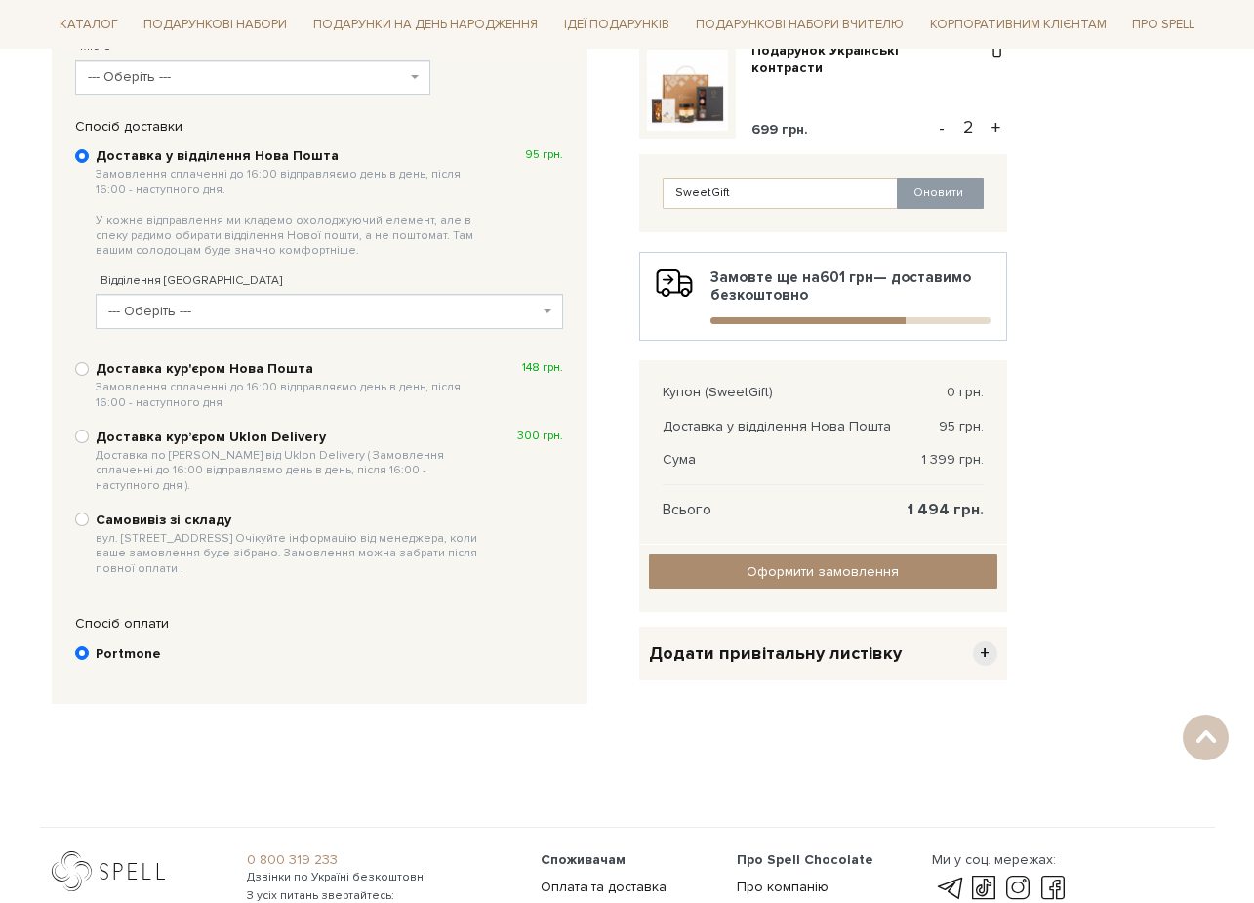
scroll to position [63, 0]
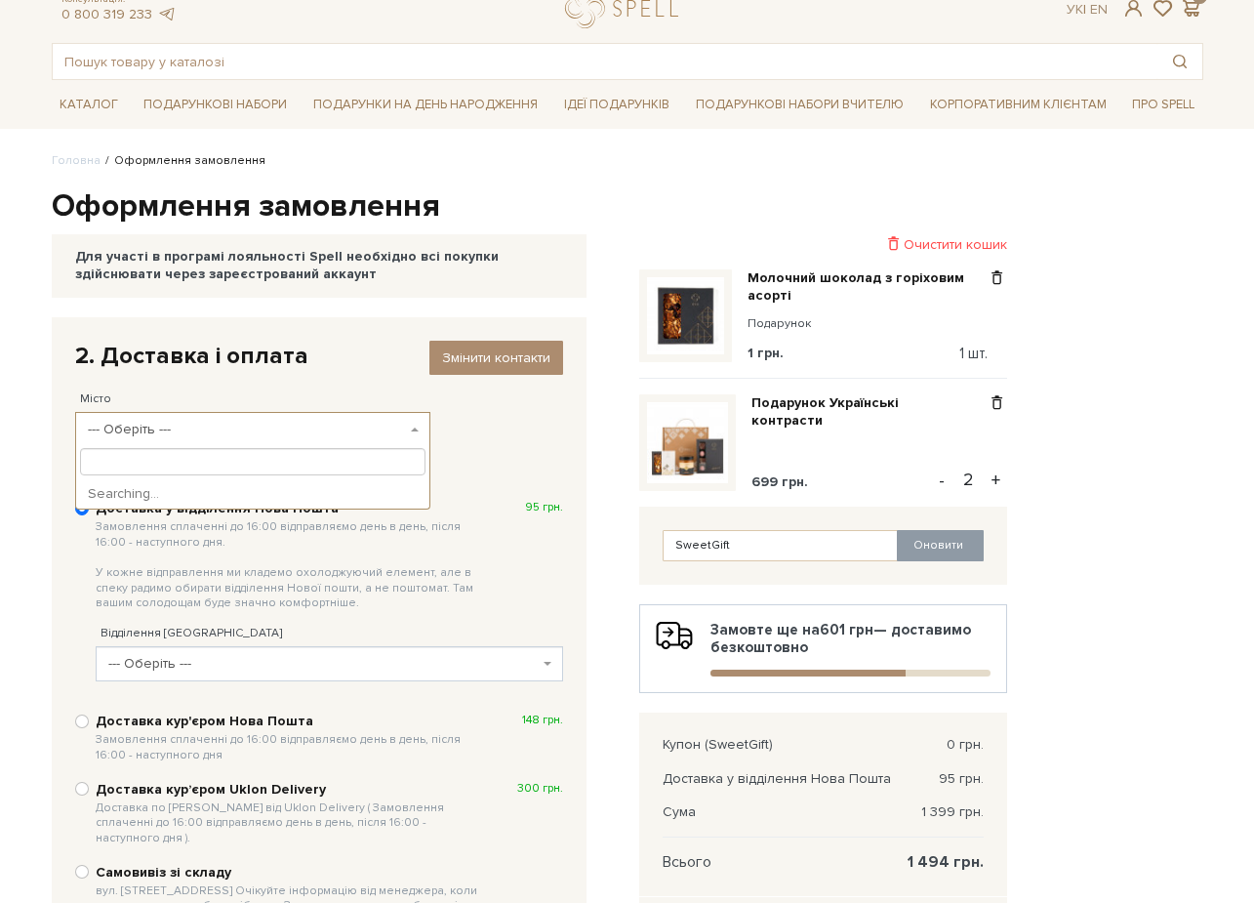
click at [405, 424] on span "--- Оберіть ---" at bounding box center [247, 430] width 319 height 20
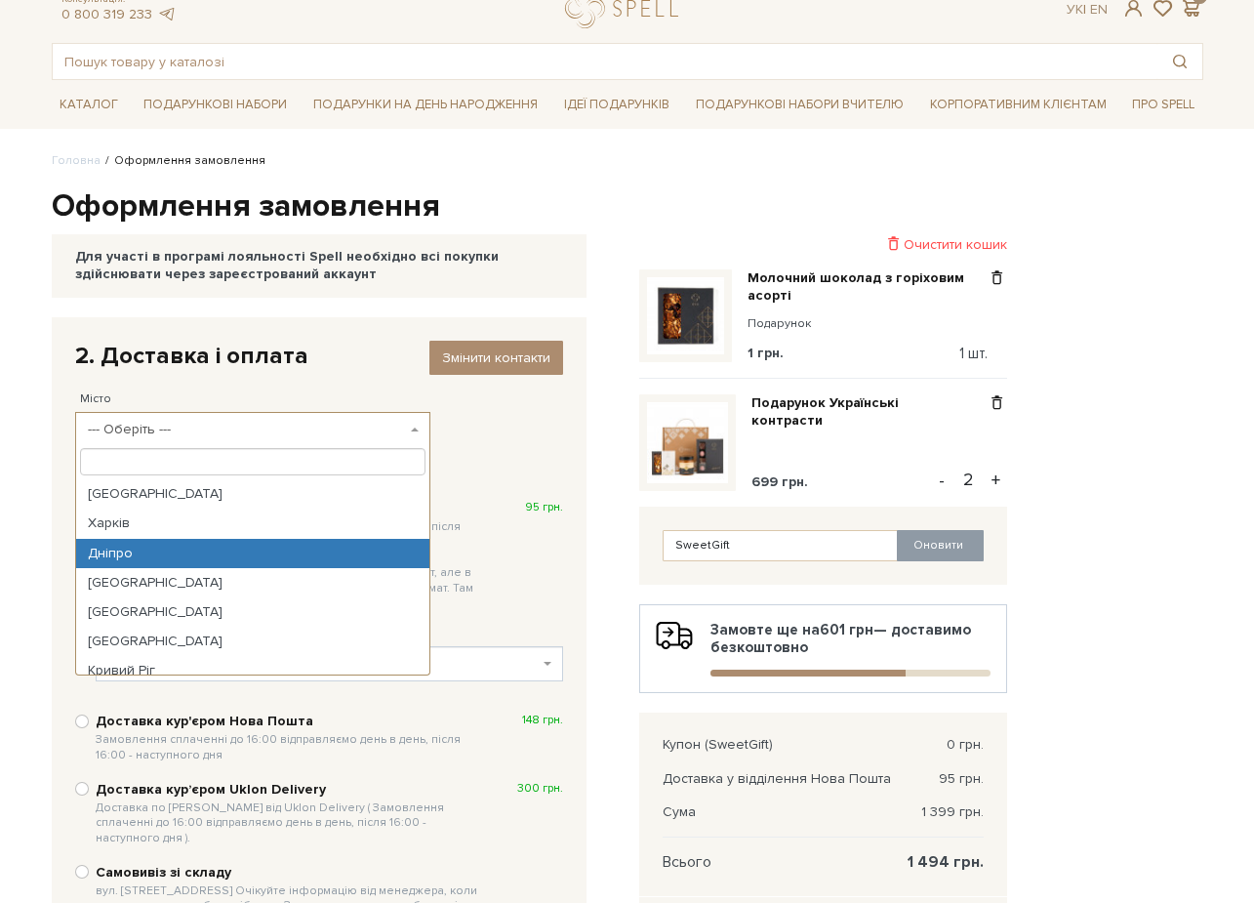
select select "Дніпро"
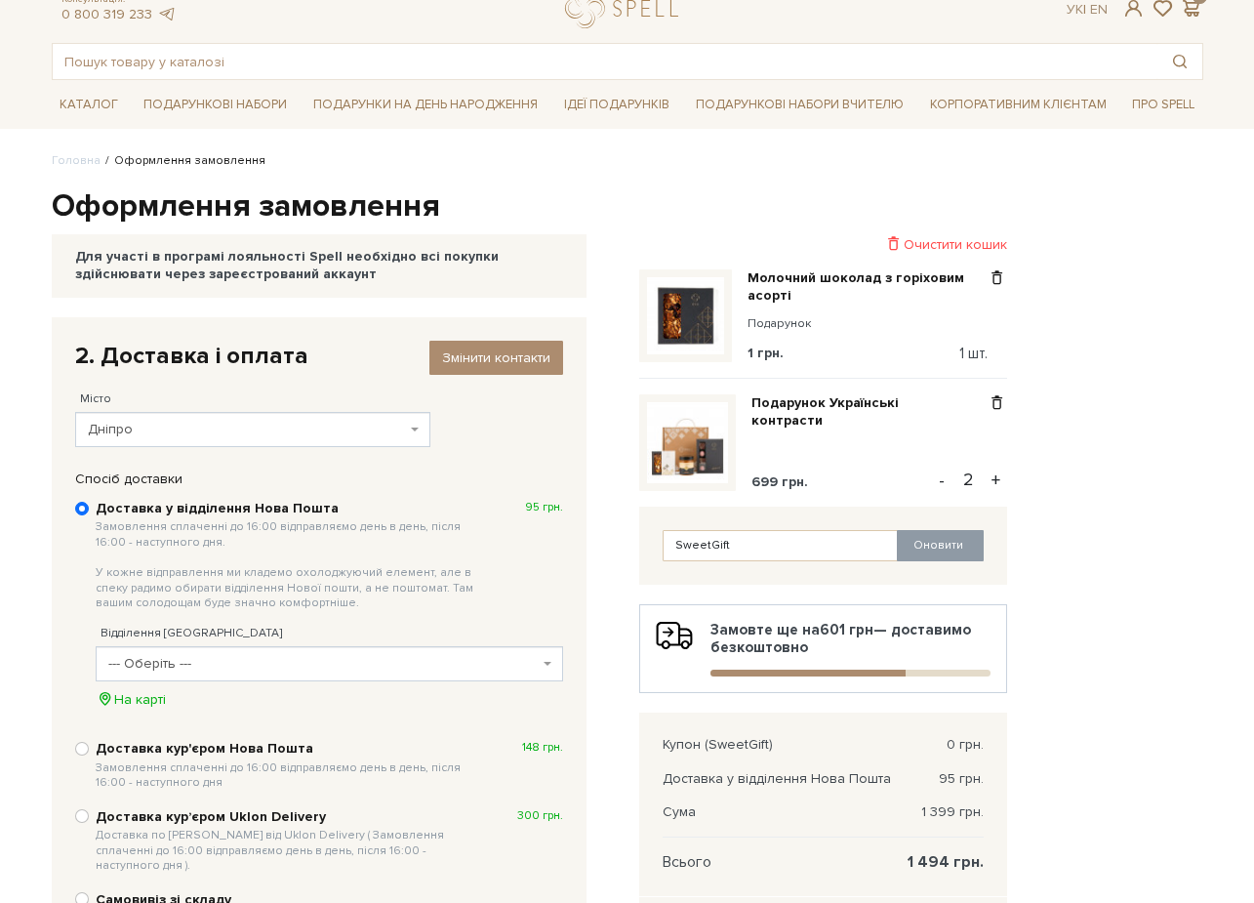
click at [188, 656] on span "--- Оберіть ---" at bounding box center [323, 664] width 430 height 20
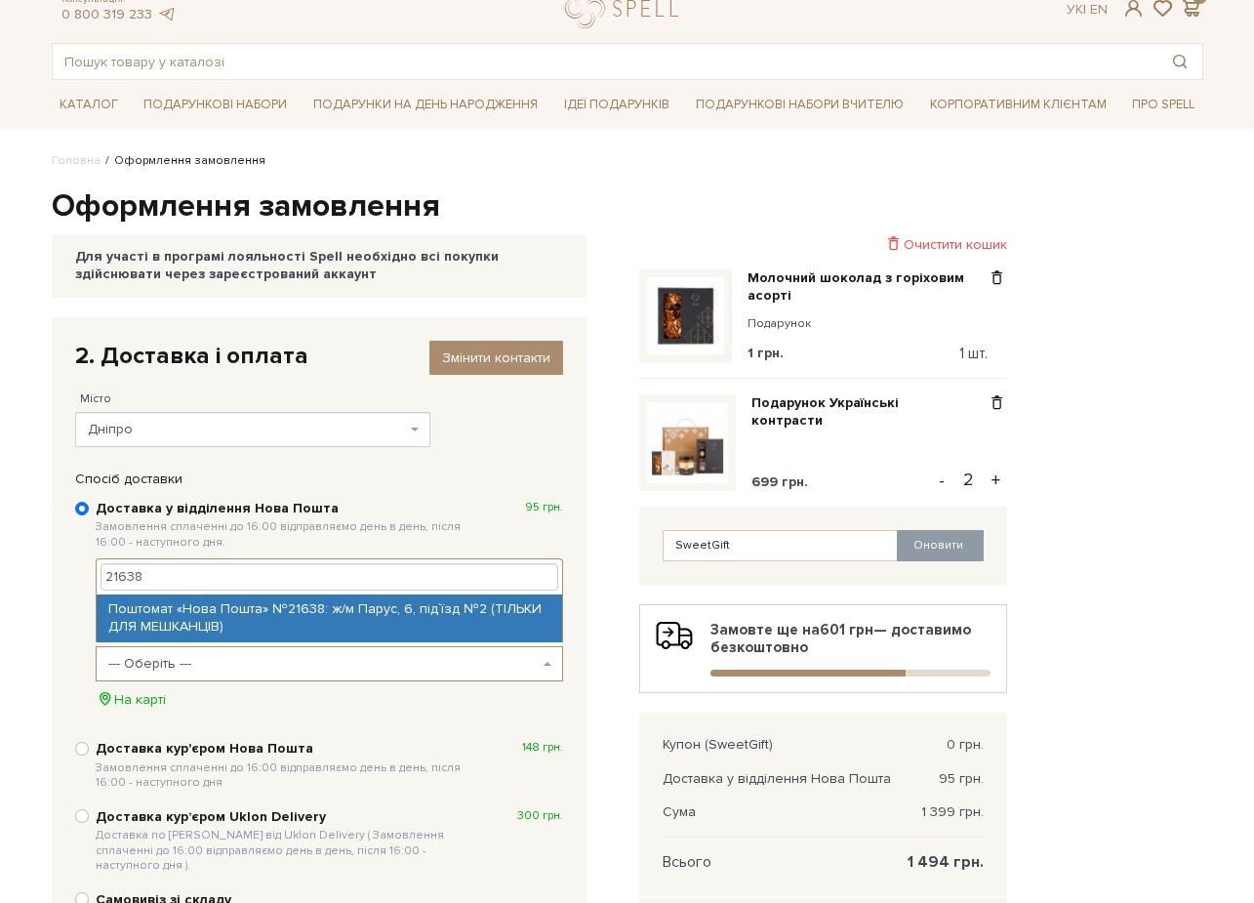
type input "21638"
select select "Поштомат «Нова Пошта» №21638: ж/м Парус, 6, під`їзд №2 (ТІЛЬКИ ДЛЯ МЕШКАНЦІВ)"
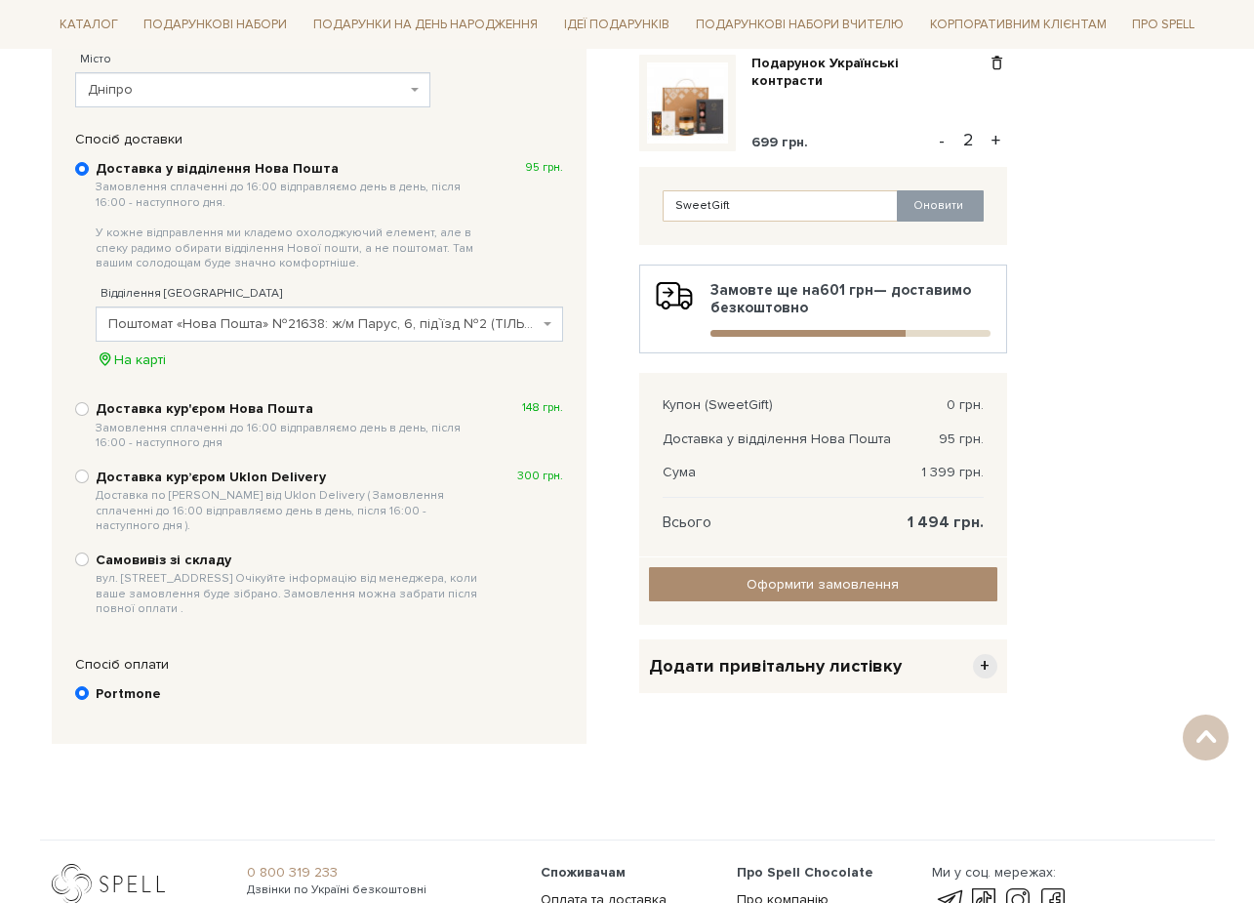
scroll to position [454, 0]
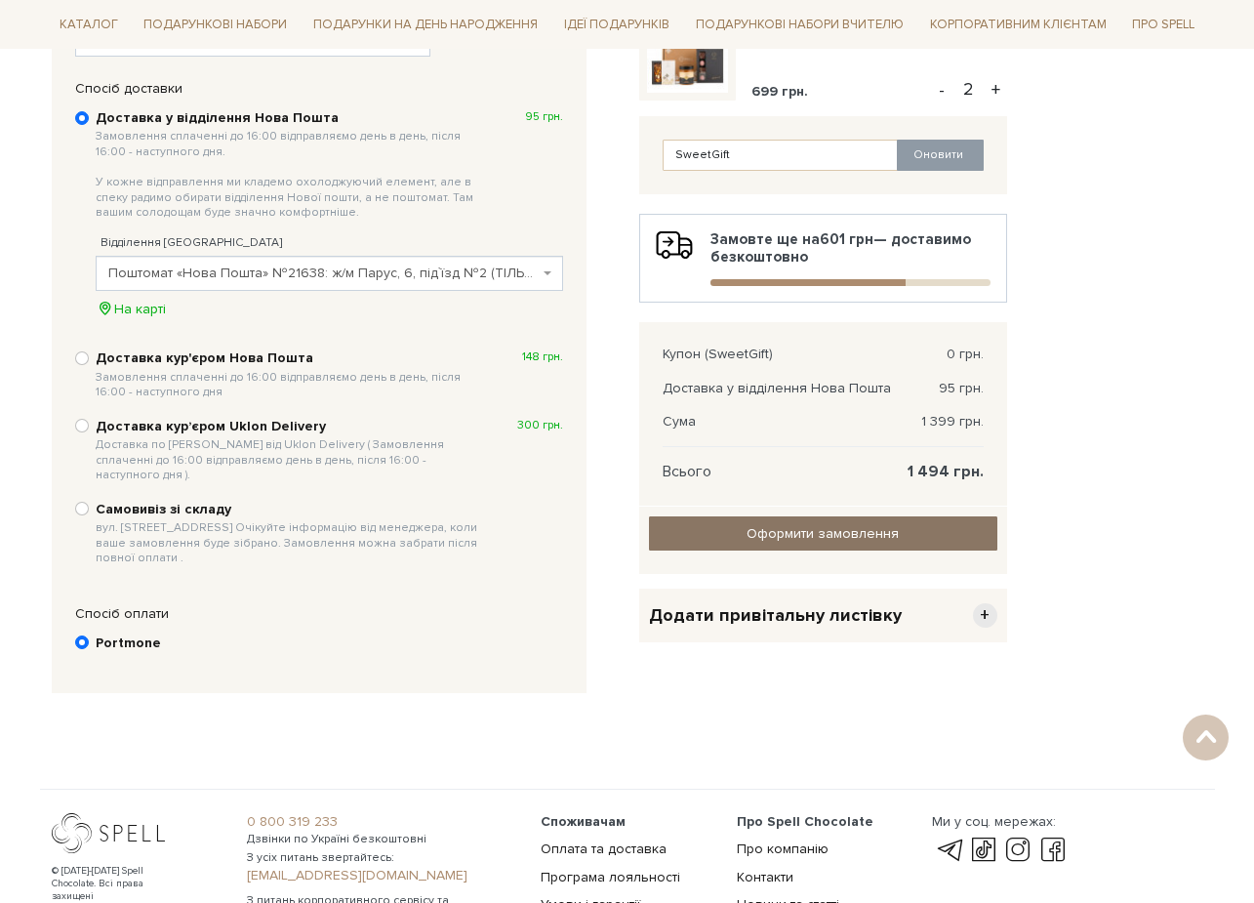
click at [777, 539] on input "Оформити замовлення" at bounding box center [823, 533] width 348 height 34
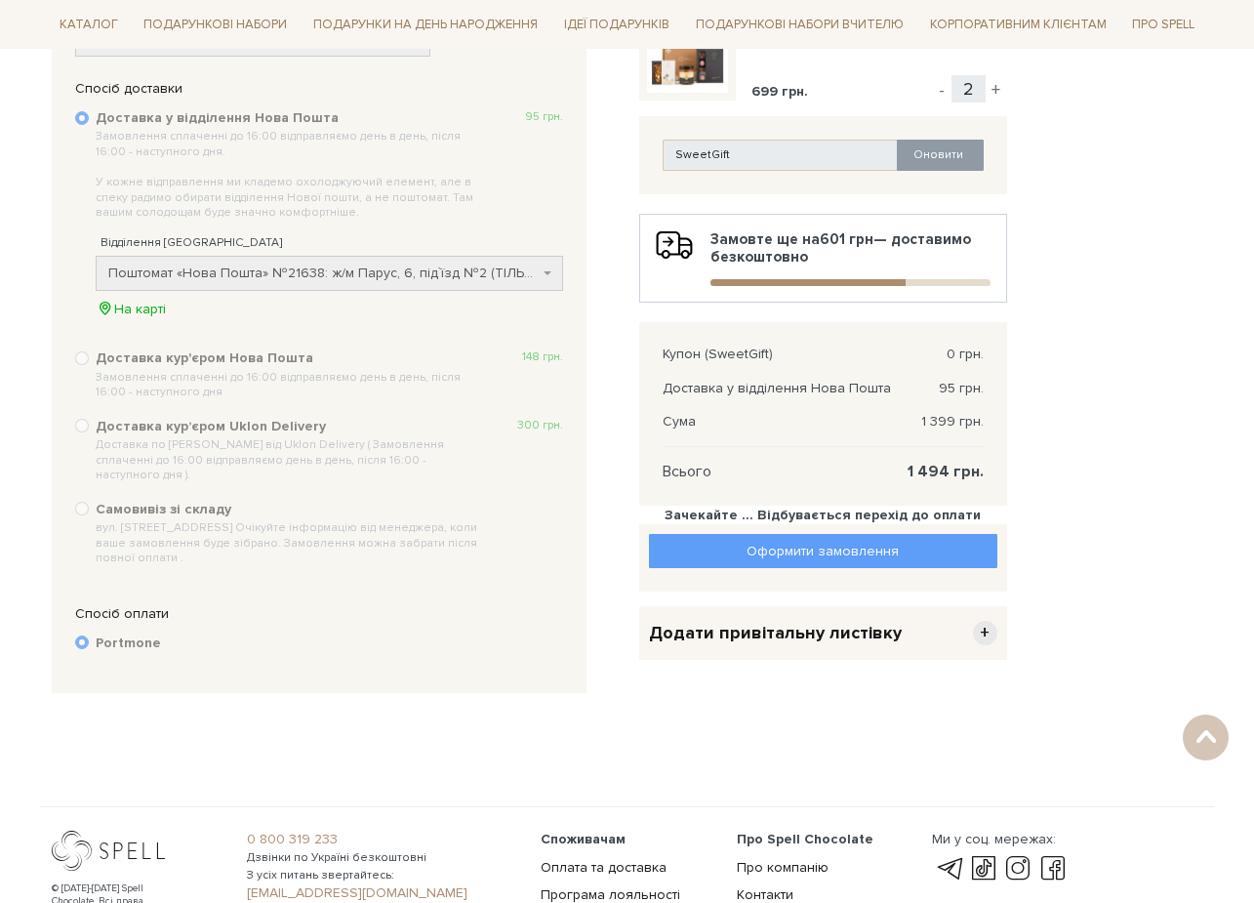
scroll to position [272, 0]
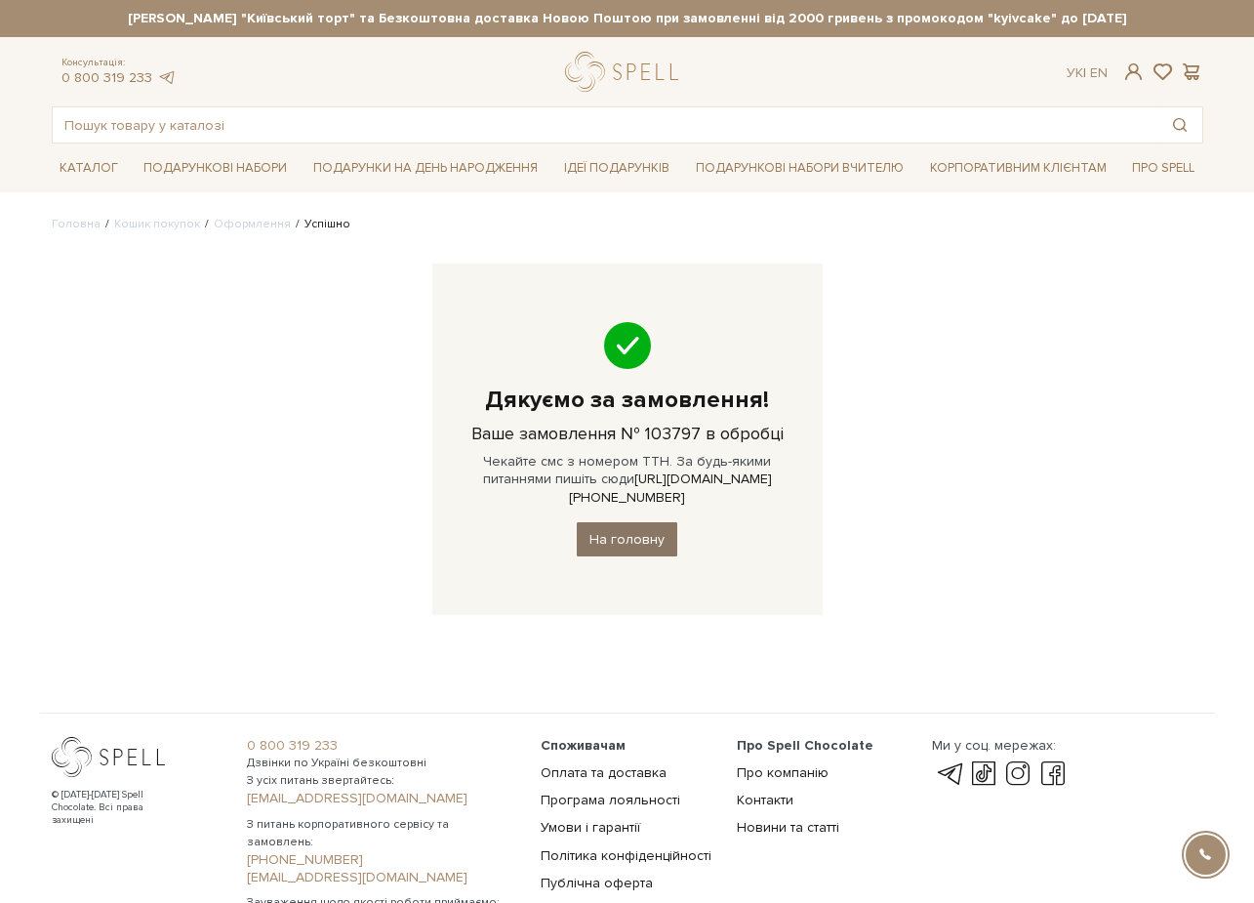
click at [637, 522] on link "На головну" at bounding box center [627, 539] width 101 height 34
